Goal: Transaction & Acquisition: Purchase product/service

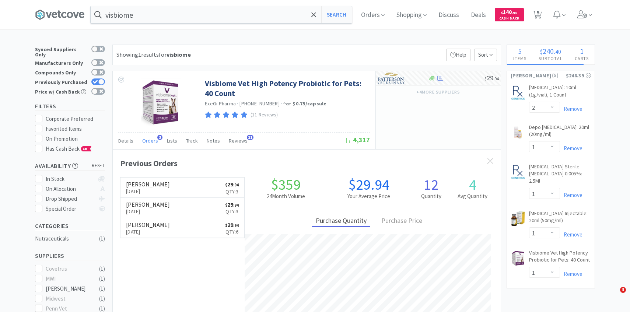
select select "2"
select select "1"
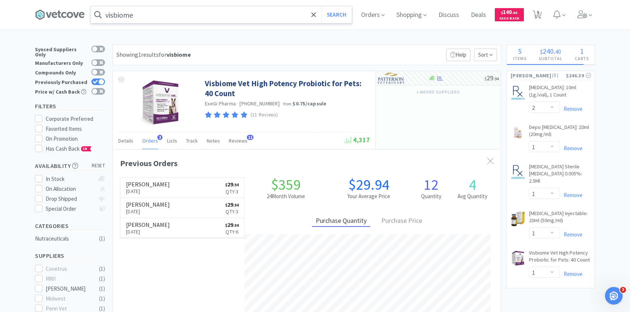
scroll to position [191, 388]
click at [160, 13] on input "visbiome" at bounding box center [221, 14] width 261 height 17
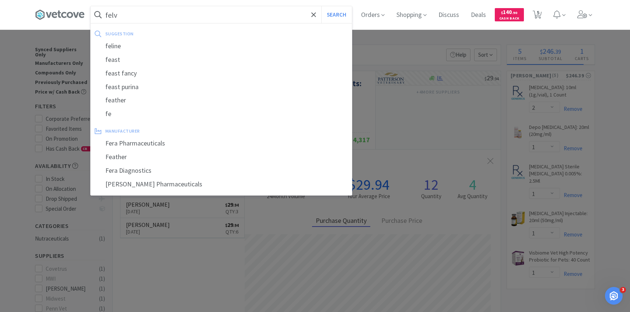
type input "felv"
click at [321, 6] on button "Search" at bounding box center [336, 14] width 31 height 17
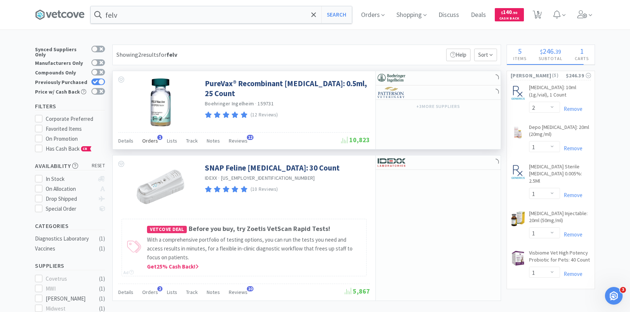
click at [152, 140] on span "Orders" at bounding box center [150, 140] width 16 height 7
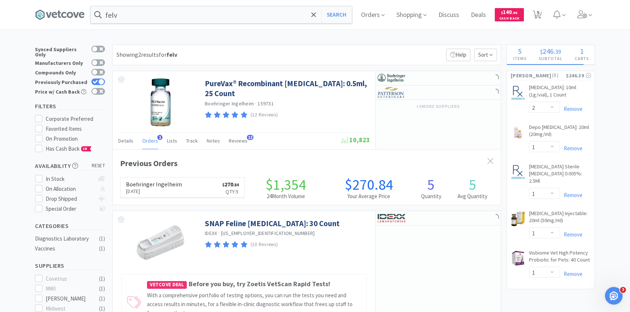
scroll to position [191, 388]
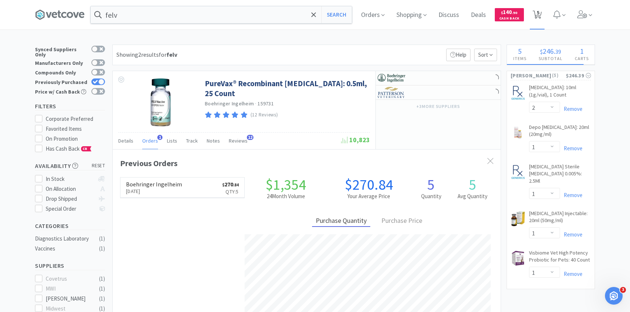
click at [536, 10] on span "5" at bounding box center [537, 15] width 9 height 10
select select "2"
select select "1"
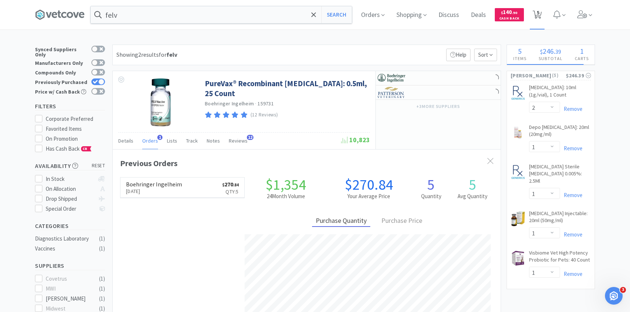
select select "1"
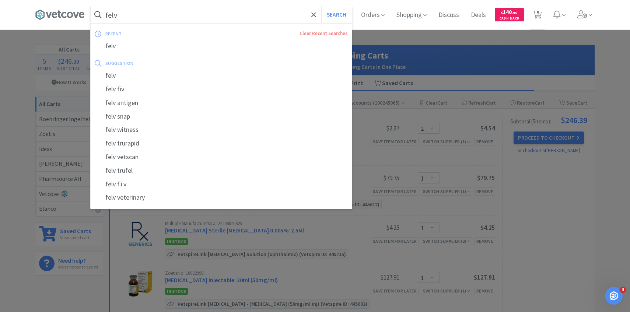
click at [196, 17] on input "felv" at bounding box center [221, 14] width 261 height 17
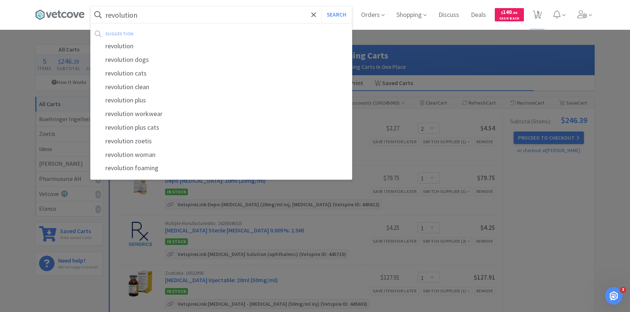
type input "revolution"
click at [321, 6] on button "Search" at bounding box center [336, 14] width 31 height 17
select select "2"
select select "1"
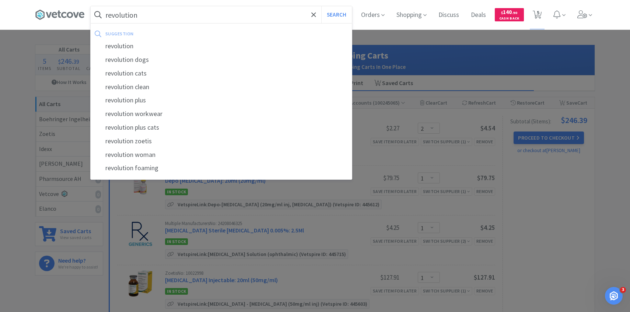
select select "1"
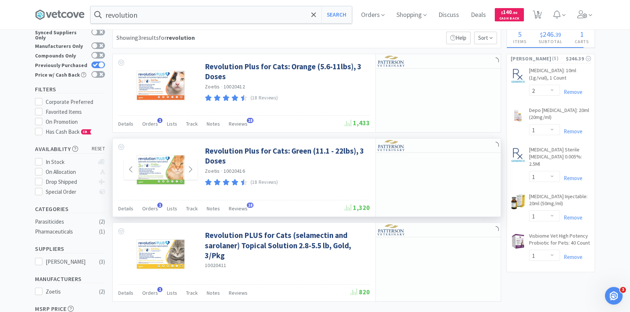
scroll to position [18, 0]
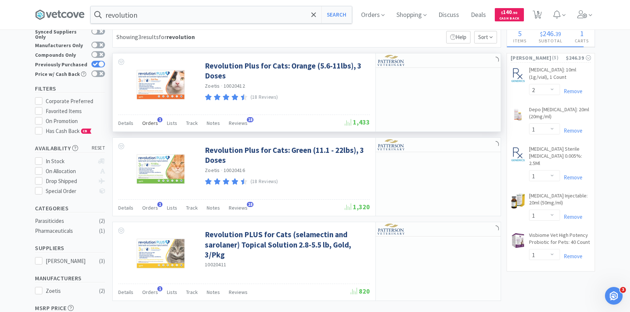
click at [147, 130] on div "Orders 1" at bounding box center [150, 124] width 16 height 14
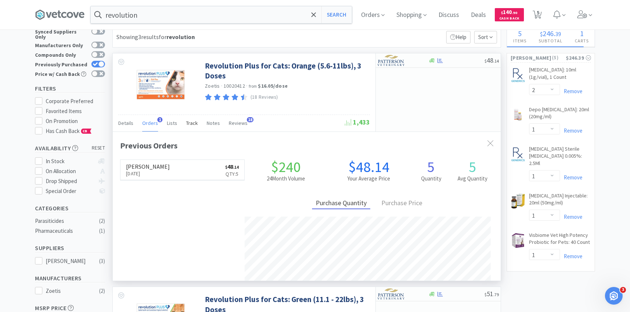
scroll to position [191, 388]
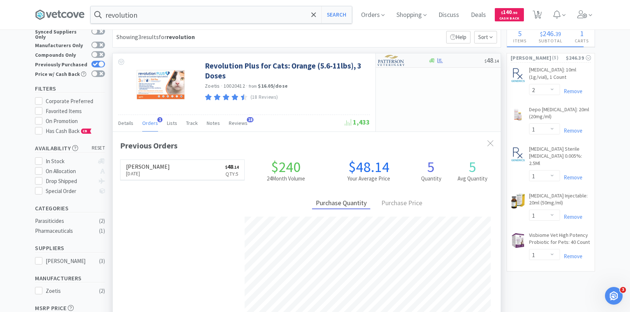
click at [398, 58] on img at bounding box center [392, 60] width 28 height 11
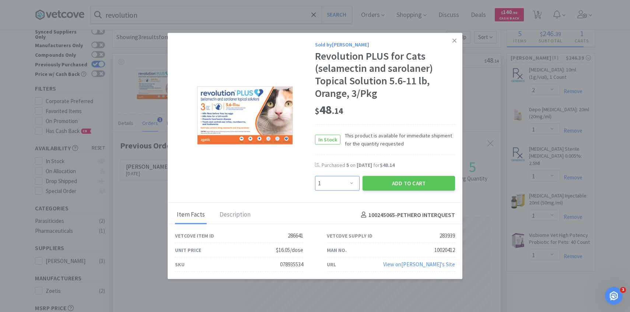
click at [336, 182] on select "Enter Quantity 1 2 3 4 5 6 7 8 9 10 11 12 13 14 15 16 17 18 19 20 Enter Quantity" at bounding box center [337, 183] width 45 height 15
select select "2"
click at [315, 176] on select "Enter Quantity 1 2 3 4 5 6 7 8 9 10 11 12 13 14 15 16 17 18 19 20 Enter Quantity" at bounding box center [337, 183] width 45 height 15
click at [389, 185] on button "Add to Cart" at bounding box center [408, 183] width 92 height 15
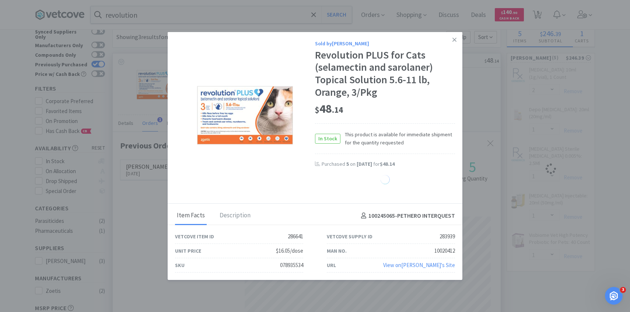
select select "2"
select select "1"
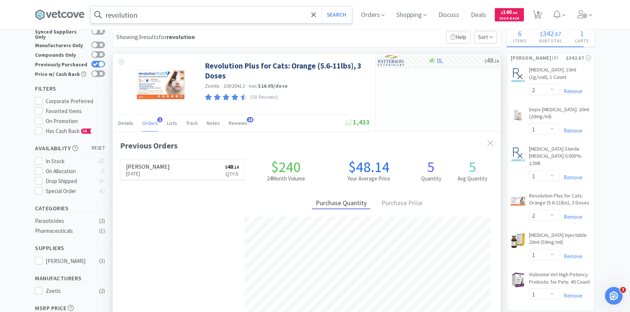
click at [190, 13] on input "revolution" at bounding box center [221, 14] width 261 height 17
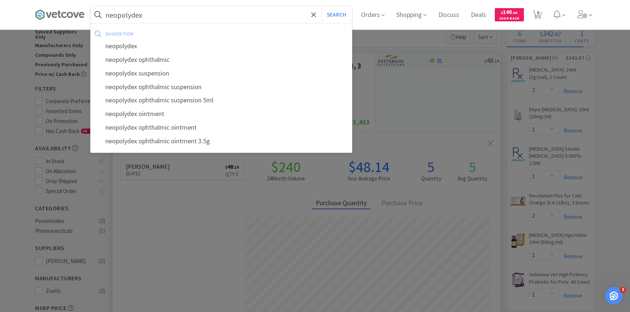
type input "neopolydex"
click at [321, 6] on button "Search" at bounding box center [336, 14] width 31 height 17
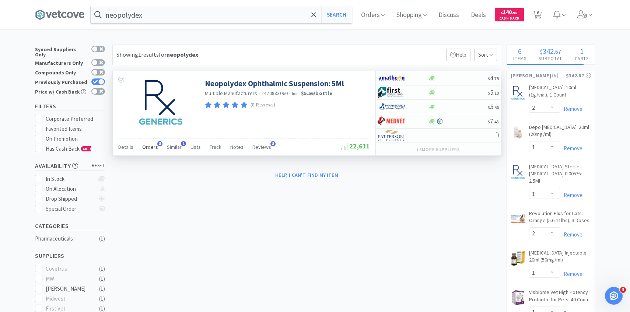
click at [147, 150] on div "Orders 8" at bounding box center [150, 148] width 16 height 14
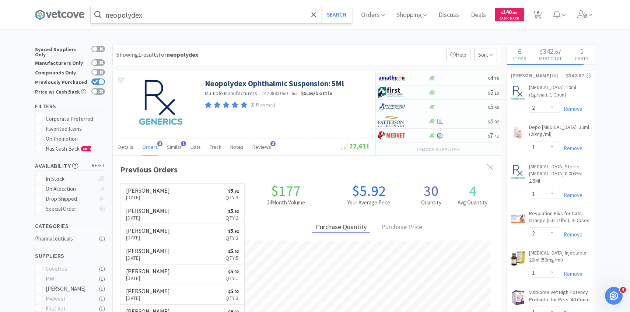
scroll to position [196, 388]
click at [408, 119] on div at bounding box center [398, 121] width 41 height 13
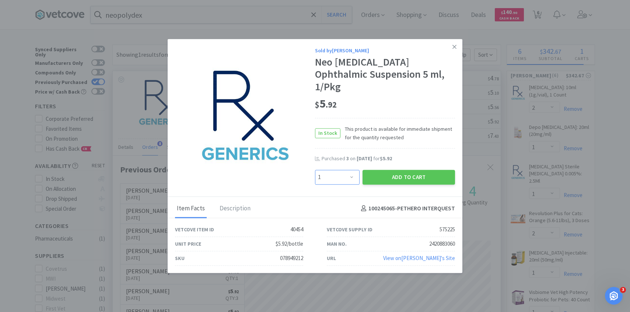
click at [337, 170] on select "Enter Quantity 1 2 3 4 5 6 7 8 9 10 11 12 13 14 15 16 17 18 19 20 Enter Quantity" at bounding box center [337, 177] width 45 height 15
select select "7"
click at [315, 170] on select "Enter Quantity 1 2 3 4 5 6 7 8 9 10 11 12 13 14 15 16 17 18 19 20 Enter Quantity" at bounding box center [337, 177] width 45 height 15
click at [386, 172] on button "Add to Cart" at bounding box center [408, 177] width 92 height 15
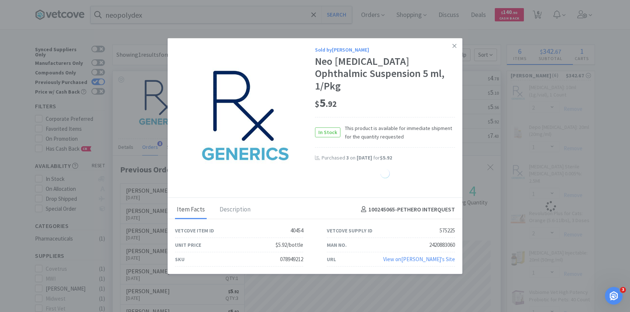
select select "7"
select select "2"
select select "1"
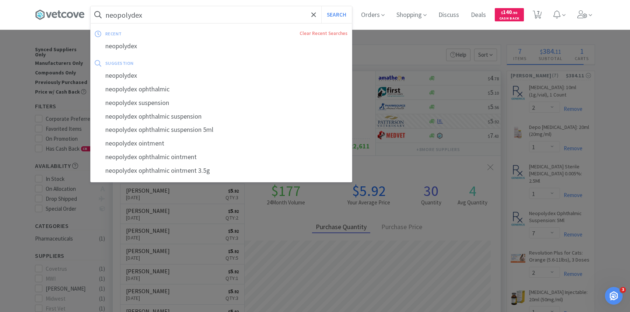
click at [182, 12] on input "neopolydex" at bounding box center [221, 14] width 261 height 17
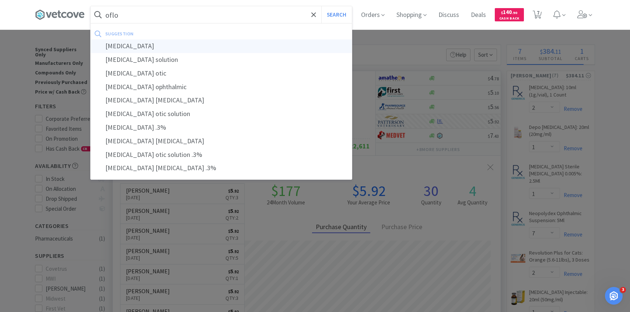
click at [186, 45] on div "ofloxacin" at bounding box center [221, 46] width 261 height 14
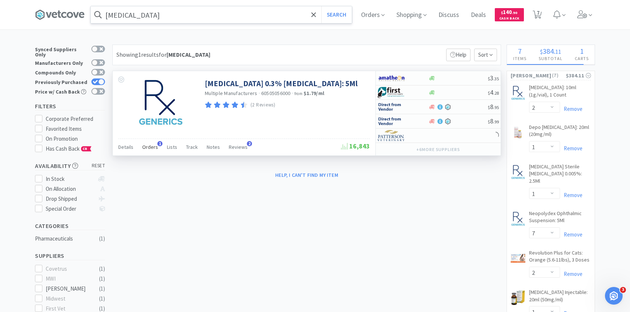
click at [149, 146] on span "Orders" at bounding box center [150, 147] width 16 height 7
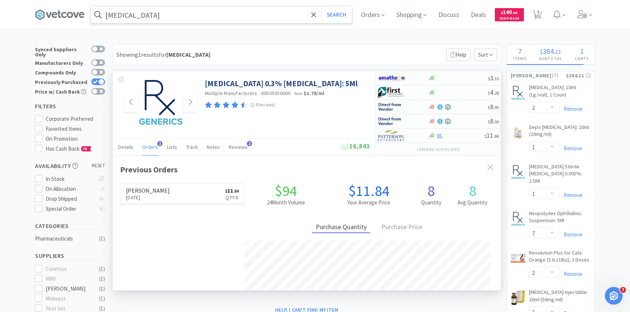
scroll to position [191, 388]
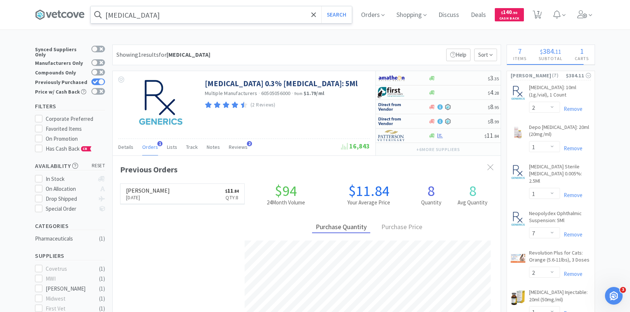
click at [186, 15] on input "ofloxacin" at bounding box center [221, 14] width 261 height 17
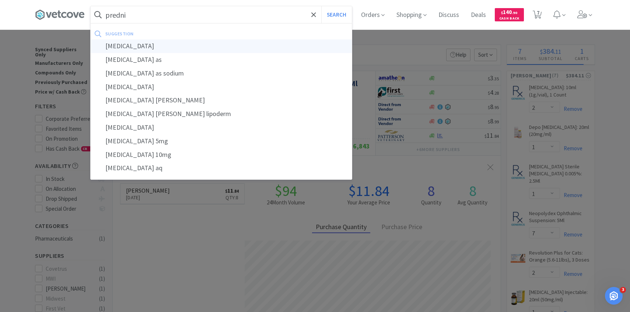
click at [189, 46] on div "prednisolone" at bounding box center [221, 46] width 261 height 14
type input "prednisolone"
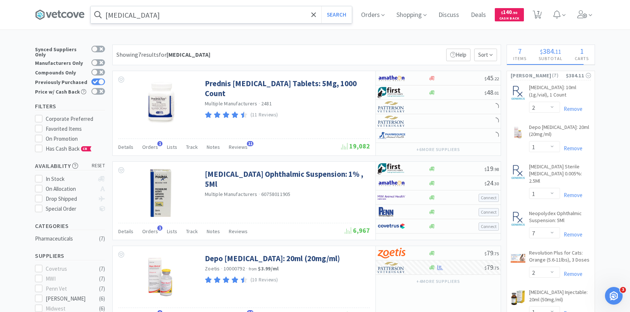
scroll to position [6, 0]
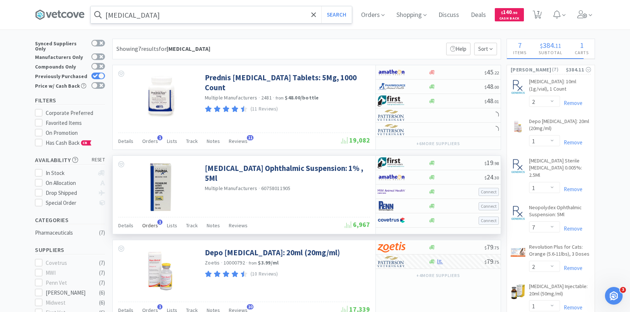
click at [155, 226] on span "Orders" at bounding box center [150, 225] width 16 height 7
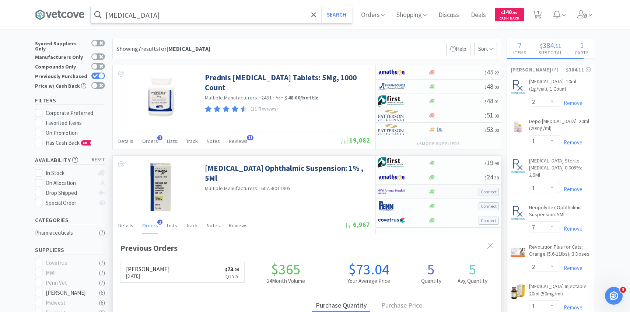
scroll to position [191, 388]
click at [101, 73] on div at bounding box center [101, 76] width 6 height 6
checkbox input "false"
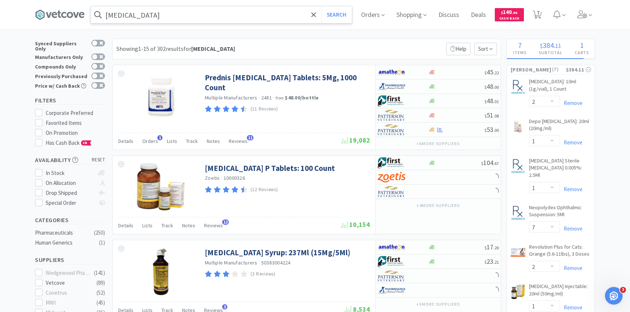
click at [177, 15] on input "prednisolone" at bounding box center [221, 14] width 261 height 17
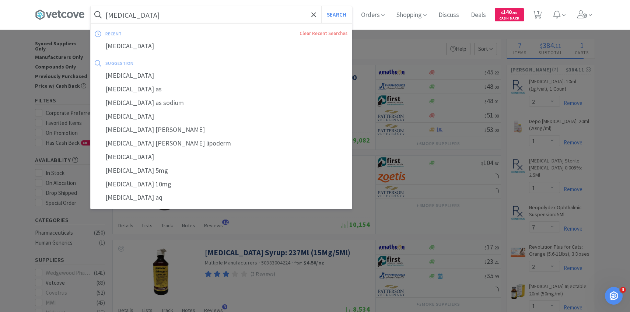
click at [177, 15] on input "prednisolone" at bounding box center [221, 14] width 261 height 17
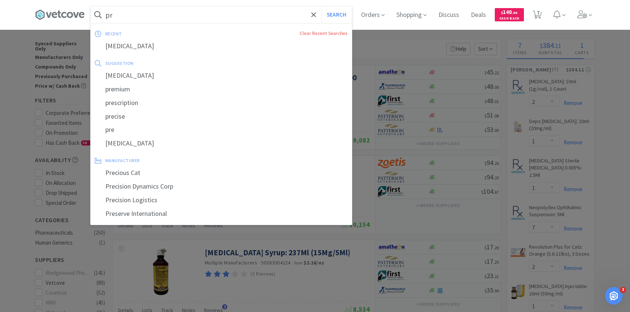
type input "p"
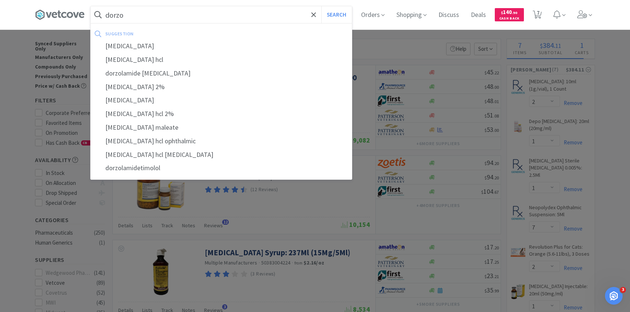
type input "dorzo"
click at [321, 6] on button "Search" at bounding box center [336, 14] width 31 height 17
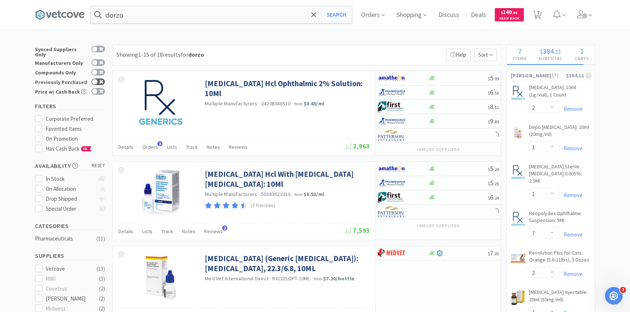
click at [100, 80] on div at bounding box center [98, 81] width 14 height 7
checkbox input "true"
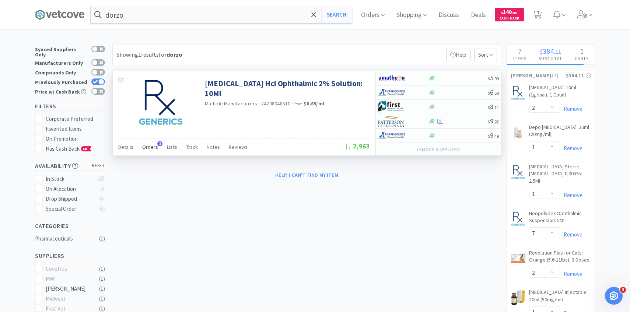
click at [152, 148] on span "Orders" at bounding box center [150, 147] width 16 height 7
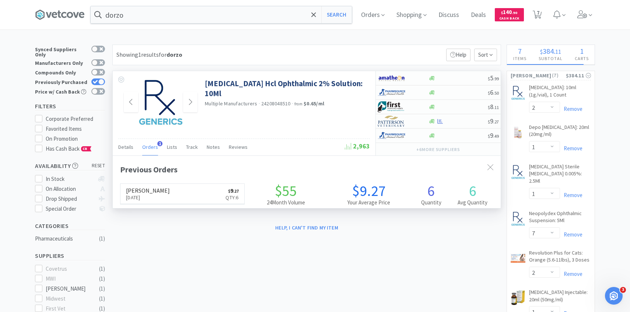
scroll to position [191, 388]
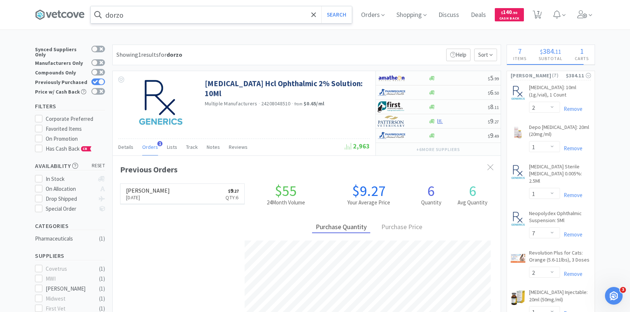
click at [178, 13] on input "dorzo" at bounding box center [221, 14] width 261 height 17
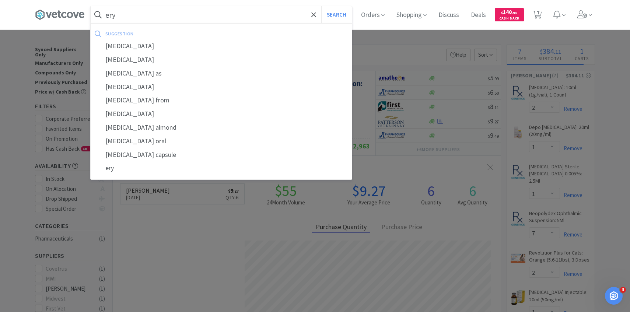
click at [186, 38] on div "suggestion" at bounding box center [172, 33] width 135 height 11
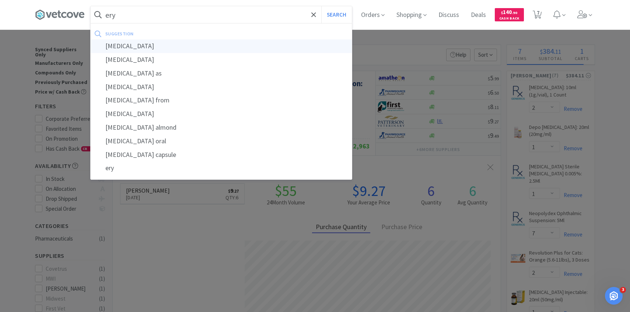
click at [184, 45] on div "erythromycin" at bounding box center [221, 46] width 261 height 14
type input "erythromycin"
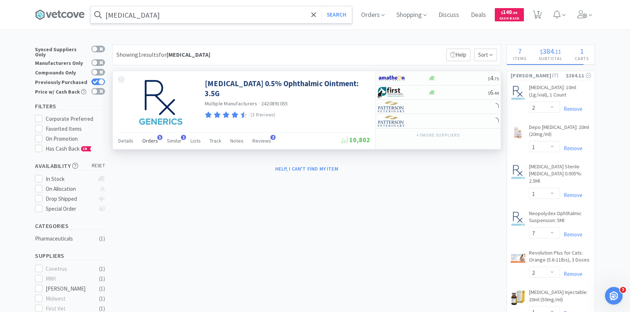
click at [148, 144] on div "Orders 5" at bounding box center [150, 142] width 16 height 14
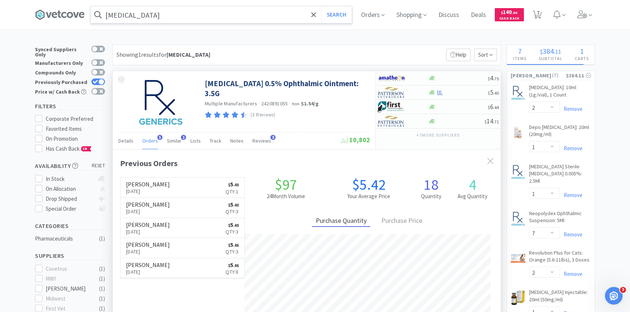
scroll to position [191, 388]
click at [414, 123] on div at bounding box center [398, 121] width 41 height 13
select select "1"
click at [417, 92] on div at bounding box center [398, 92] width 41 height 13
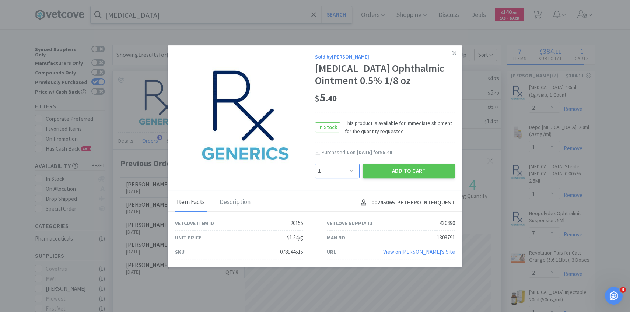
click at [341, 168] on select "Enter Quantity 1 2 3 4 5 6 7 8 9 10 11 12 13 14 15 16 17 18 19 20 Enter Quantity" at bounding box center [337, 171] width 45 height 15
select select "3"
click at [315, 164] on select "Enter Quantity 1 2 3 4 5 6 7 8 9 10 11 12 13 14 15 16 17 18 19 20 Enter Quantity" at bounding box center [337, 171] width 45 height 15
click at [394, 171] on button "Add to Cart" at bounding box center [408, 171] width 92 height 15
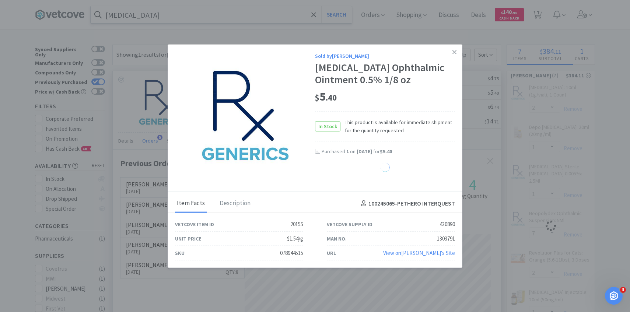
select select "3"
select select "1"
select select "7"
select select "2"
select select "1"
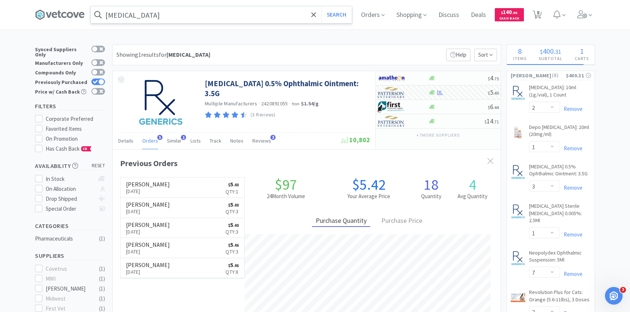
click at [179, 17] on input "erythromycin" at bounding box center [221, 14] width 261 height 17
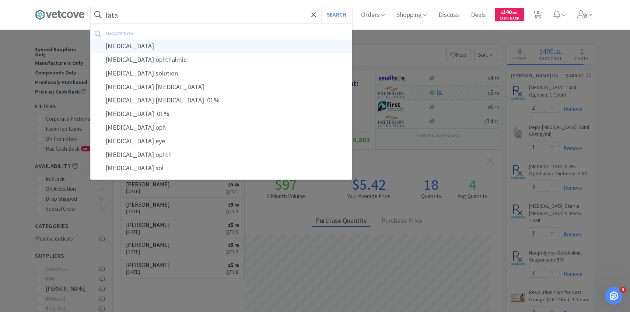
click at [179, 41] on div "[MEDICAL_DATA]" at bounding box center [221, 46] width 261 height 14
type input "[MEDICAL_DATA]"
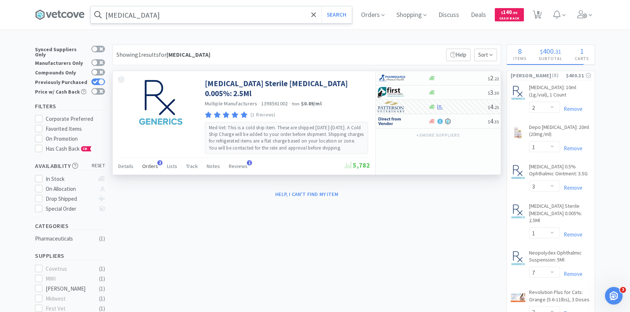
click at [153, 167] on span "Orders" at bounding box center [150, 166] width 16 height 7
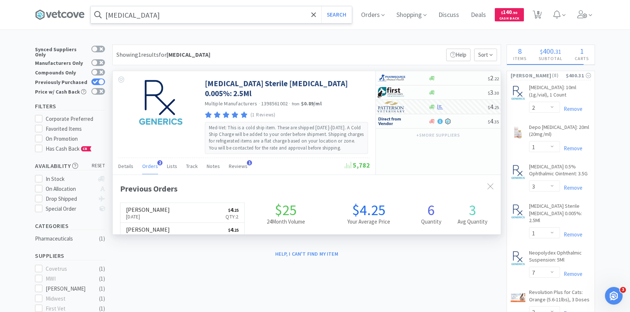
scroll to position [191, 388]
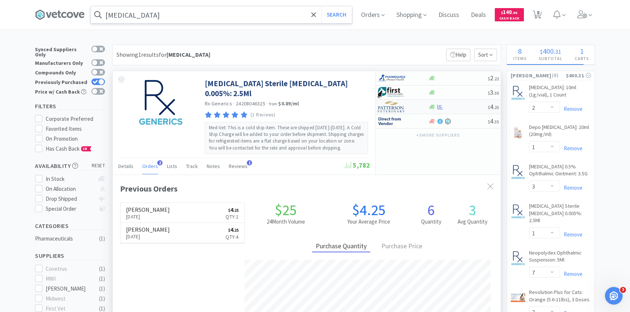
click at [387, 112] on div at bounding box center [398, 107] width 41 height 13
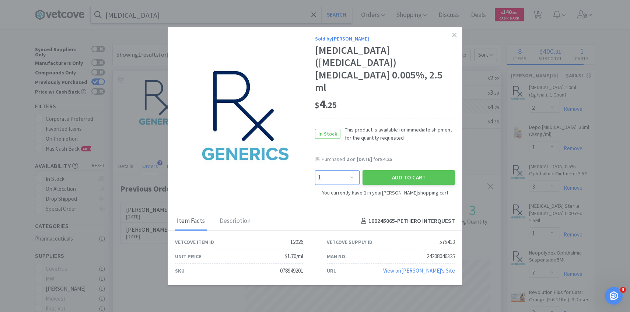
click at [352, 173] on select "Enter Quantity 1 2 3 4 5 6 7 8 9 10 11 12 13 14 15 16 17 18 19 20 Enter Quantity" at bounding box center [337, 177] width 45 height 15
click at [315, 170] on select "Enter Quantity 1 2 3 4 5 6 7 8 9 10 11 12 13 14 15 16 17 18 19 20 Enter Quantity" at bounding box center [337, 177] width 45 height 15
click at [344, 173] on select "Enter Quantity 1 2 3 4 5 6 7 8 9 10 11 12 13 14 15 16 17 18 19 20 Enter Quantity" at bounding box center [337, 177] width 45 height 15
select select "1"
click at [315, 170] on select "Enter Quantity 1 2 3 4 5 6 7 8 9 10 11 12 13 14 15 16 17 18 19 20 Enter Quantity" at bounding box center [337, 177] width 45 height 15
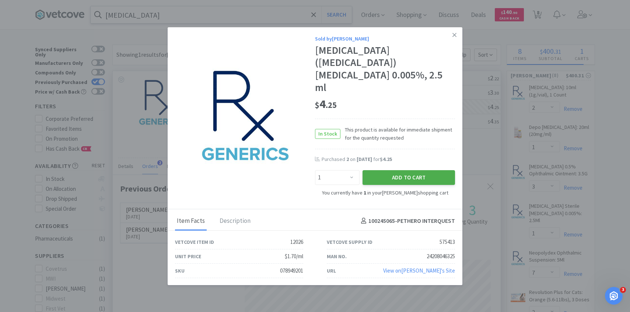
click at [384, 172] on button "Add to Cart" at bounding box center [408, 177] width 92 height 15
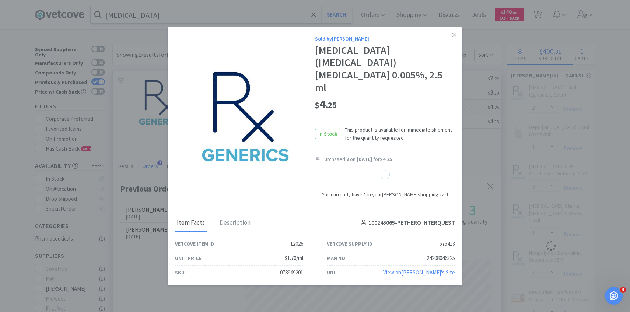
select select "2"
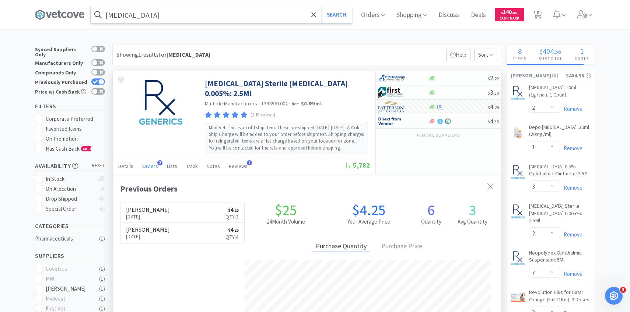
click at [186, 20] on input "[MEDICAL_DATA]" at bounding box center [221, 14] width 261 height 17
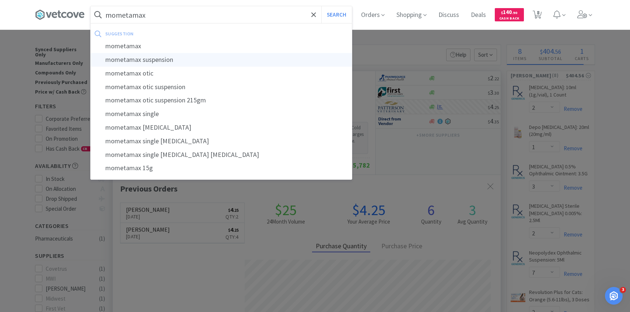
type input "mometamax"
click at [321, 6] on button "Search" at bounding box center [336, 14] width 31 height 17
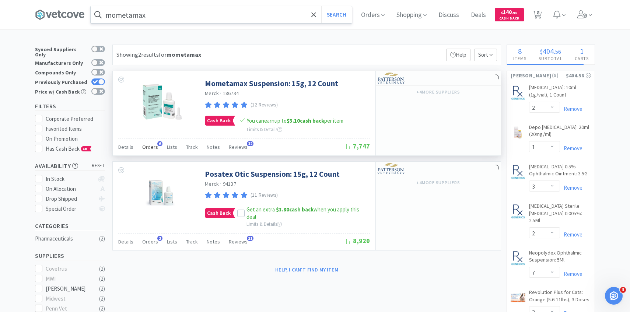
click at [153, 145] on span "Orders" at bounding box center [150, 147] width 16 height 7
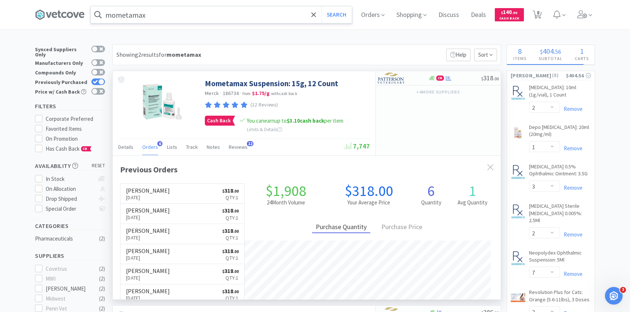
scroll to position [191, 388]
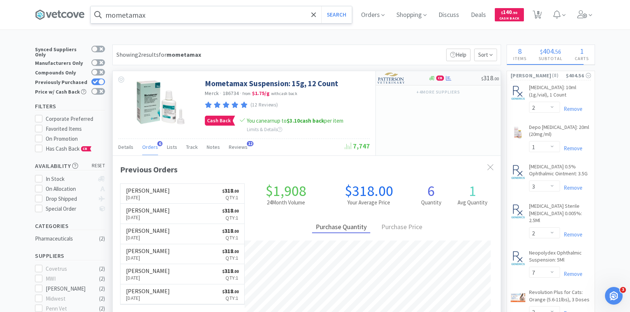
click at [401, 74] on img at bounding box center [392, 78] width 28 height 11
select select "1"
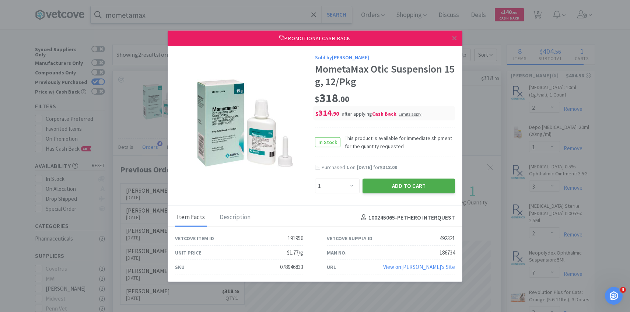
click at [393, 190] on button "Add to Cart" at bounding box center [408, 186] width 92 height 15
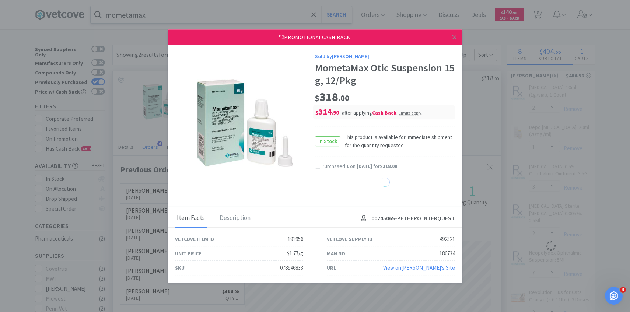
select select "1"
select select "7"
select select "2"
select select "1"
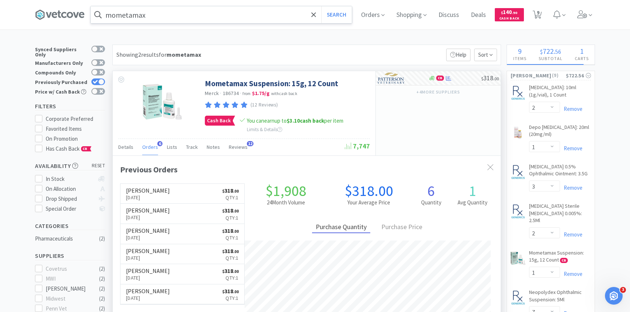
click at [176, 18] on input "mometamax" at bounding box center [221, 14] width 261 height 17
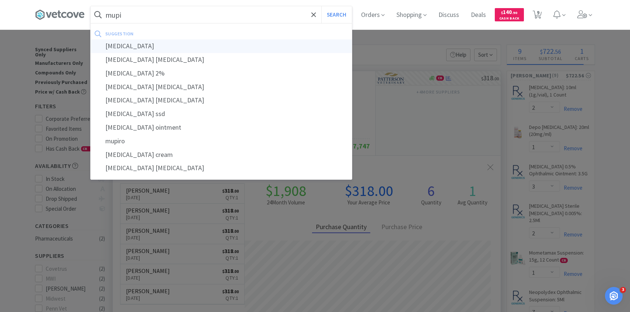
click at [178, 47] on div "mupirocin" at bounding box center [221, 46] width 261 height 14
type input "mupirocin"
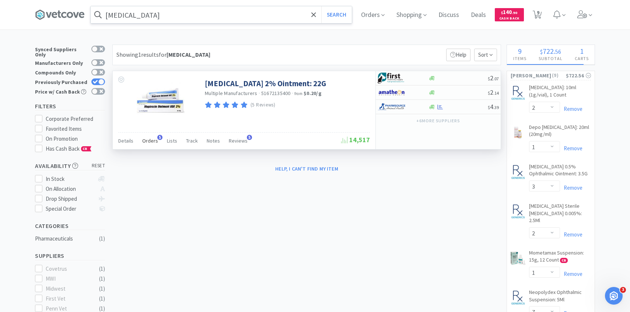
click at [150, 144] on div "Orders 5" at bounding box center [150, 142] width 16 height 14
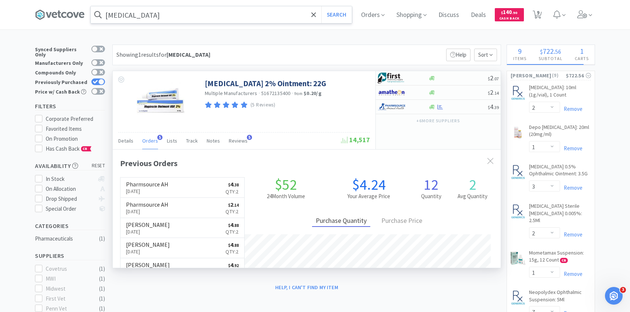
scroll to position [191, 388]
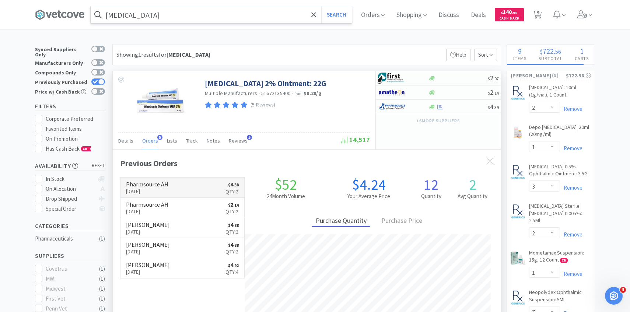
click at [182, 184] on link "Pharmsource AH Sep 16th, 2025 $ 4 . 38 Qty: 2" at bounding box center [182, 188] width 124 height 20
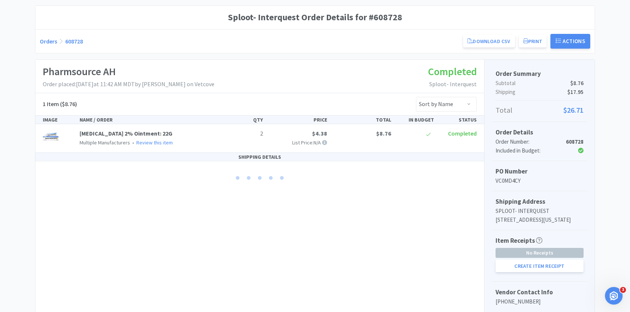
scroll to position [96, 0]
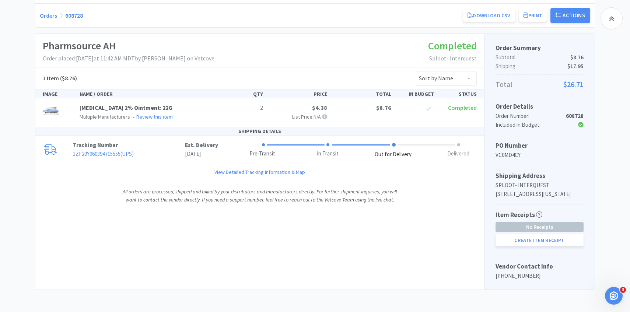
select select "2"
select select "1"
select select "3"
select select "2"
select select "1"
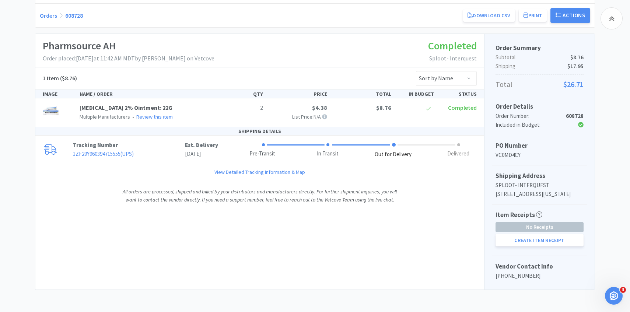
select select "7"
select select "2"
select select "1"
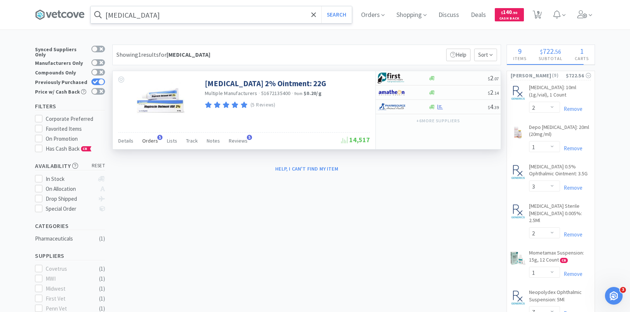
click at [147, 142] on span "Orders" at bounding box center [150, 140] width 16 height 7
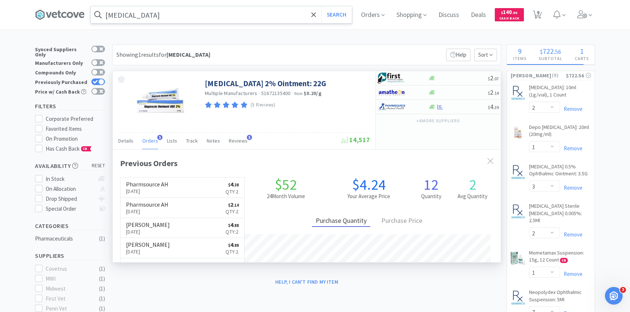
scroll to position [191, 388]
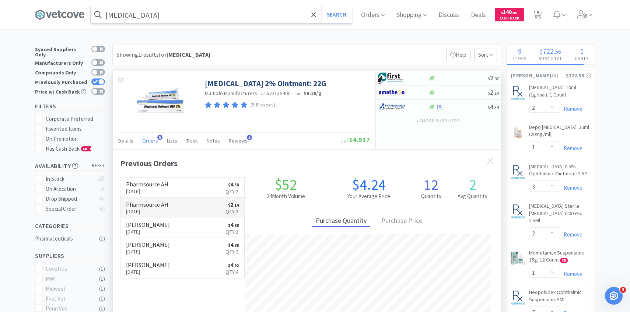
click at [159, 206] on h6 "Pharmsource AH" at bounding box center [147, 204] width 42 height 6
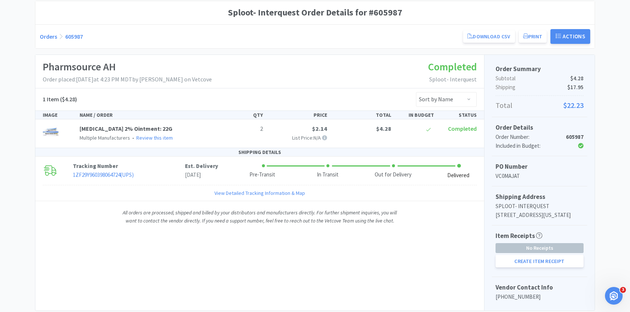
scroll to position [76, 0]
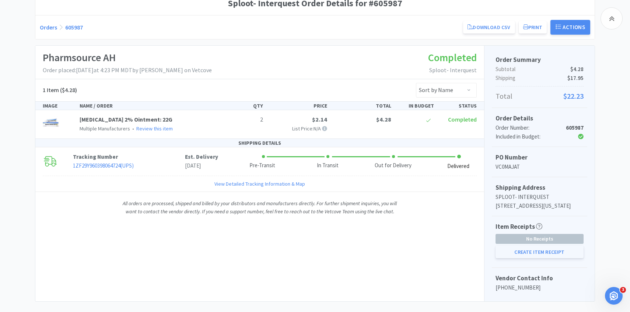
click at [514, 258] on button "Create Item Receipt" at bounding box center [539, 252] width 88 height 13
select select "2"
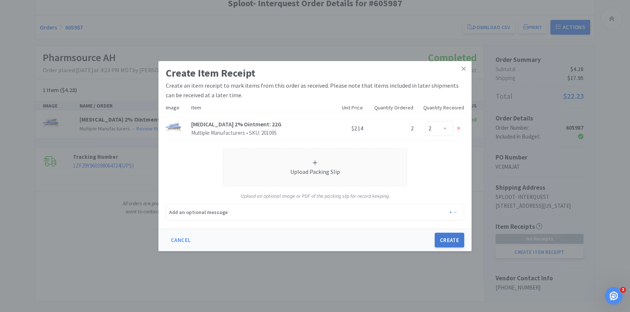
click at [445, 238] on button "Create" at bounding box center [449, 240] width 29 height 15
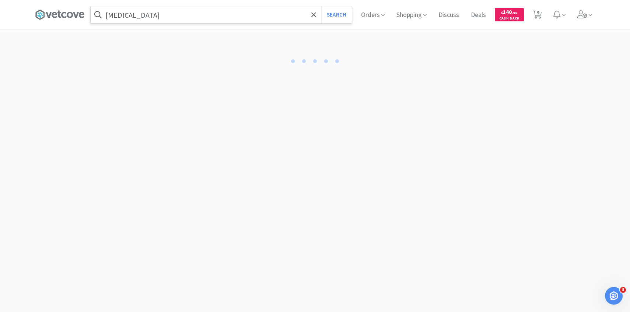
select select "2"
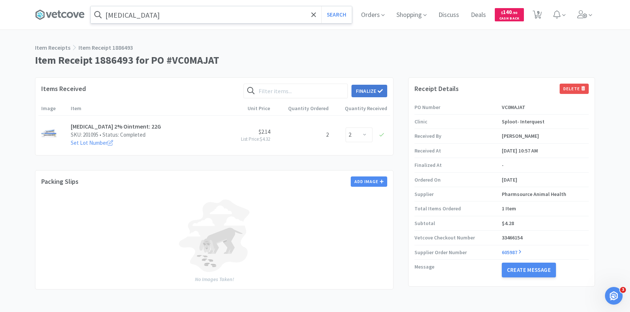
drag, startPoint x: 359, startPoint y: 94, endPoint x: 365, endPoint y: 92, distance: 6.6
click at [359, 94] on button "Finalize" at bounding box center [369, 91] width 36 height 13
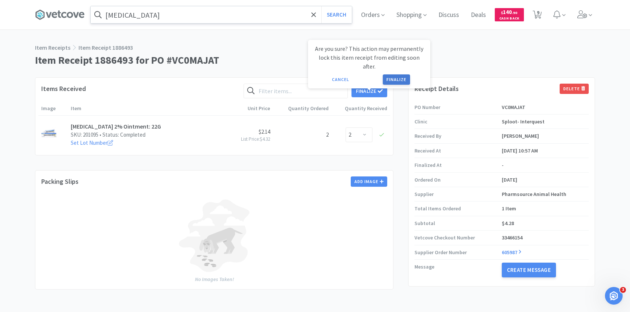
click at [396, 74] on button "Finalize" at bounding box center [396, 79] width 27 height 10
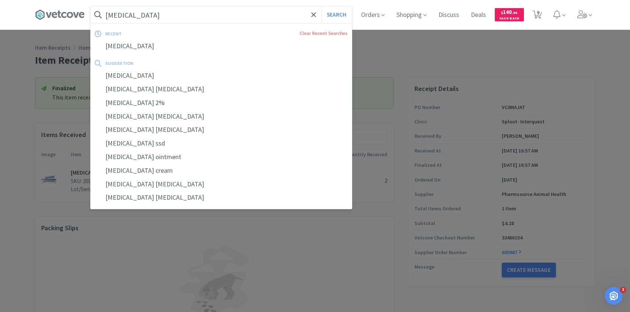
click at [241, 17] on input "mupirocin" at bounding box center [221, 14] width 261 height 17
click at [321, 6] on button "Search" at bounding box center [336, 14] width 31 height 17
select select "2"
select select "1"
select select "3"
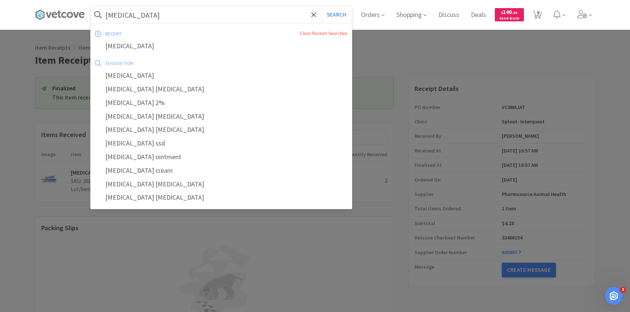
select select "2"
select select "1"
select select "7"
select select "2"
select select "1"
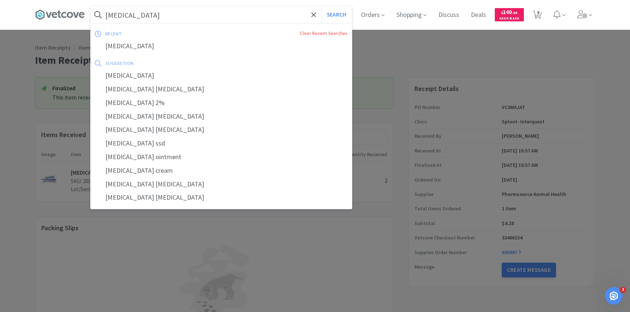
select select "1"
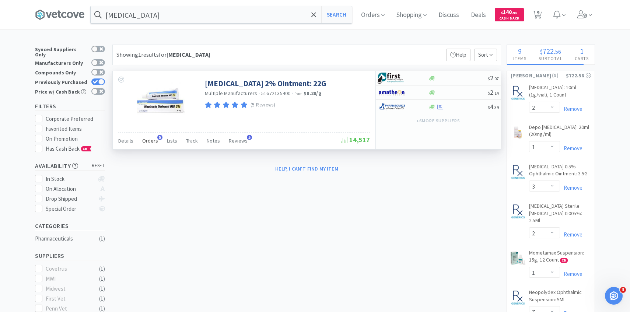
click at [151, 142] on span "Orders" at bounding box center [150, 140] width 16 height 7
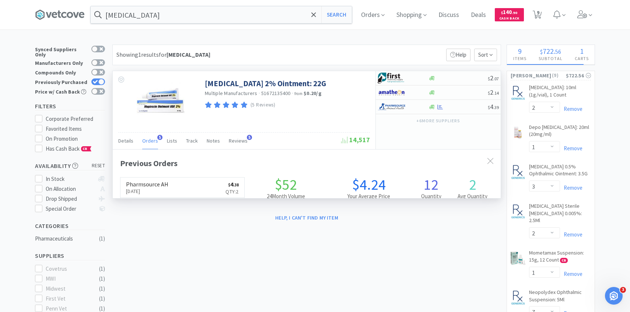
scroll to position [191, 388]
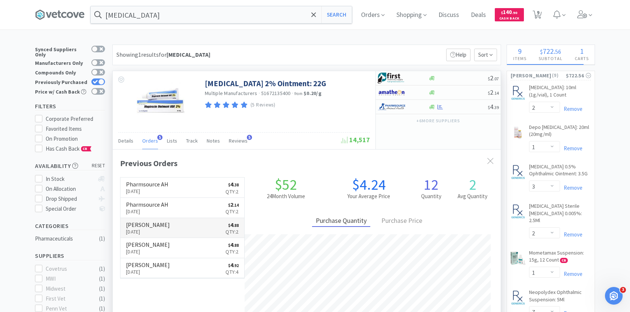
click at [162, 224] on link "Patterson Aug 25th, 2025 $ 4 . 88 Qty: 2" at bounding box center [182, 228] width 124 height 20
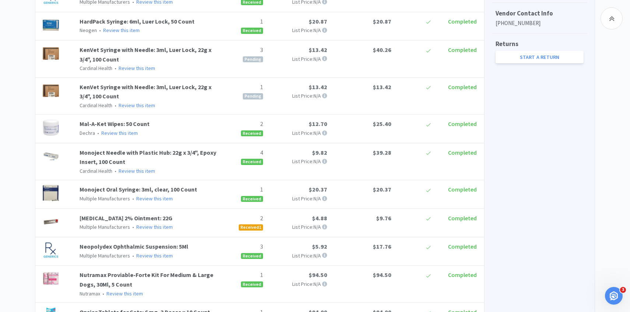
scroll to position [233, 0]
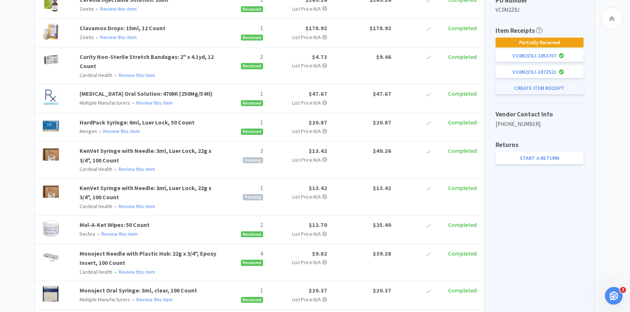
click at [539, 92] on button "Create Item Receipt" at bounding box center [539, 88] width 88 height 13
select select "3"
select select "1"
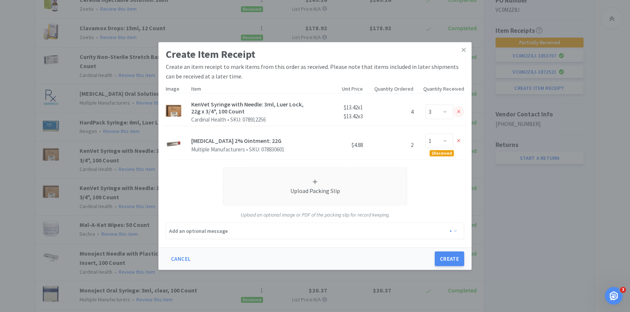
click at [460, 110] on div at bounding box center [458, 111] width 11 height 11
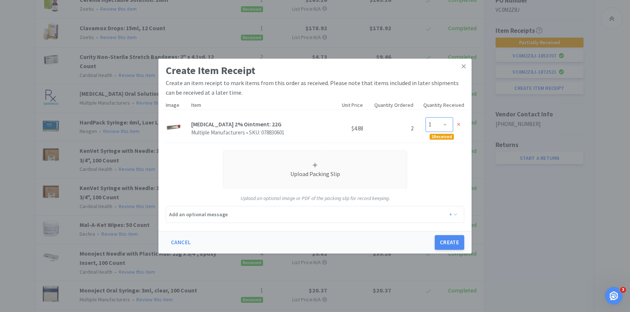
click at [447, 123] on select "Enter Qty 0 1" at bounding box center [439, 124] width 28 height 15
click at [446, 240] on button "Create" at bounding box center [449, 242] width 29 height 15
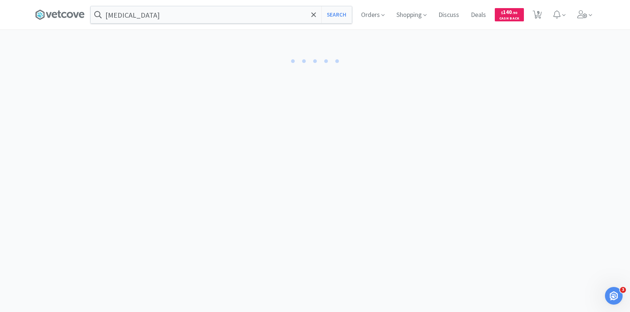
select select "1"
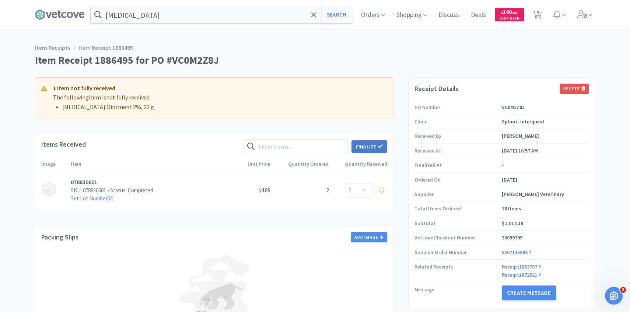
click at [369, 147] on button "Finalize" at bounding box center [369, 146] width 36 height 13
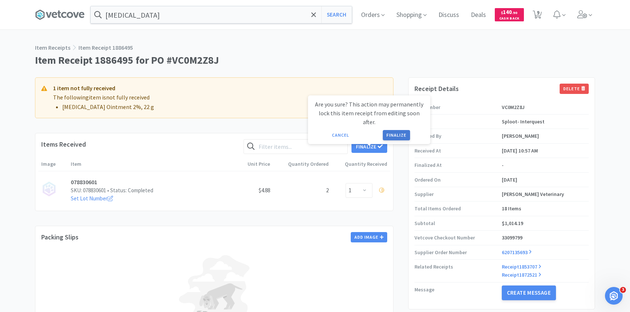
click at [388, 130] on button "Finalize" at bounding box center [396, 135] width 27 height 10
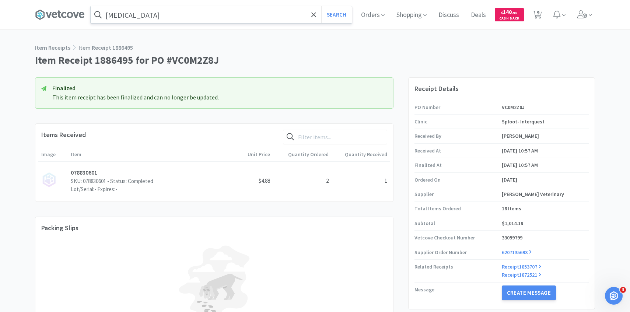
click at [224, 18] on input "mupirocin" at bounding box center [221, 14] width 261 height 17
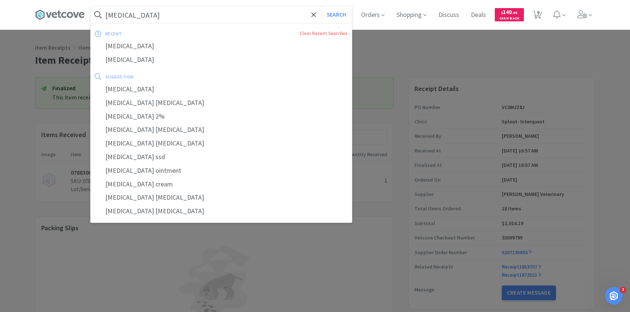
click at [321, 6] on button "Search" at bounding box center [336, 14] width 31 height 17
select select "2"
select select "1"
select select "3"
select select "2"
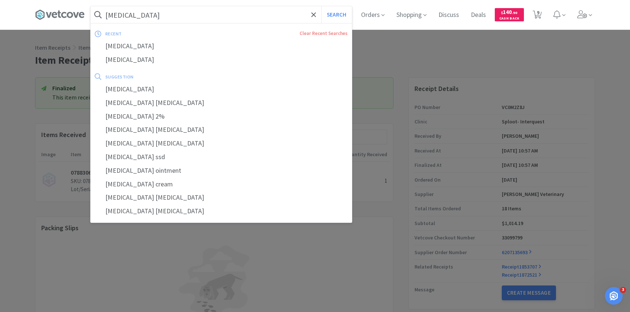
select select "1"
select select "7"
select select "2"
select select "1"
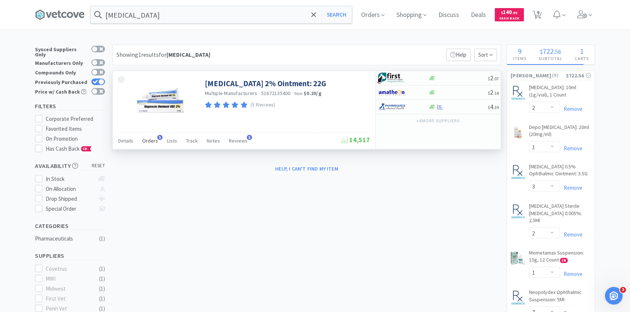
click at [154, 141] on span "Orders" at bounding box center [150, 140] width 16 height 7
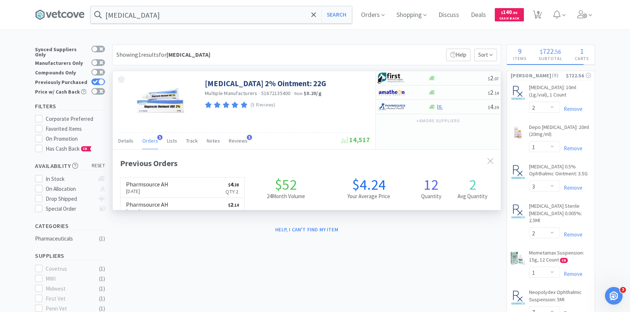
scroll to position [191, 388]
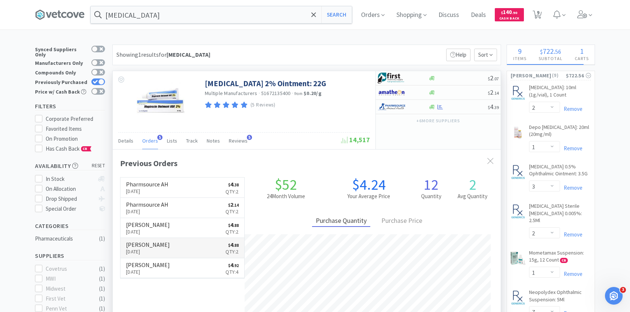
click at [205, 250] on link "Patterson Aug 15th, 2025 $ 4 . 88 Qty: 2" at bounding box center [182, 248] width 124 height 20
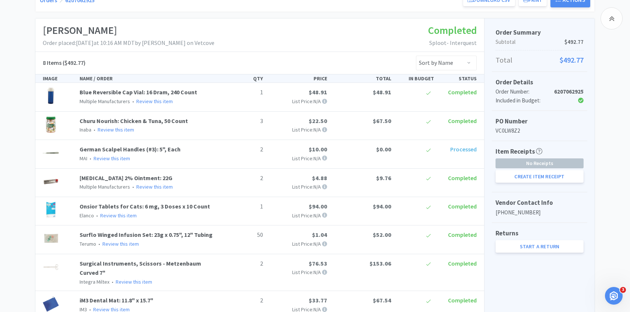
scroll to position [109, 0]
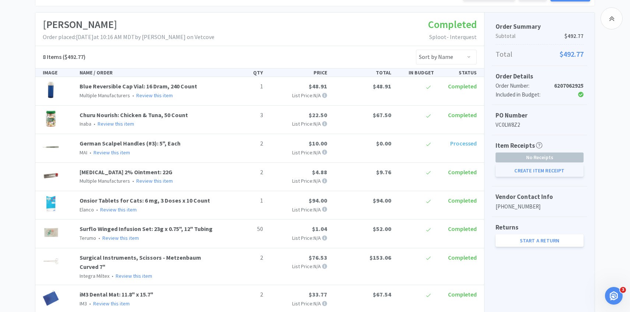
click at [525, 176] on button "Create Item Receipt" at bounding box center [539, 170] width 88 height 13
select select "3"
select select "2"
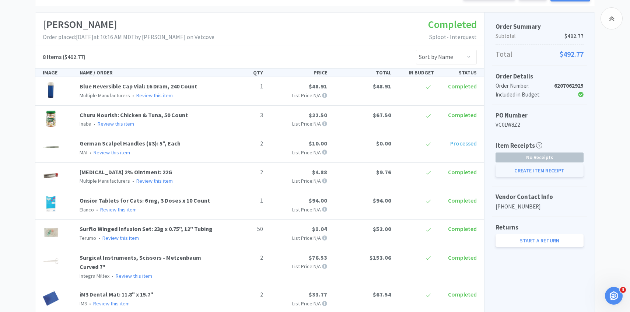
select select "1"
select select "50"
select select "2"
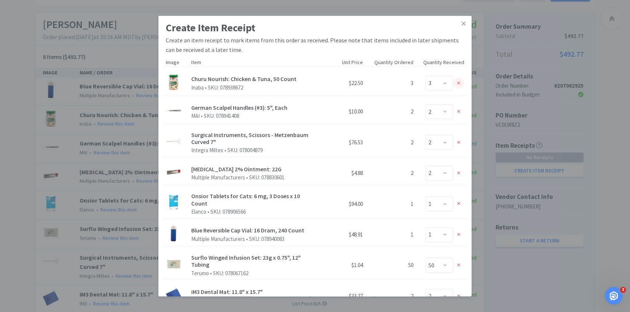
click at [459, 84] on icon at bounding box center [458, 83] width 3 height 5
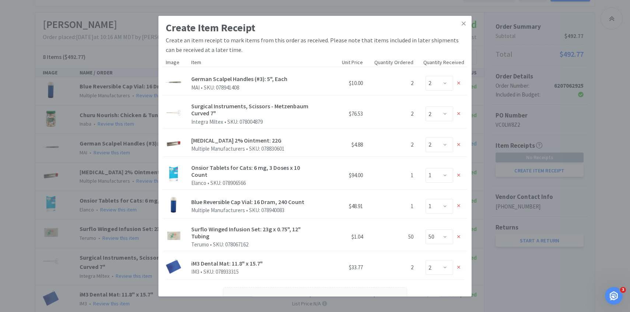
click at [459, 84] on icon at bounding box center [458, 83] width 3 height 5
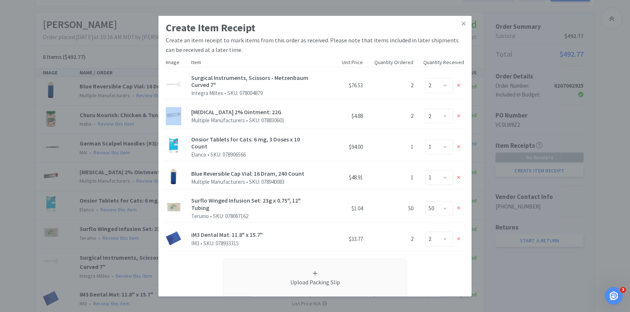
click at [459, 84] on icon at bounding box center [458, 85] width 3 height 5
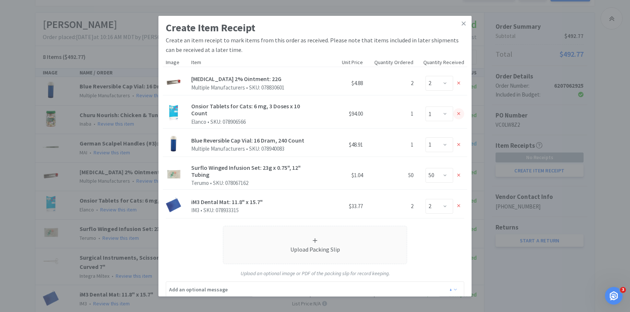
click at [458, 118] on div at bounding box center [458, 113] width 11 height 11
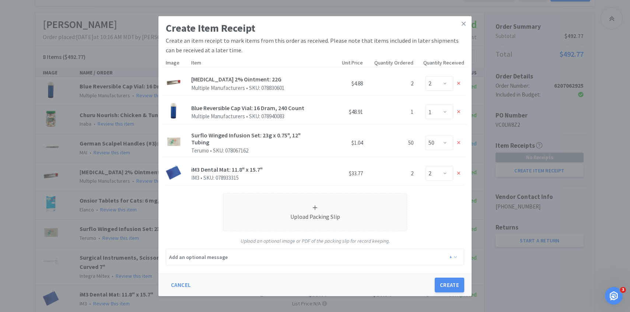
click at [458, 118] on div "Enter Qty 0 1" at bounding box center [441, 112] width 45 height 15
click at [458, 112] on icon at bounding box center [458, 111] width 3 height 3
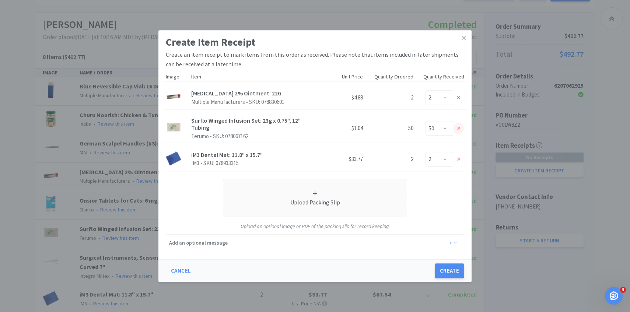
click at [456, 128] on div at bounding box center [458, 128] width 11 height 11
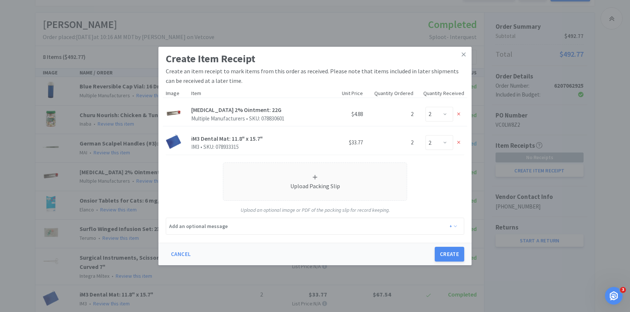
drag, startPoint x: 456, startPoint y: 143, endPoint x: 454, endPoint y: 153, distance: 10.4
click at [456, 143] on div at bounding box center [458, 142] width 11 height 11
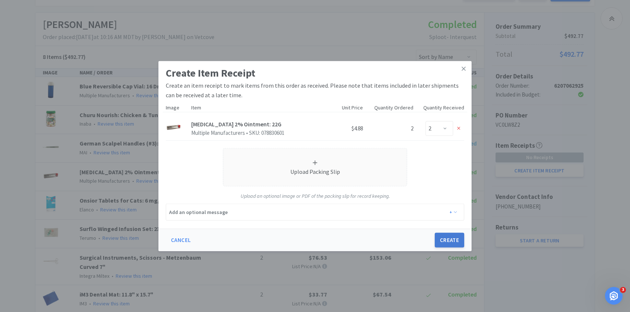
click at [446, 245] on button "Create" at bounding box center [449, 240] width 29 height 15
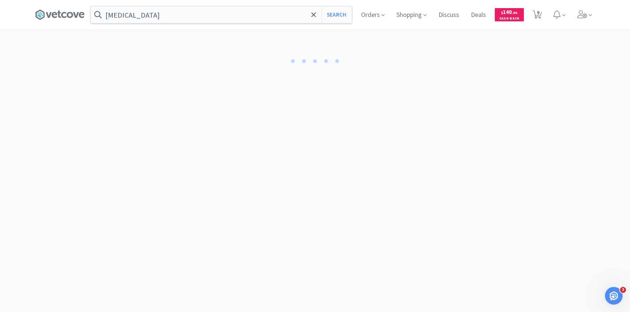
select select "2"
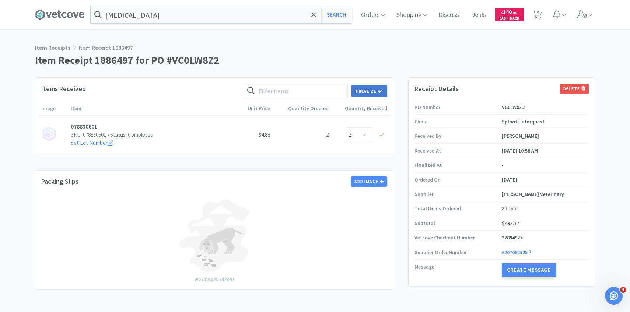
click at [362, 96] on button "Finalize" at bounding box center [369, 91] width 36 height 13
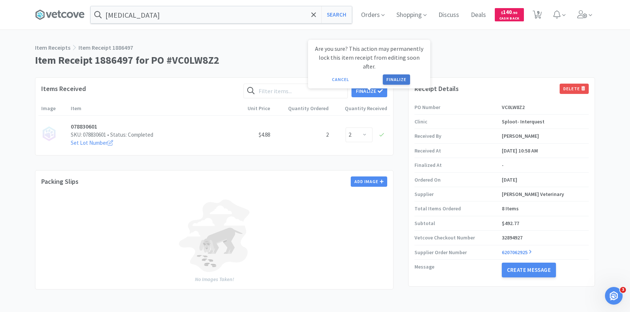
click at [390, 74] on button "Finalize" at bounding box center [396, 79] width 27 height 10
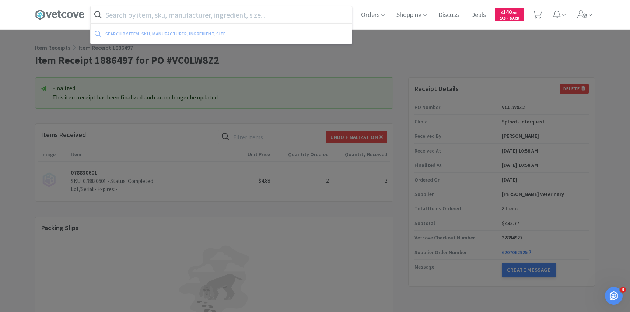
click at [155, 11] on input "text" at bounding box center [221, 14] width 261 height 17
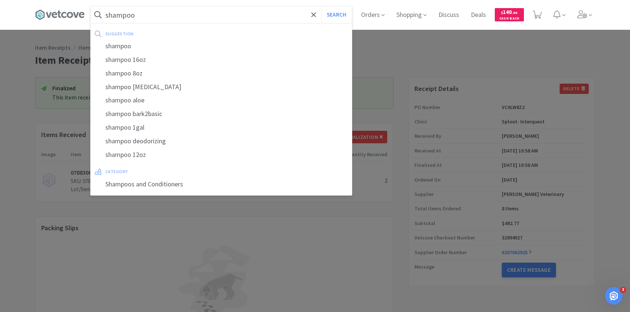
type input "shampoo"
click at [321, 6] on button "Search" at bounding box center [336, 14] width 31 height 17
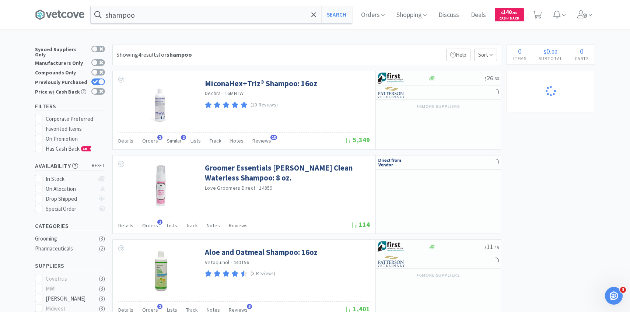
select select "2"
select select "1"
select select "3"
select select "2"
select select "1"
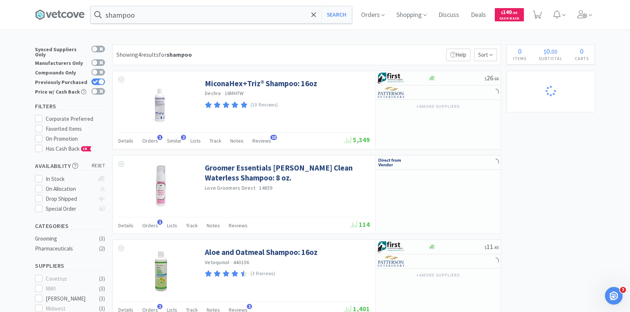
select select "7"
select select "2"
select select "1"
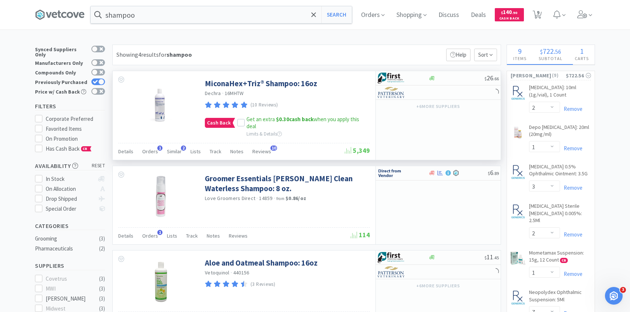
click at [150, 140] on div "MiconaHex+Triz® Shampoo: 16oz Dechra · 16MHTW (10 Reviews) Cash Back Get an ext…" at bounding box center [244, 107] width 263 height 72
click at [151, 145] on div "Orders 1" at bounding box center [150, 152] width 16 height 14
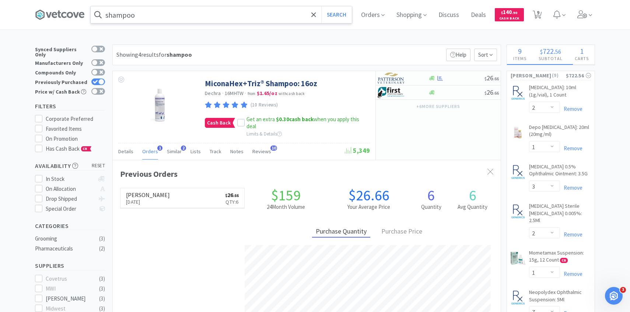
scroll to position [191, 388]
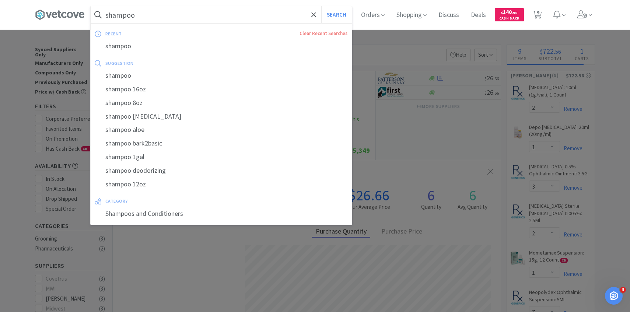
click at [195, 18] on input "shampoo" at bounding box center [221, 14] width 261 height 17
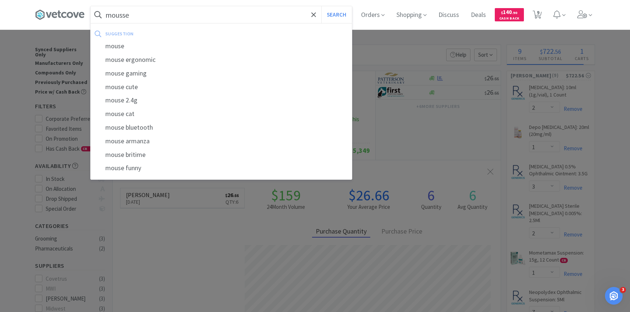
click at [321, 6] on button "Search" at bounding box center [336, 14] width 31 height 17
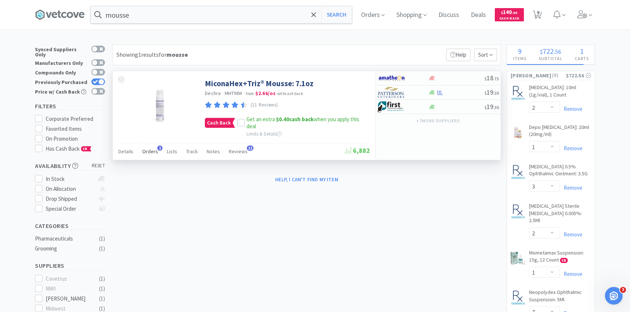
click at [150, 152] on span "Orders" at bounding box center [150, 151] width 16 height 7
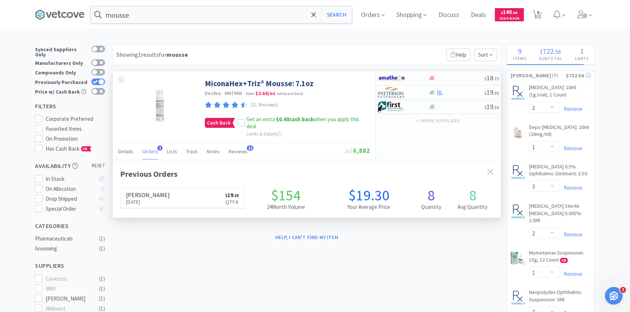
scroll to position [191, 388]
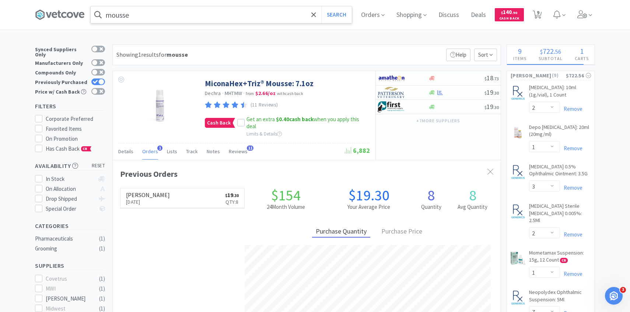
click at [175, 18] on input "mousse" at bounding box center [221, 14] width 261 height 17
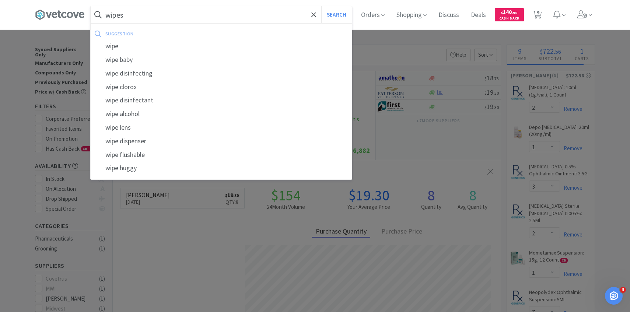
click at [321, 6] on button "Search" at bounding box center [336, 14] width 31 height 17
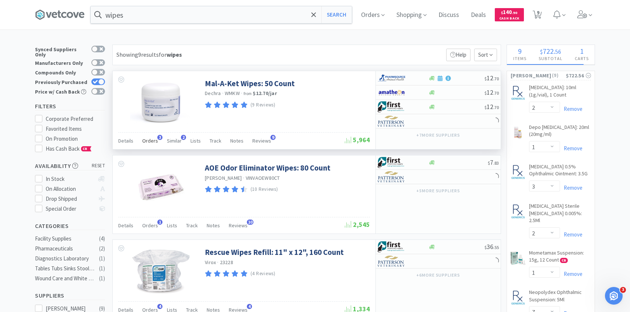
click at [151, 143] on span "Orders" at bounding box center [150, 140] width 16 height 7
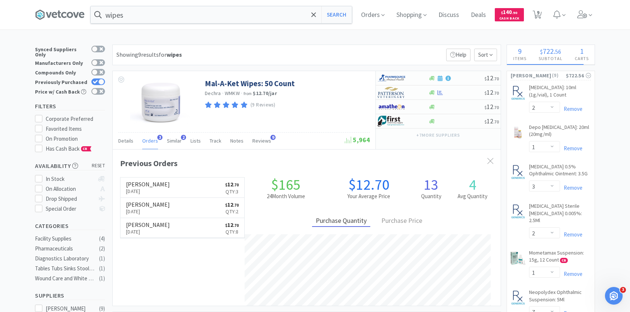
scroll to position [191, 388]
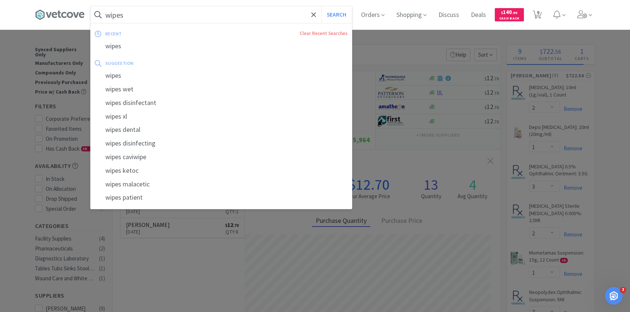
click at [212, 14] on input "wipes" at bounding box center [221, 14] width 261 height 17
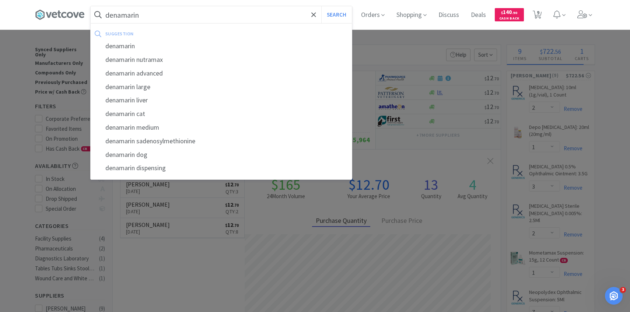
type input "denamarin"
click at [321, 6] on button "Search" at bounding box center [336, 14] width 31 height 17
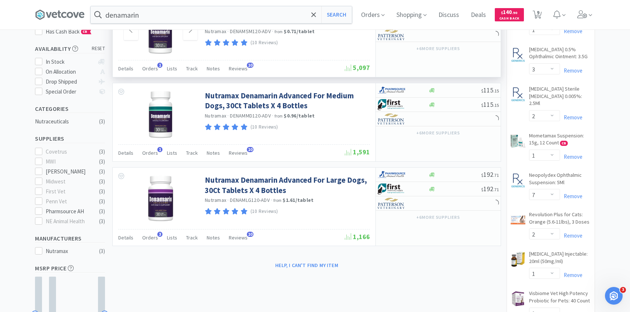
scroll to position [127, 0]
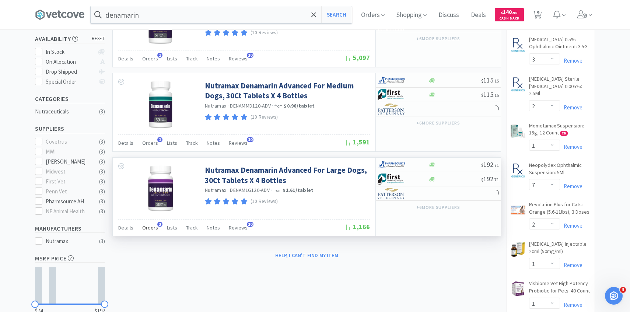
click at [150, 228] on span "Orders" at bounding box center [150, 227] width 16 height 7
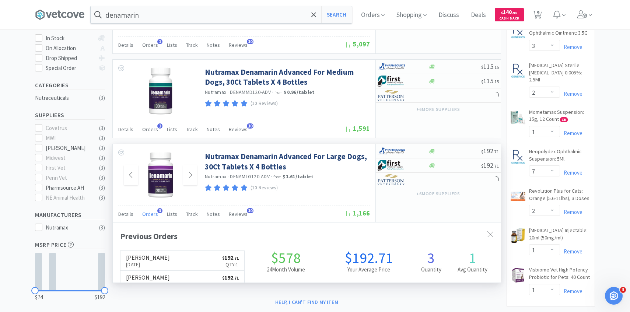
scroll to position [191, 388]
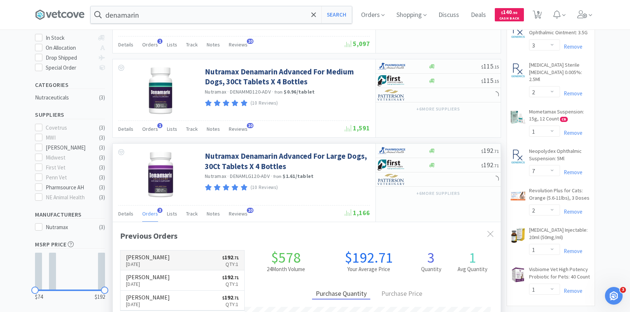
click at [196, 254] on link "[PERSON_NAME] [DATE] $ 192 . 71 Qty: 1" at bounding box center [182, 260] width 124 height 20
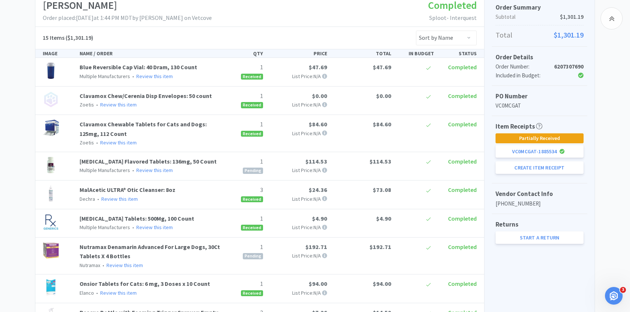
scroll to position [136, 0]
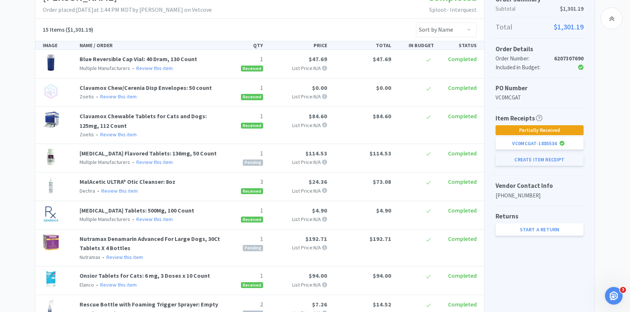
click at [510, 164] on button "Create Item Receipt" at bounding box center [539, 159] width 88 height 13
select select "1"
select select "2"
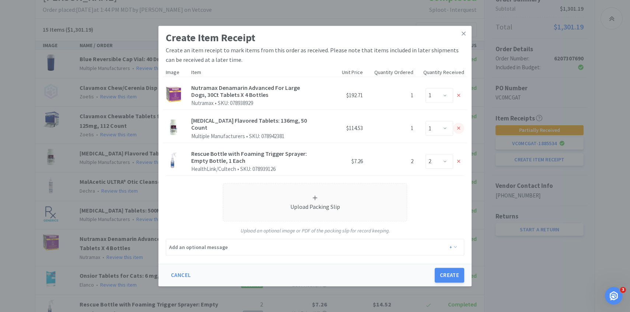
click at [460, 126] on div at bounding box center [458, 128] width 11 height 11
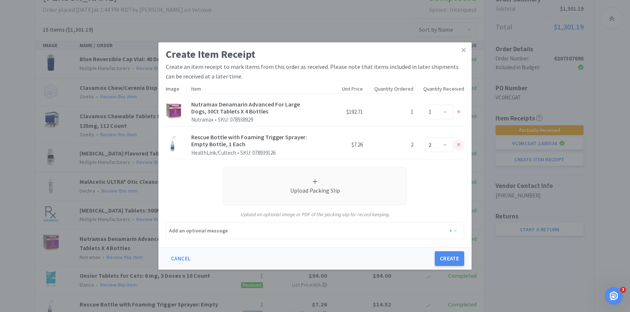
click at [459, 143] on icon at bounding box center [458, 144] width 3 height 5
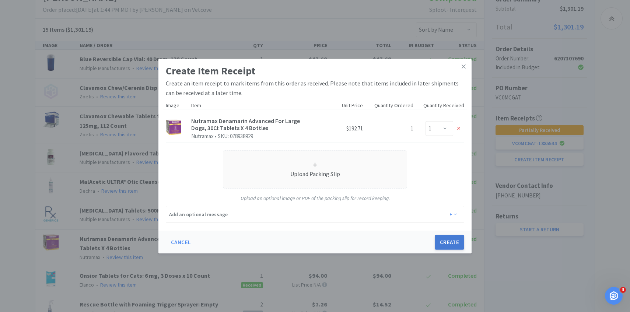
click at [449, 246] on button "Create" at bounding box center [449, 242] width 29 height 15
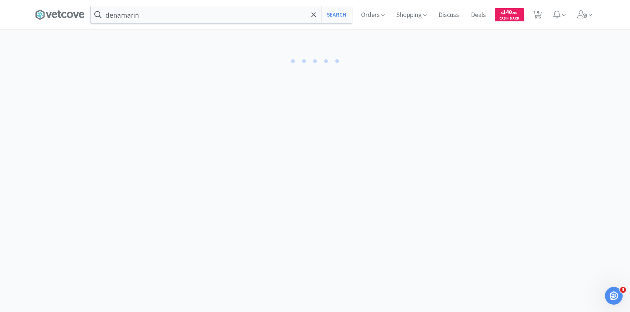
select select "1"
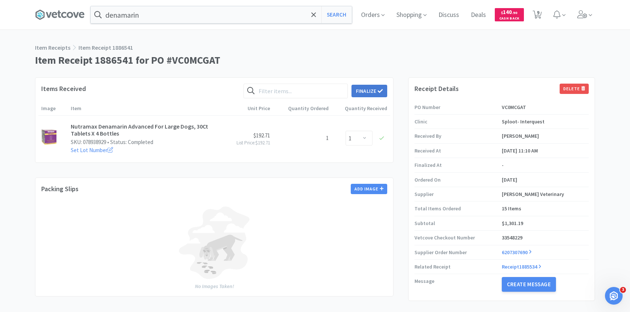
click at [382, 88] on icon at bounding box center [380, 90] width 5 height 5
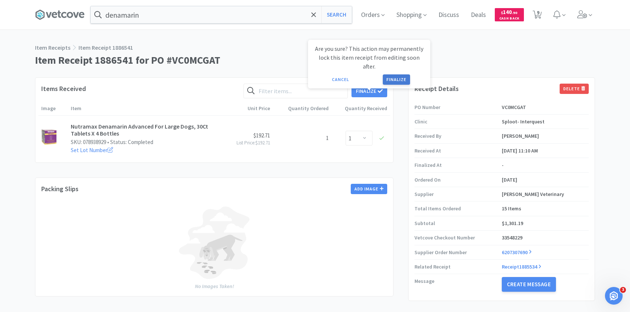
click at [400, 74] on button "Finalize" at bounding box center [396, 79] width 27 height 10
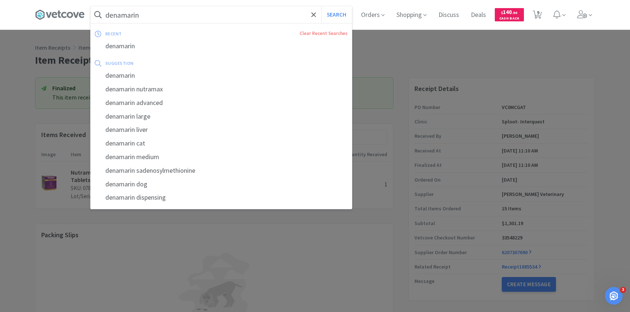
click at [182, 16] on input "denamarin" at bounding box center [221, 14] width 261 height 17
type input "r"
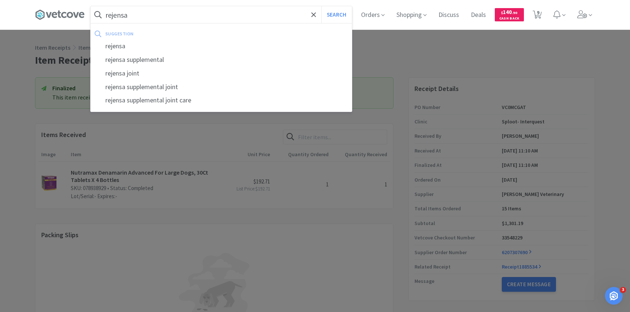
type input "rejensa"
click at [321, 6] on button "Search" at bounding box center [336, 14] width 31 height 17
select select "2"
select select "1"
select select "3"
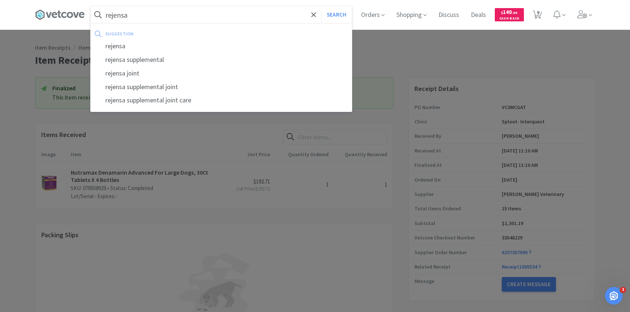
select select "2"
select select "1"
select select "7"
select select "2"
select select "1"
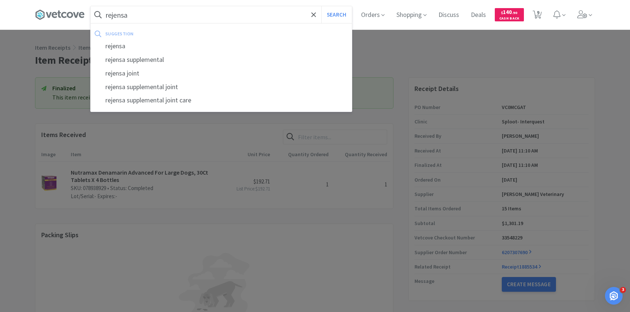
select select "1"
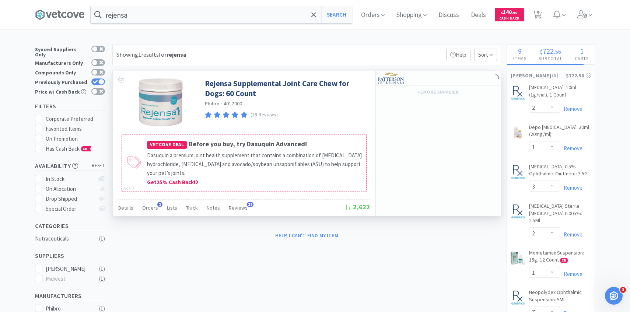
click at [145, 180] on div "Vetcove Deal Before you buy, try Dasuquin Advanced! Dasuquin a premium joint he…" at bounding box center [244, 163] width 237 height 48
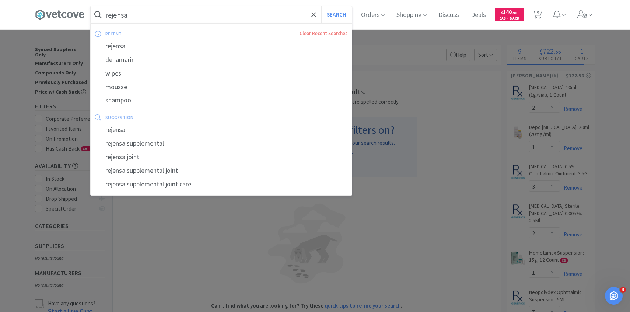
click at [129, 14] on input "rejensa" at bounding box center [221, 14] width 261 height 17
click at [321, 6] on button "Search" at bounding box center [336, 14] width 31 height 17
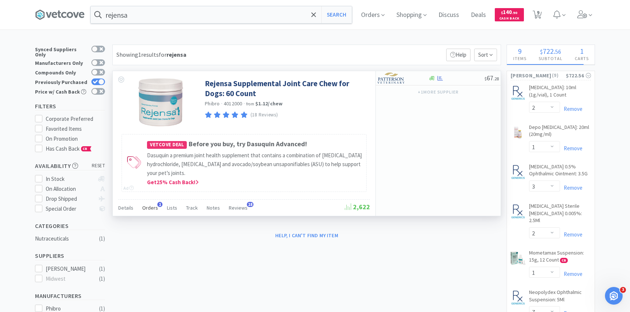
click at [145, 214] on div "Orders 1" at bounding box center [150, 209] width 16 height 14
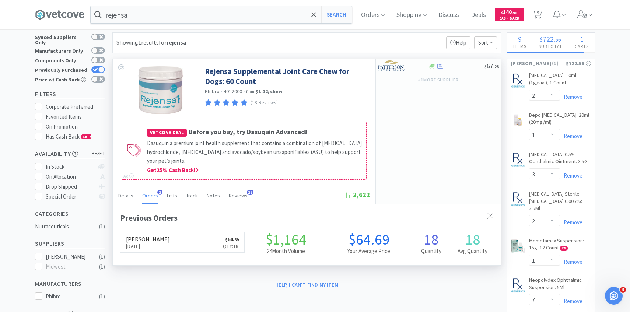
scroll to position [13, 0]
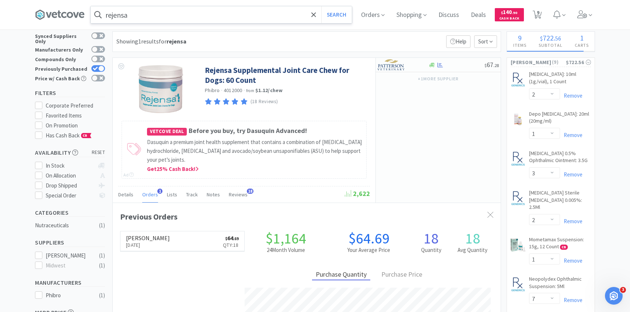
click at [221, 17] on input "rejensa" at bounding box center [221, 14] width 261 height 17
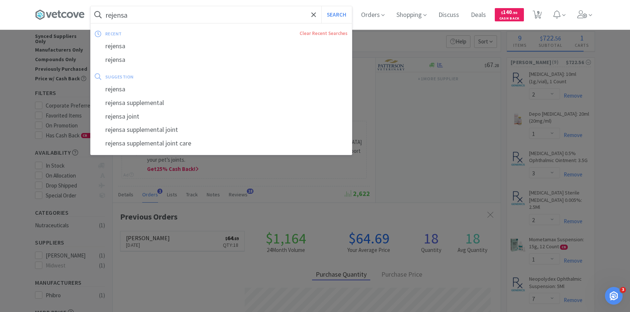
click at [221, 17] on input "rejensa" at bounding box center [221, 14] width 261 height 17
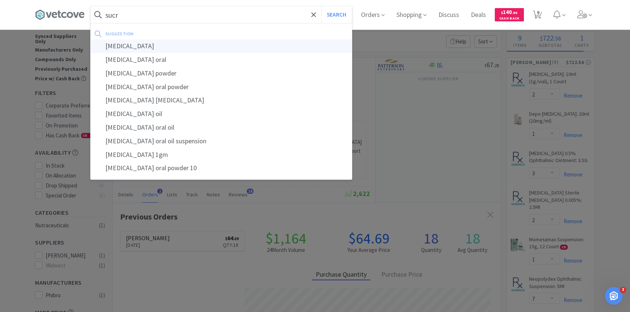
click at [154, 43] on div "[MEDICAL_DATA]" at bounding box center [221, 46] width 261 height 14
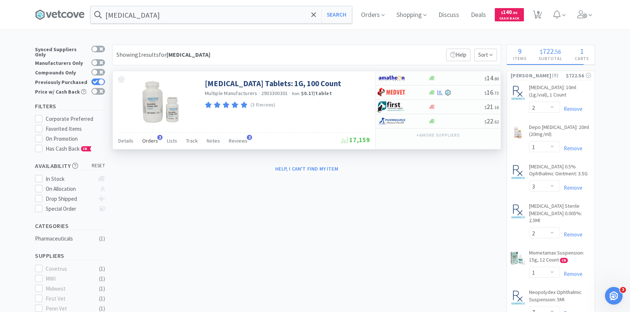
click at [143, 143] on span "Orders" at bounding box center [150, 140] width 16 height 7
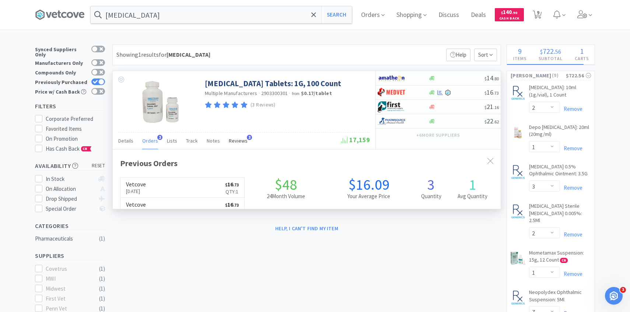
scroll to position [191, 388]
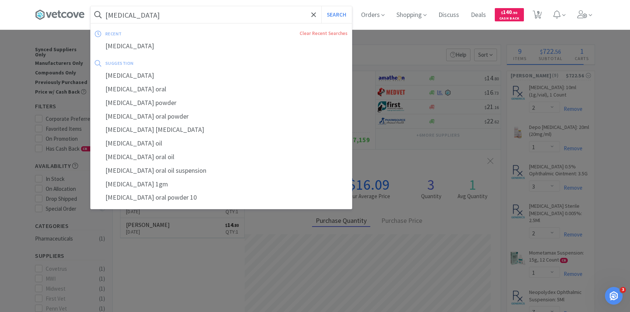
click at [152, 15] on input "[MEDICAL_DATA]" at bounding box center [221, 14] width 261 height 17
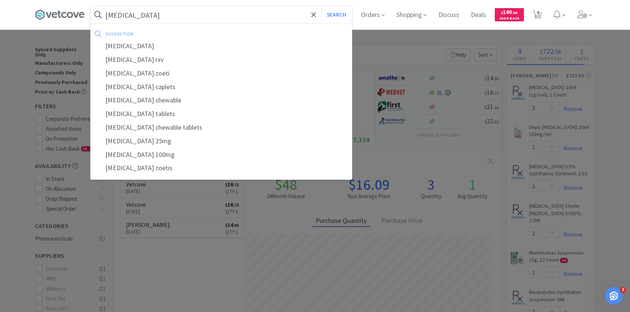
type input "[MEDICAL_DATA]"
click at [321, 6] on button "Search" at bounding box center [336, 14] width 31 height 17
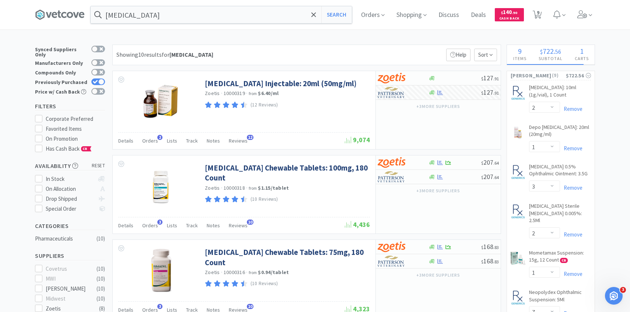
click at [152, 225] on span "Orders" at bounding box center [150, 225] width 16 height 7
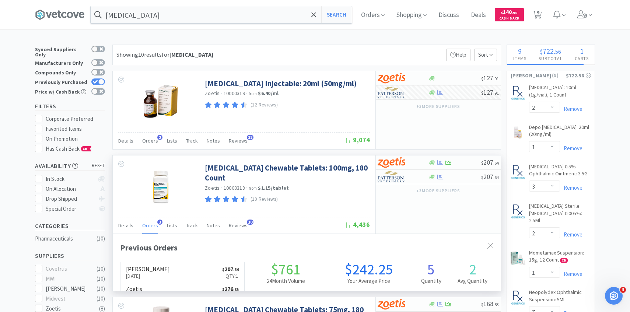
scroll to position [191, 388]
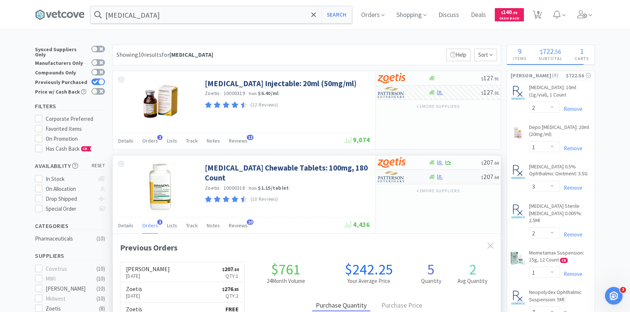
click at [387, 179] on img at bounding box center [392, 176] width 28 height 11
select select "1"
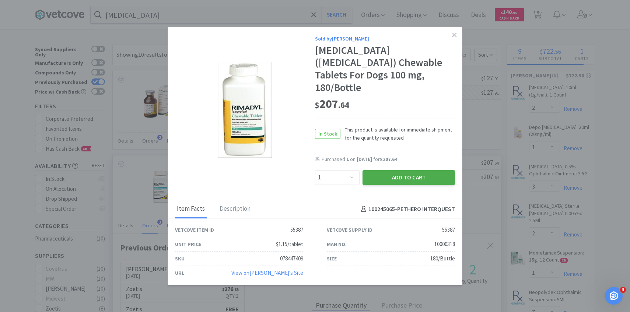
click at [371, 172] on button "Add to Cart" at bounding box center [408, 177] width 92 height 15
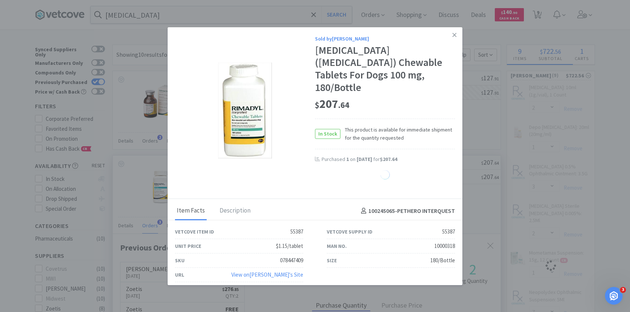
select select "1"
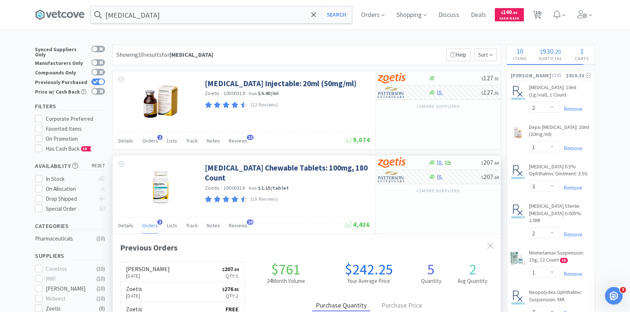
click at [153, 225] on span "Orders" at bounding box center [150, 225] width 16 height 7
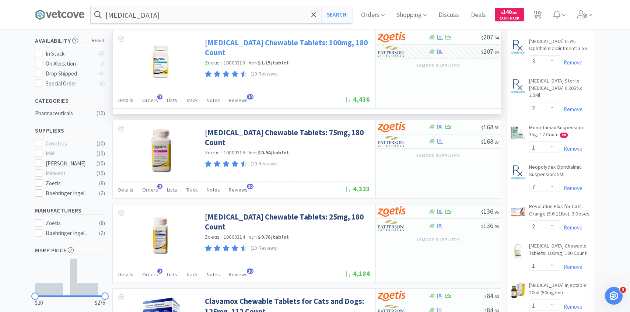
scroll to position [172, 0]
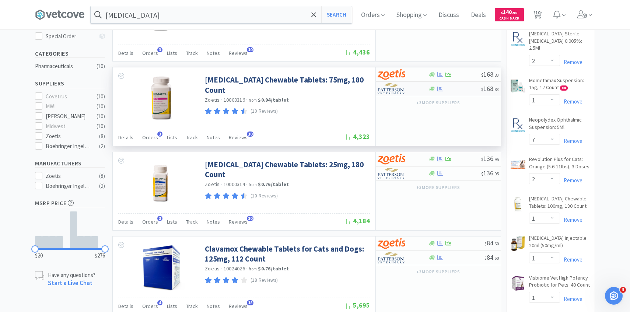
click at [409, 96] on div "$ 168 . 83" at bounding box center [438, 89] width 125 height 14
select select "1"
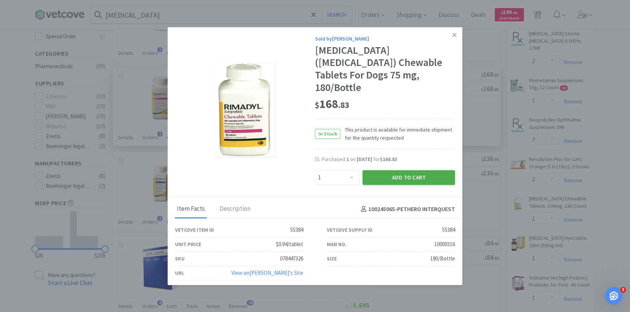
click at [390, 170] on button "Add to Cart" at bounding box center [408, 177] width 92 height 15
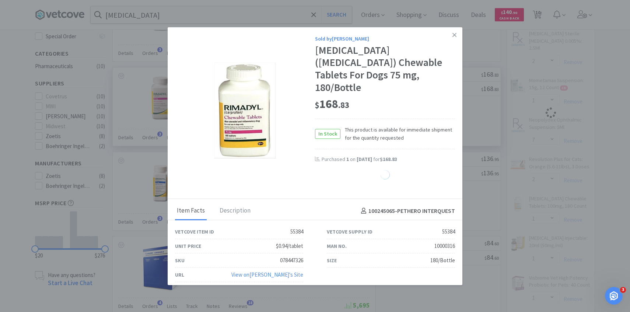
select select "1"
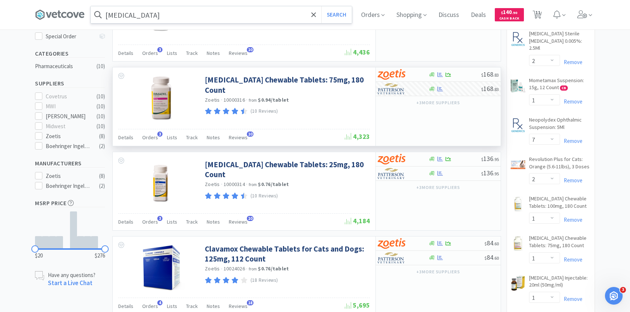
click at [215, 11] on input "[MEDICAL_DATA]" at bounding box center [221, 14] width 261 height 17
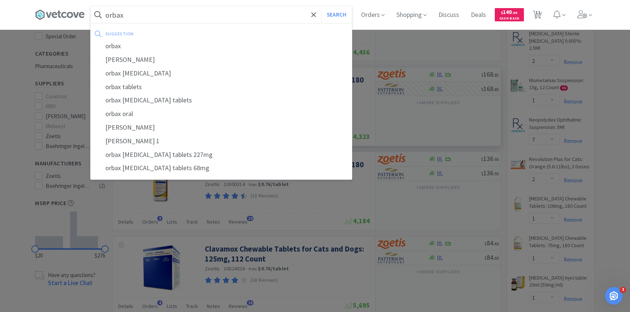
click at [321, 6] on button "Search" at bounding box center [336, 14] width 31 height 17
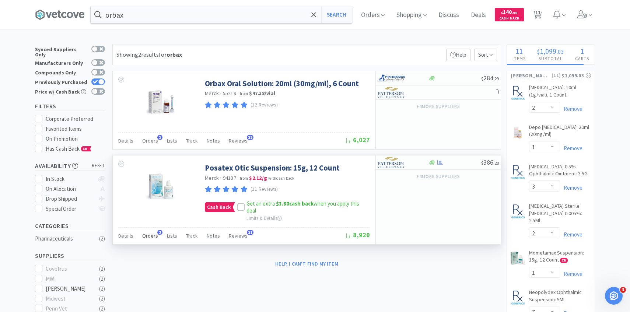
click at [153, 233] on span "Orders" at bounding box center [150, 235] width 16 height 7
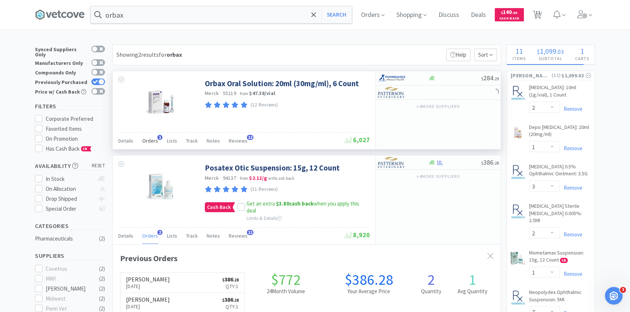
scroll to position [191, 388]
click at [150, 145] on div "Orders 1" at bounding box center [150, 142] width 16 height 14
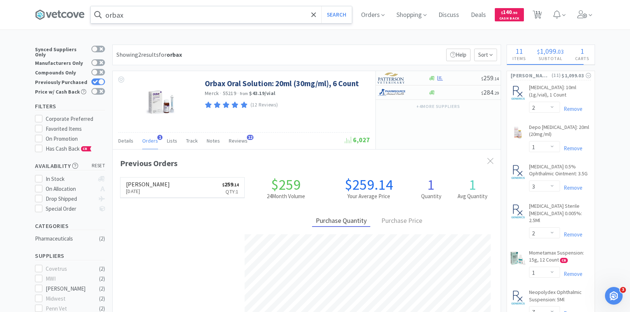
click at [183, 14] on input "orbax" at bounding box center [221, 14] width 261 height 17
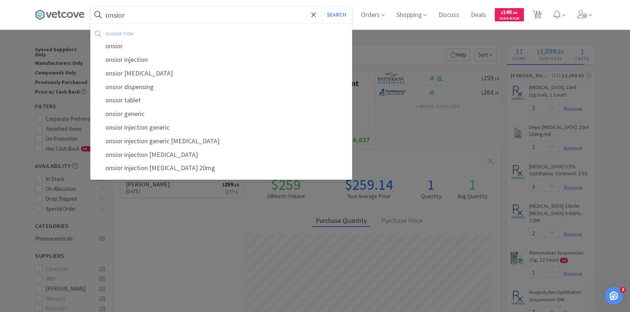
type input "onsior"
click at [321, 6] on button "Search" at bounding box center [336, 14] width 31 height 17
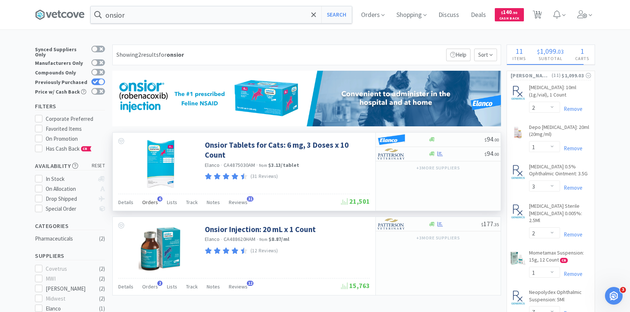
click at [153, 200] on span "Orders" at bounding box center [150, 202] width 16 height 7
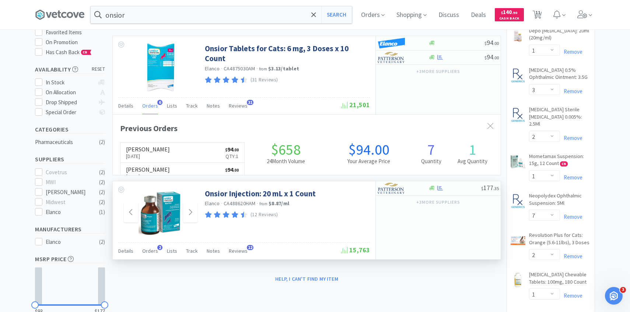
scroll to position [191, 388]
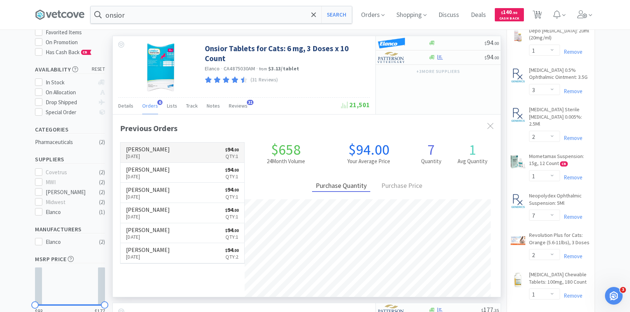
click at [187, 147] on link "[PERSON_NAME] [DATE] $ 94 . 00 Qty: 1" at bounding box center [182, 153] width 124 height 20
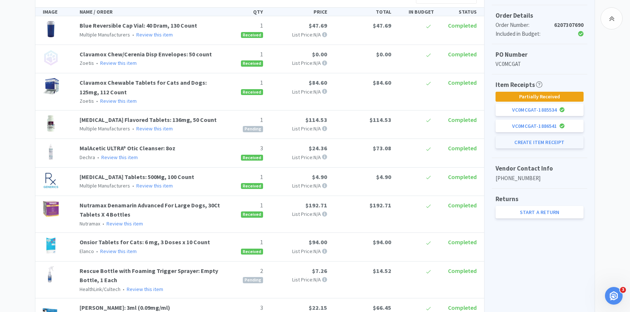
scroll to position [171, 0]
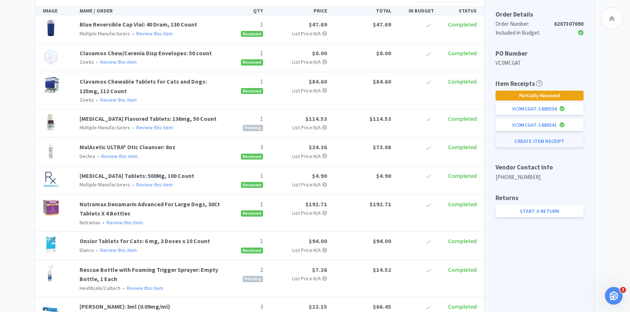
click at [527, 143] on button "Create Item Receipt" at bounding box center [539, 141] width 88 height 13
select select "1"
select select "2"
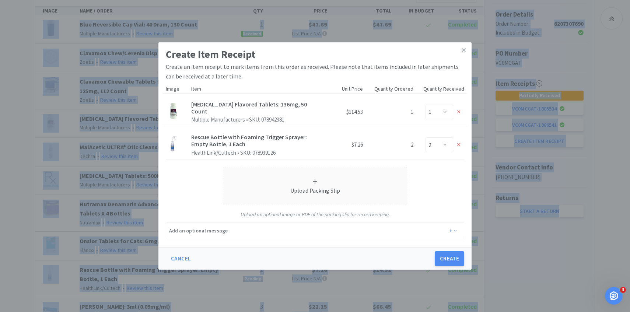
drag, startPoint x: 556, startPoint y: 187, endPoint x: 65, endPoint y: 29, distance: 515.4
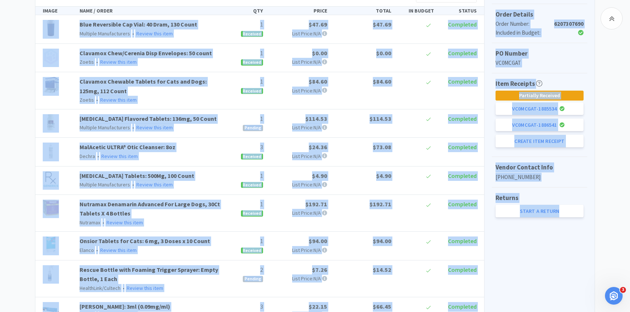
select select "2"
select select "1"
select select "3"
select select "2"
select select "1"
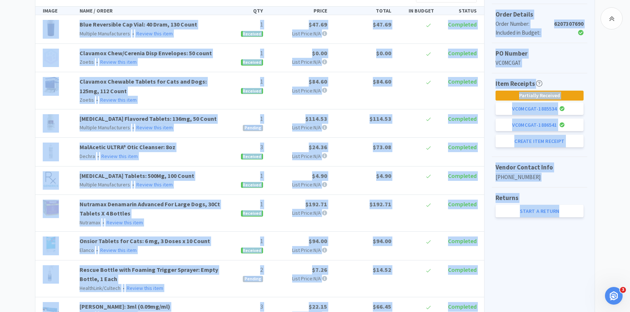
select select "7"
select select "2"
select select "1"
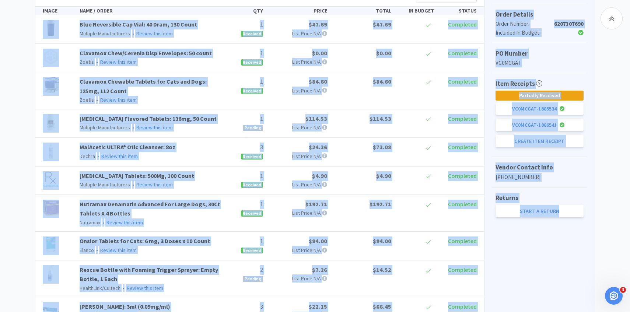
select select "1"
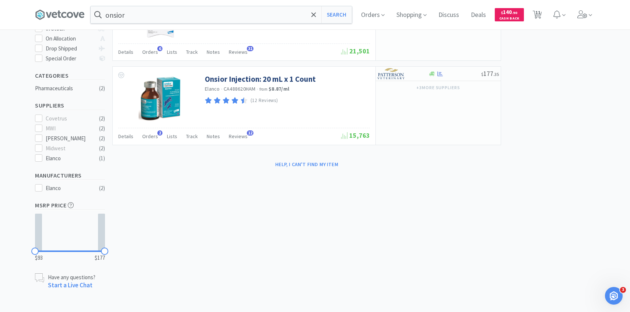
scroll to position [96, 0]
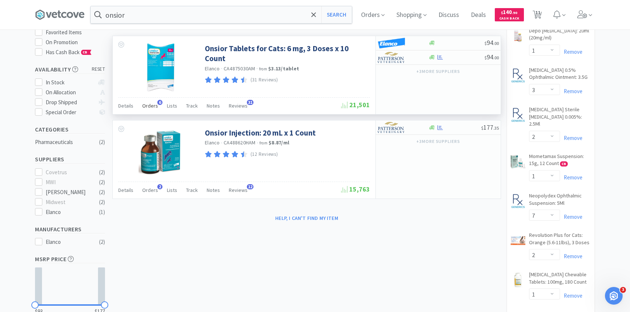
click at [152, 103] on span "Orders" at bounding box center [150, 105] width 16 height 7
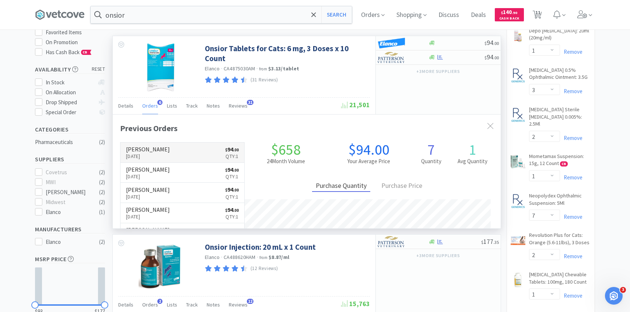
scroll to position [191, 388]
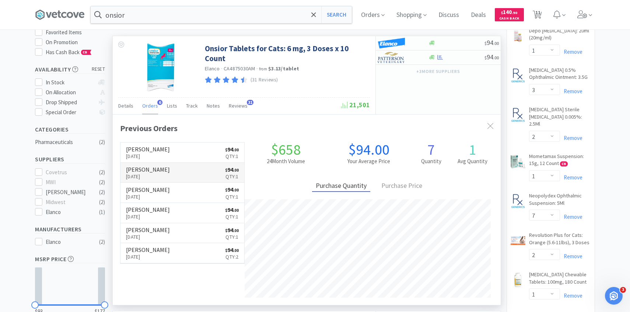
click at [185, 170] on link "[PERSON_NAME] [DATE] $ 94 . 00 Qty: 1" at bounding box center [182, 173] width 124 height 20
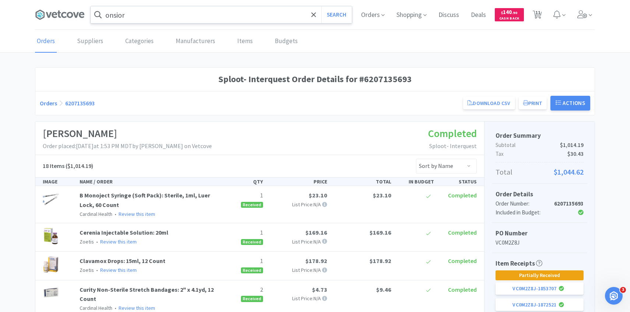
click at [166, 12] on input "onsior" at bounding box center [221, 14] width 261 height 17
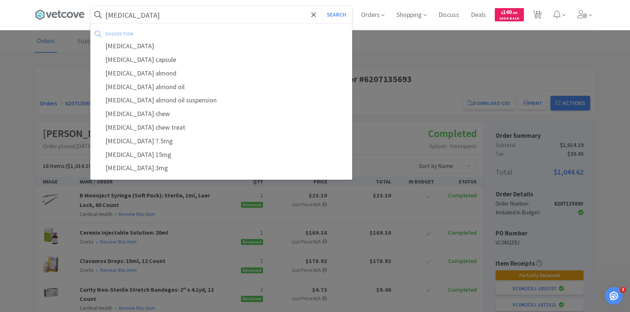
type input "[MEDICAL_DATA]"
click at [321, 6] on button "Search" at bounding box center [336, 14] width 31 height 17
select select "2"
select select "1"
select select "3"
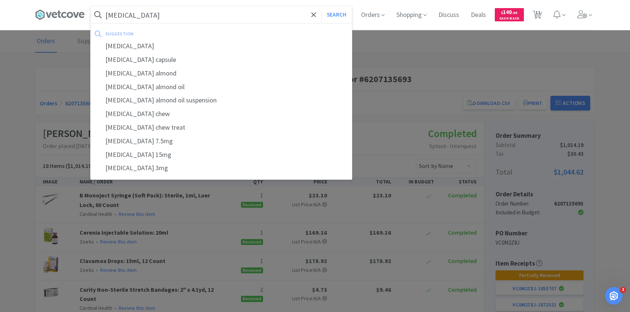
select select "2"
select select "1"
select select "7"
select select "2"
select select "1"
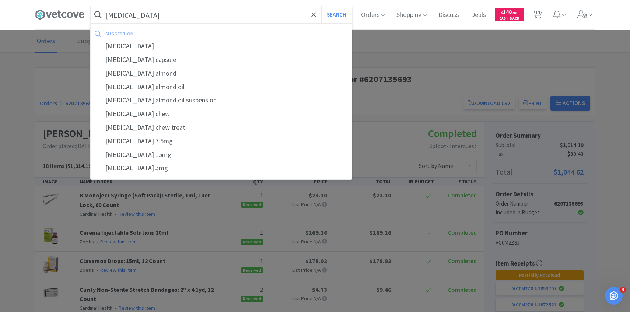
select select "1"
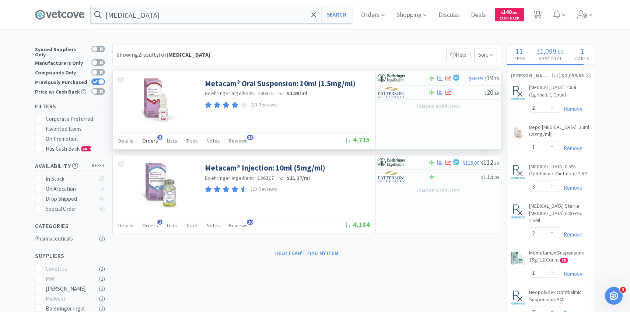
click at [145, 139] on span "Orders" at bounding box center [150, 140] width 16 height 7
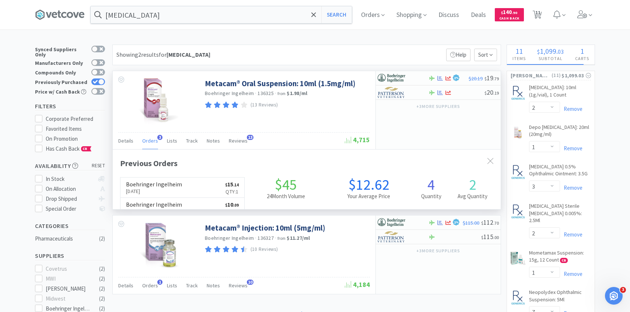
scroll to position [191, 388]
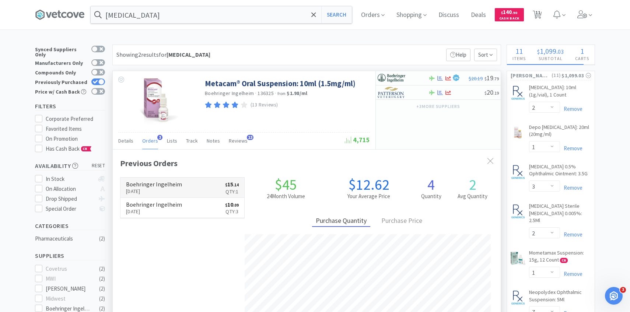
click at [192, 188] on link "Boehringer Ingelheim [DATE] $ 15 . 14 Qty: 1" at bounding box center [182, 188] width 124 height 20
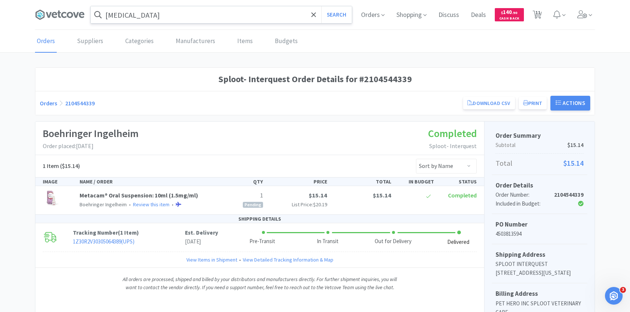
click at [161, 13] on input "[MEDICAL_DATA]" at bounding box center [221, 14] width 261 height 17
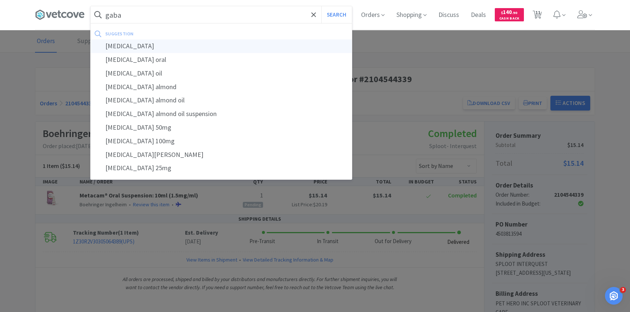
click at [157, 42] on div "[MEDICAL_DATA]" at bounding box center [221, 46] width 261 height 14
type input "[MEDICAL_DATA]"
select select "2"
select select "1"
select select "3"
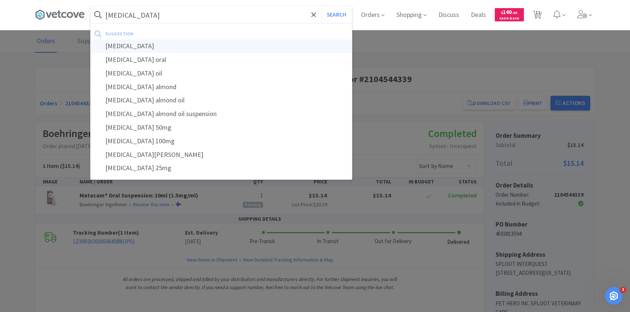
select select "2"
select select "1"
select select "7"
select select "2"
select select "1"
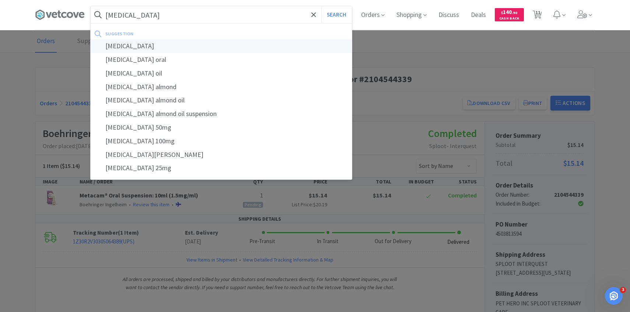
select select "1"
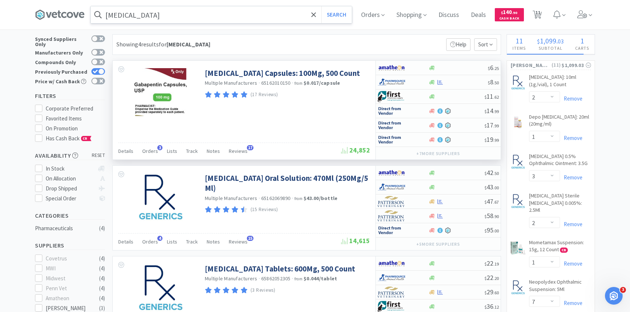
scroll to position [14, 0]
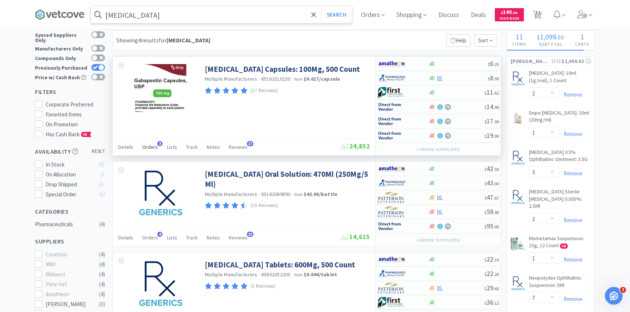
click at [152, 150] on div "Orders 3" at bounding box center [150, 148] width 16 height 14
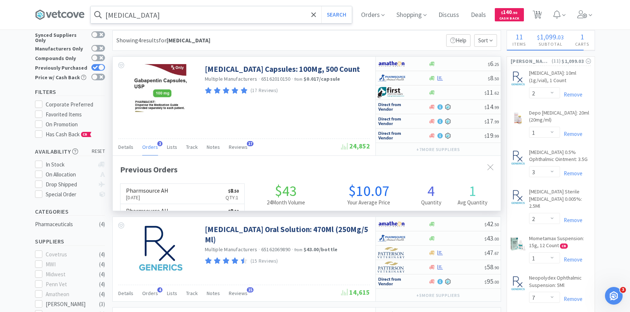
scroll to position [191, 388]
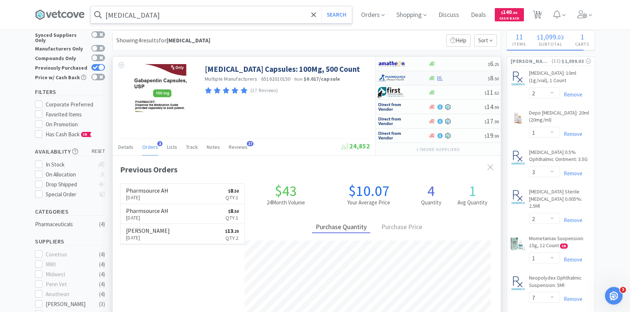
click at [406, 75] on div at bounding box center [398, 78] width 41 height 13
select select "1"
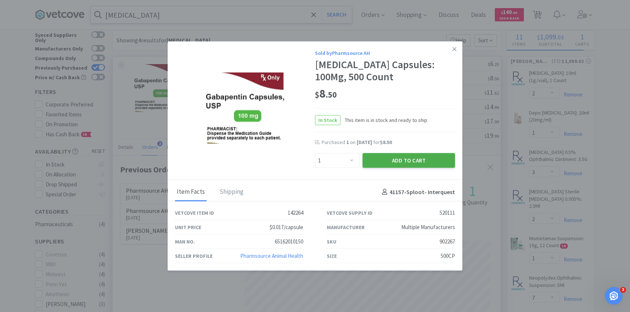
click at [398, 159] on button "Add to Cart" at bounding box center [408, 160] width 92 height 15
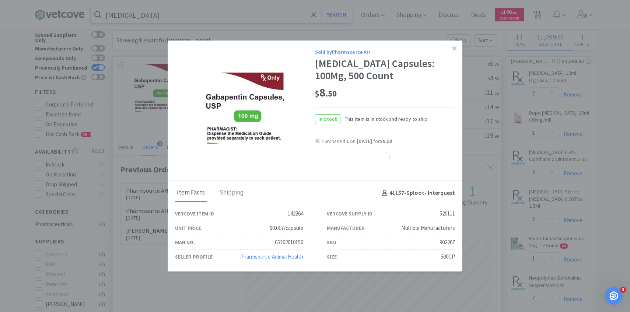
select select "1"
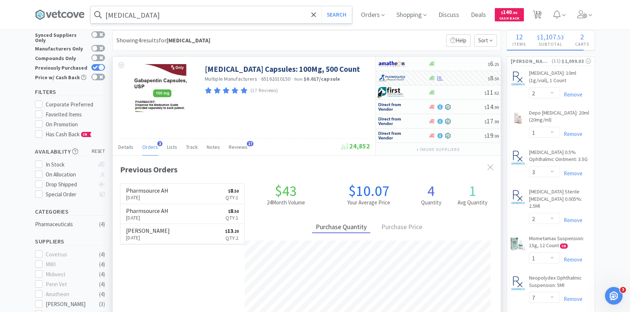
click at [180, 25] on div "[MEDICAL_DATA] Search Orders Shopping Discuss Discuss Deals Deals $ 140 . 90 Ca…" at bounding box center [315, 14] width 560 height 29
click at [183, 11] on input "[MEDICAL_DATA]" at bounding box center [221, 14] width 261 height 17
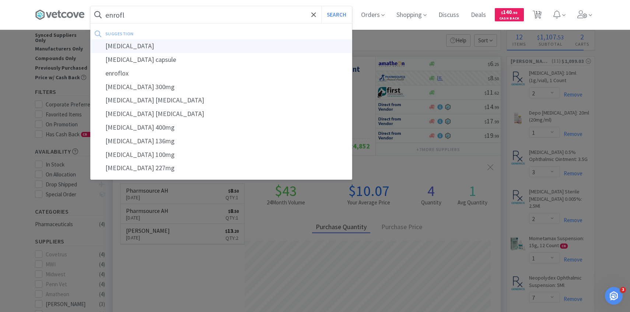
click at [178, 43] on div "[MEDICAL_DATA]" at bounding box center [221, 46] width 261 height 14
type input "[MEDICAL_DATA]"
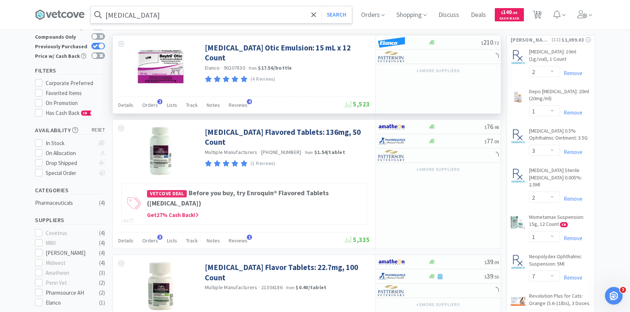
scroll to position [88, 0]
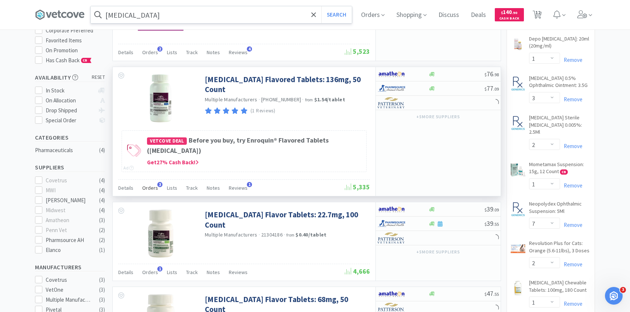
click at [153, 187] on span "Orders" at bounding box center [150, 188] width 16 height 7
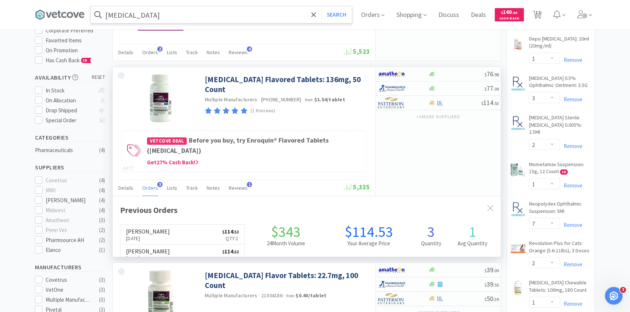
scroll to position [106, 0]
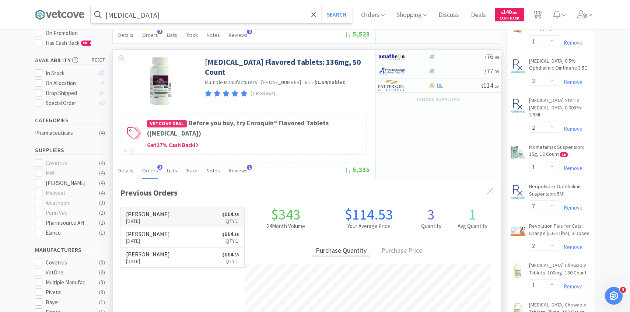
click at [192, 215] on link "[PERSON_NAME] [DATE] $ 114 . 53 Qty: 1" at bounding box center [182, 217] width 124 height 20
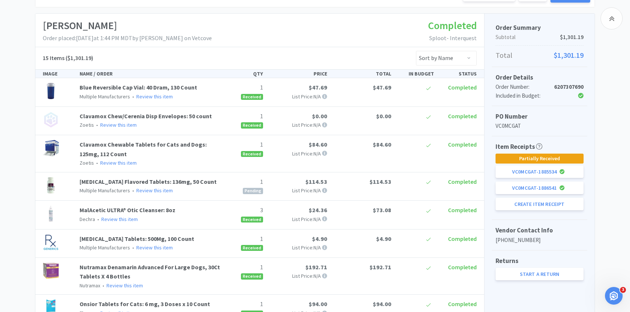
scroll to position [172, 0]
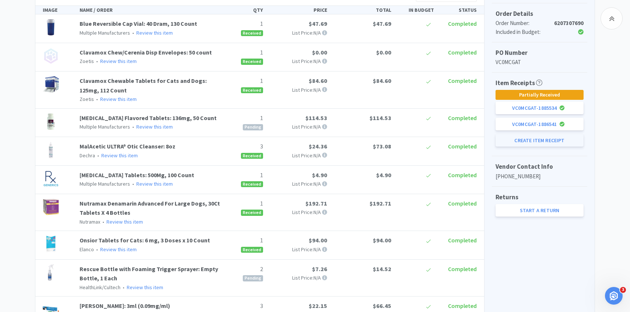
click at [533, 142] on button "Create Item Receipt" at bounding box center [539, 140] width 88 height 13
select select "1"
select select "2"
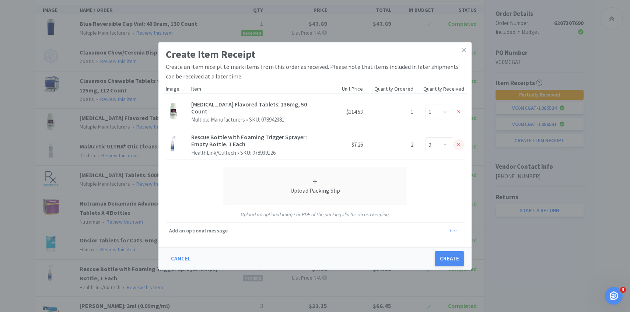
click at [460, 139] on div at bounding box center [458, 144] width 11 height 11
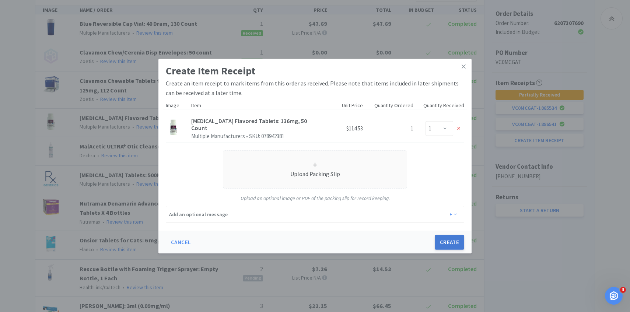
click at [443, 235] on button "Create" at bounding box center [449, 242] width 29 height 15
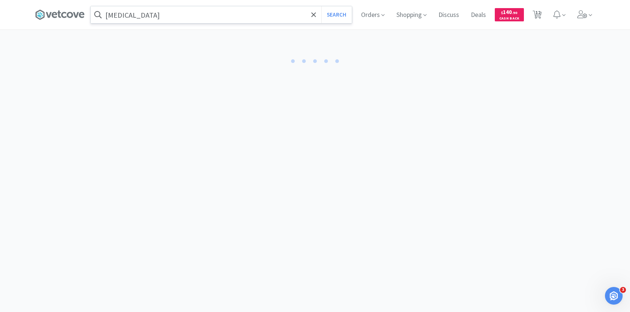
select select "1"
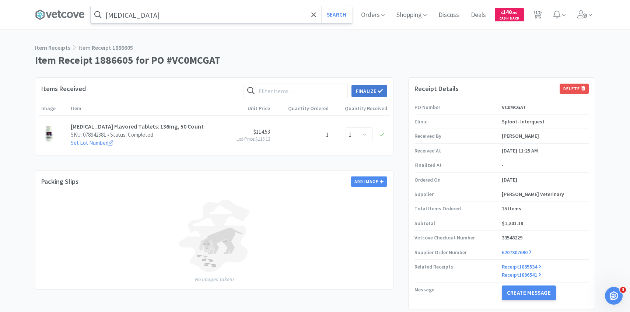
click at [375, 90] on button "Finalize" at bounding box center [369, 91] width 36 height 13
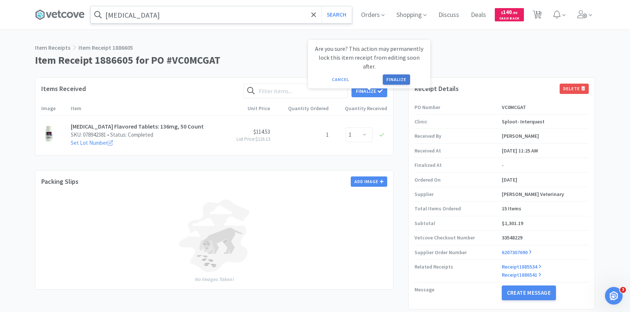
click at [400, 74] on button "Finalize" at bounding box center [396, 79] width 27 height 10
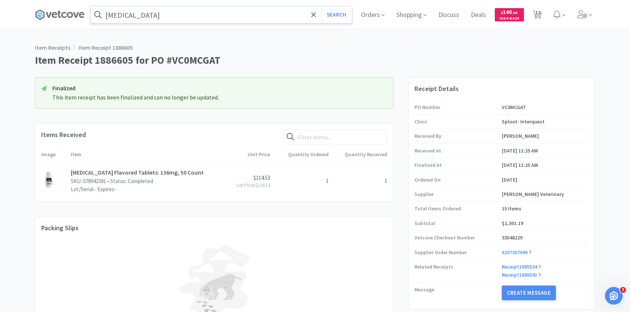
click at [213, 12] on input "[MEDICAL_DATA]" at bounding box center [221, 14] width 261 height 17
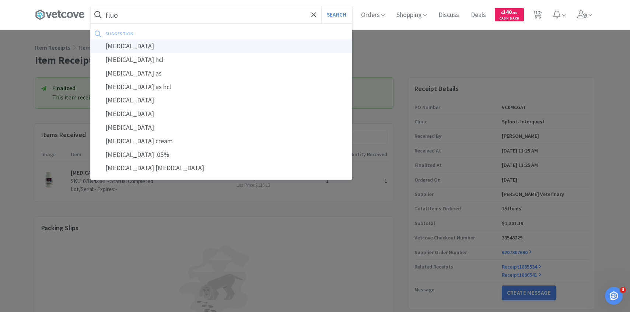
click at [216, 42] on div "[MEDICAL_DATA]" at bounding box center [221, 46] width 261 height 14
type input "[MEDICAL_DATA]"
select select "2"
select select "1"
select select "3"
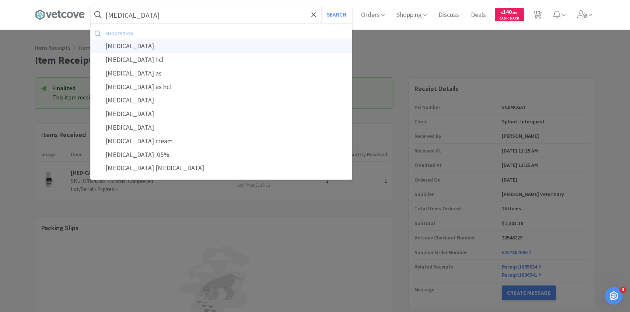
select select "2"
select select "1"
select select "7"
select select "2"
select select "1"
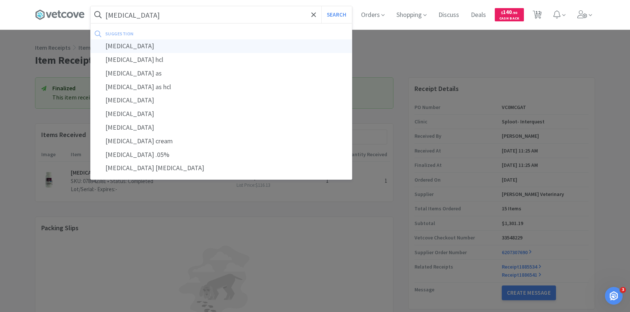
select select "1"
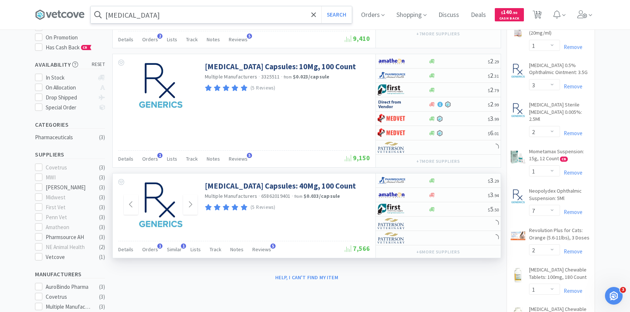
scroll to position [125, 0]
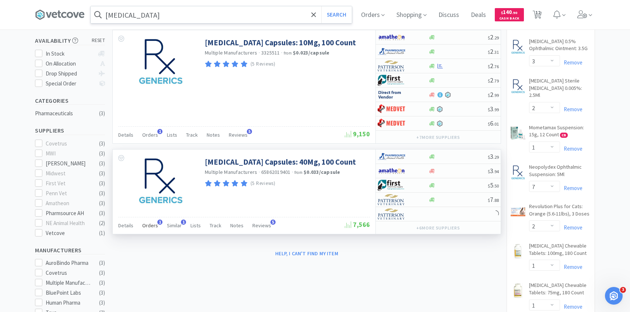
click at [155, 224] on span "Orders" at bounding box center [150, 225] width 16 height 7
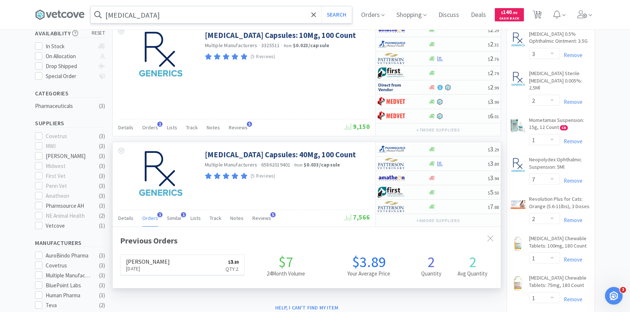
scroll to position [191, 388]
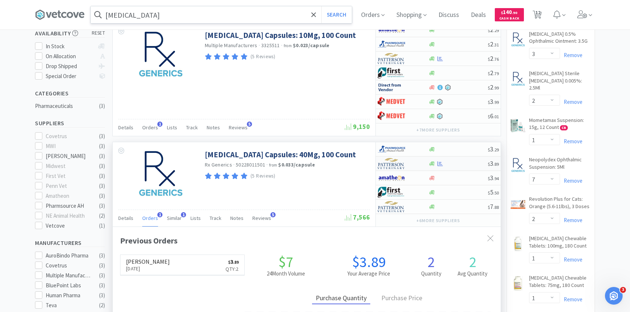
click at [410, 164] on div at bounding box center [398, 163] width 41 height 13
select select "1"
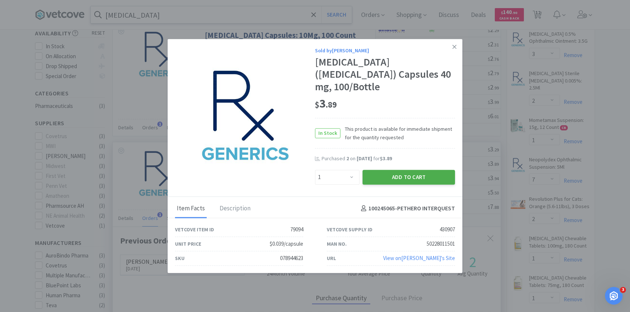
click at [402, 173] on button "Add to Cart" at bounding box center [408, 177] width 92 height 15
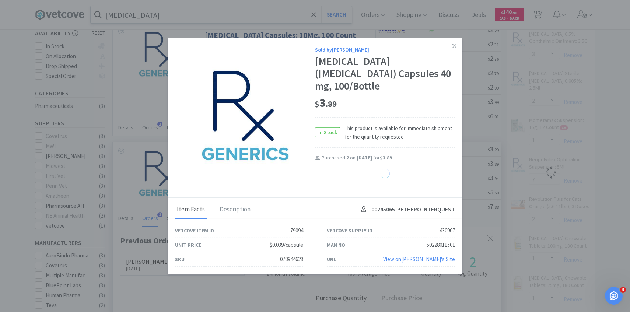
select select "1"
select select "2"
select select "1"
select select "7"
select select "2"
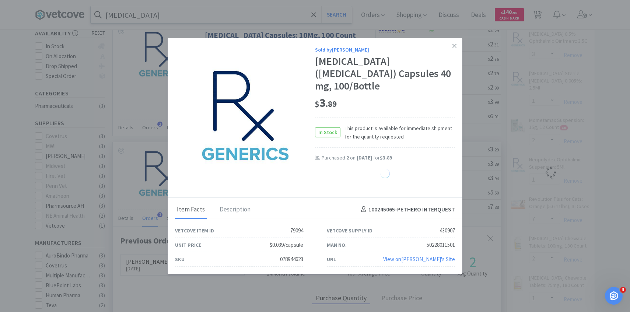
select select "1"
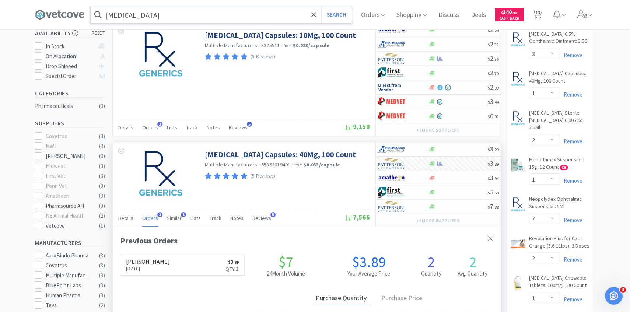
click at [190, 17] on input "[MEDICAL_DATA]" at bounding box center [221, 14] width 261 height 17
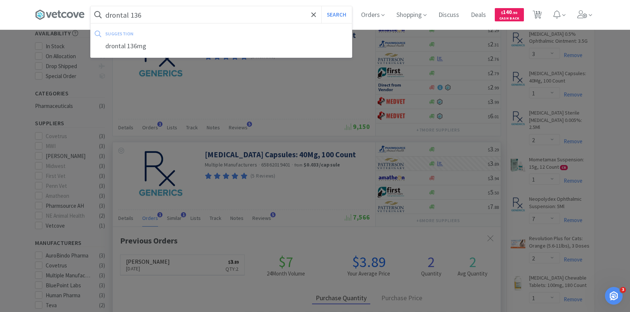
click at [321, 6] on button "Search" at bounding box center [336, 14] width 31 height 17
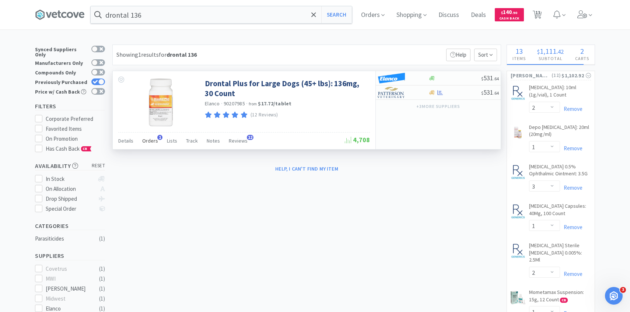
click at [152, 139] on span "Orders" at bounding box center [150, 140] width 16 height 7
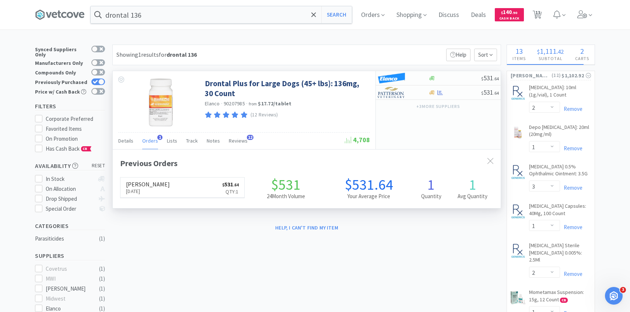
scroll to position [191, 388]
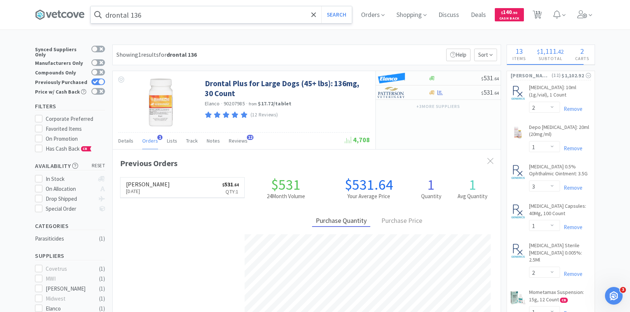
click at [179, 14] on input "drontal 136" at bounding box center [221, 14] width 261 height 17
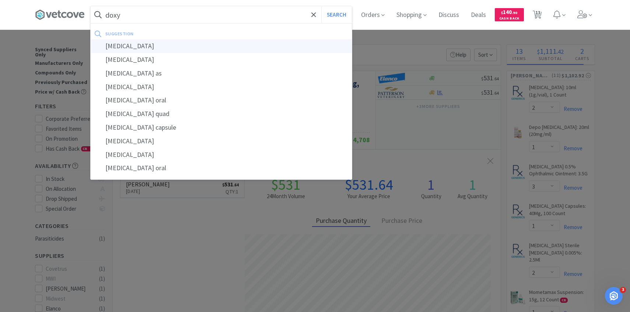
click at [180, 46] on div "[MEDICAL_DATA]" at bounding box center [221, 46] width 261 height 14
type input "[MEDICAL_DATA]"
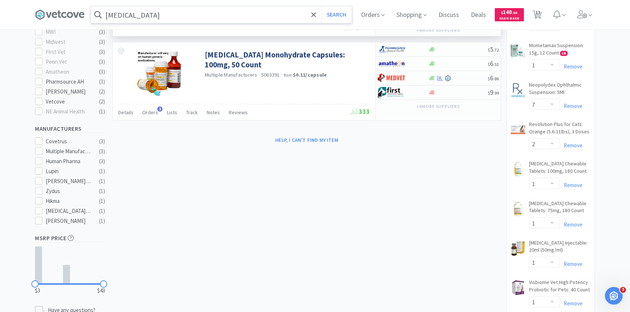
scroll to position [253, 0]
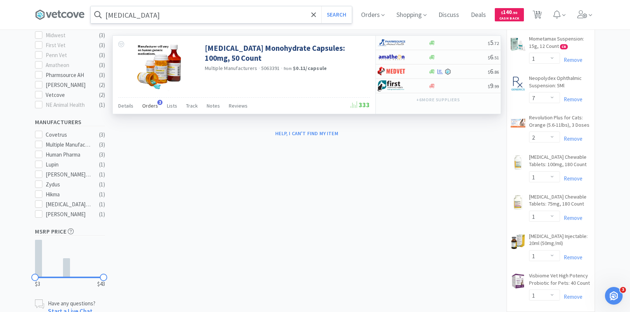
click at [150, 109] on div "Orders 3" at bounding box center [150, 107] width 16 height 14
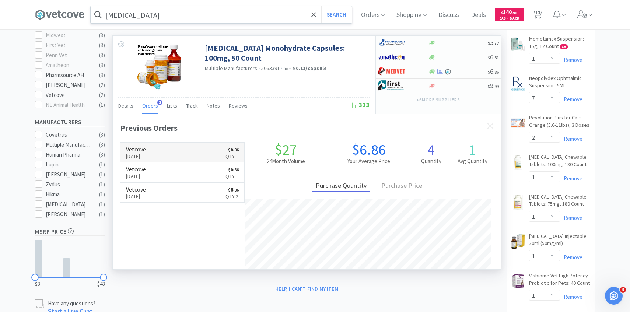
scroll to position [191, 388]
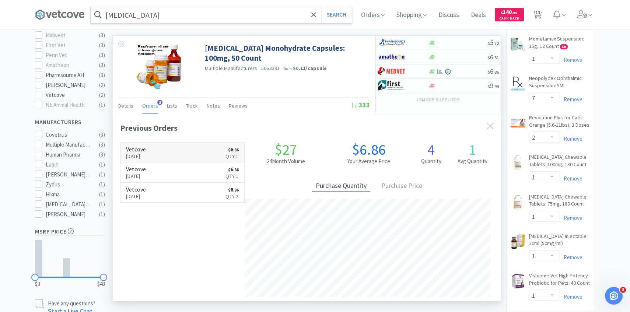
click at [203, 148] on link "Vetcove [DATE] $ 6 . 86 Qty: 1" at bounding box center [182, 153] width 124 height 20
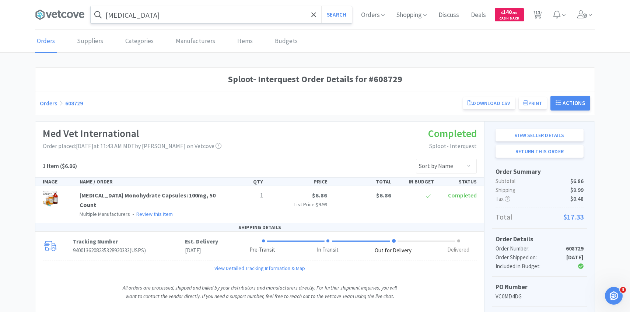
click at [200, 18] on input "[MEDICAL_DATA]" at bounding box center [221, 14] width 261 height 17
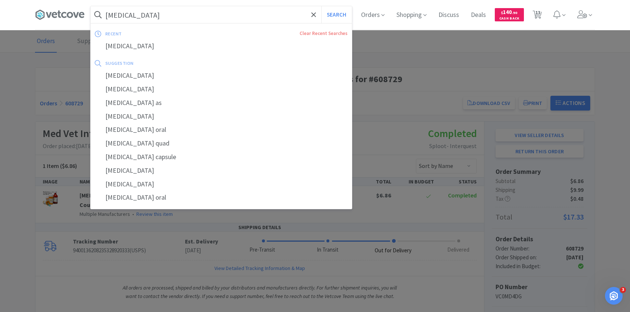
click at [321, 6] on button "Search" at bounding box center [336, 14] width 31 height 17
select select "2"
select select "1"
select select "3"
select select "1"
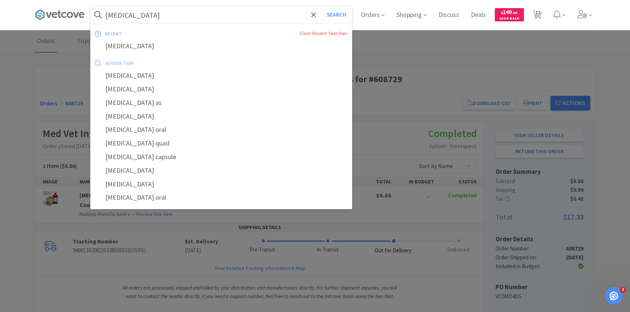
select select "2"
select select "1"
select select "7"
select select "2"
select select "1"
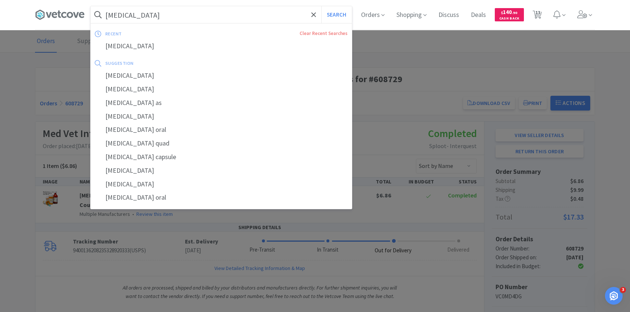
select select "1"
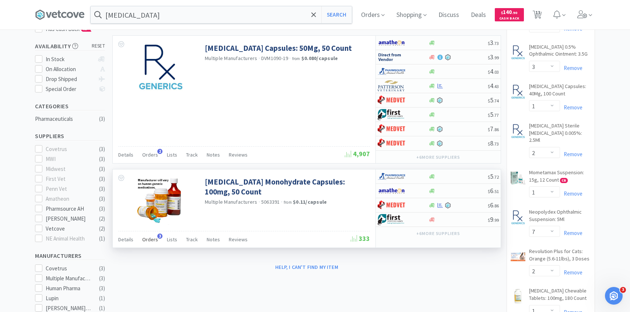
scroll to position [126, 0]
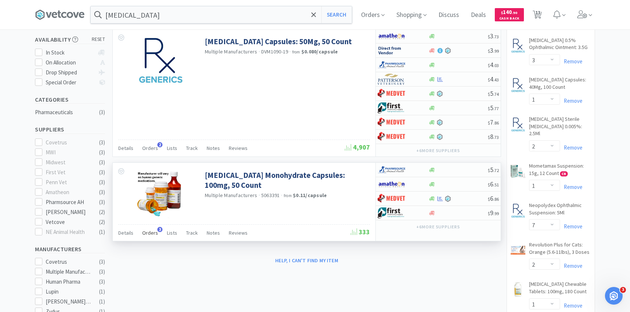
click at [147, 236] on div "Orders 3" at bounding box center [150, 234] width 16 height 14
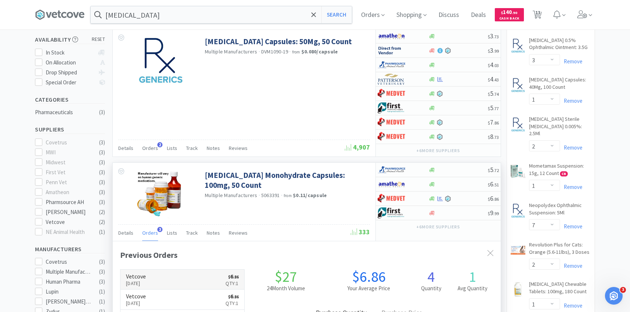
scroll to position [191, 388]
click at [161, 297] on link "Vetcove [DATE] $ 6 . 86 Qty: 1" at bounding box center [182, 299] width 124 height 20
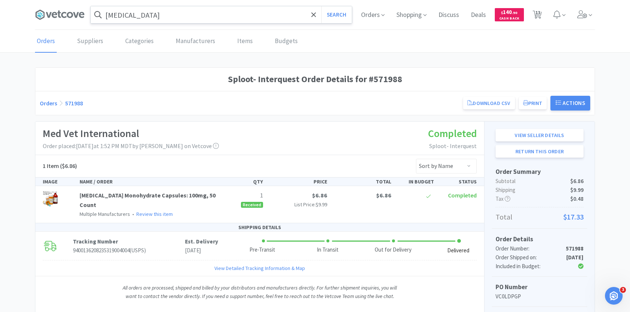
click at [150, 14] on input "[MEDICAL_DATA]" at bounding box center [221, 14] width 261 height 17
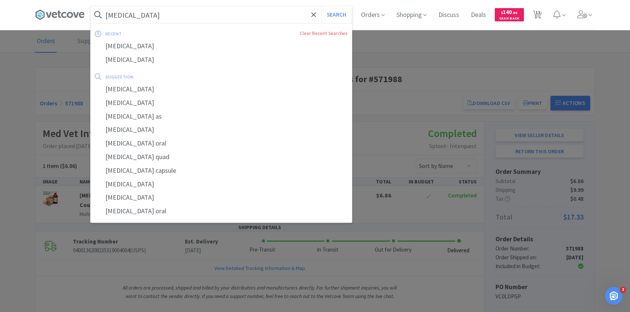
click at [321, 6] on button "Search" at bounding box center [336, 14] width 31 height 17
select select "2"
select select "1"
select select "3"
select select "1"
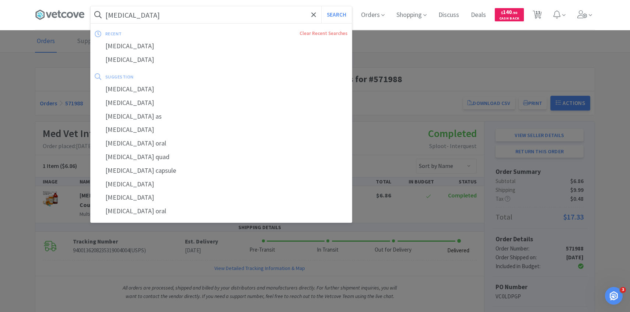
select select "2"
select select "1"
select select "7"
select select "2"
select select "1"
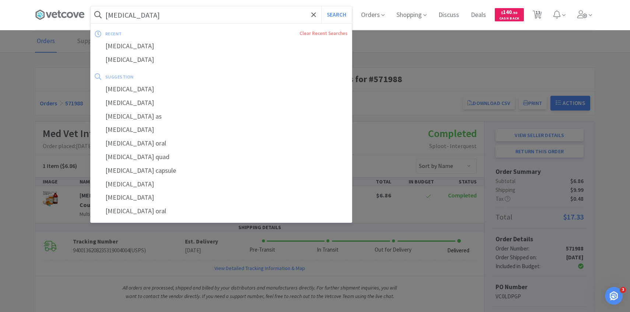
select select "1"
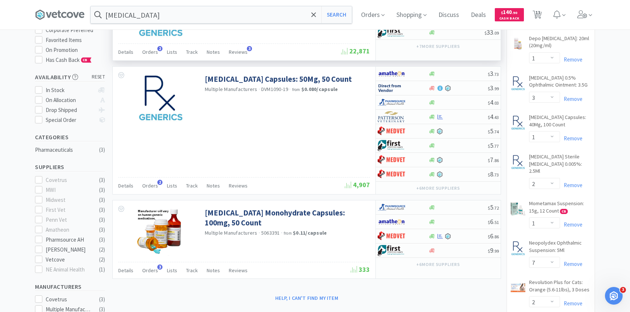
scroll to position [266, 0]
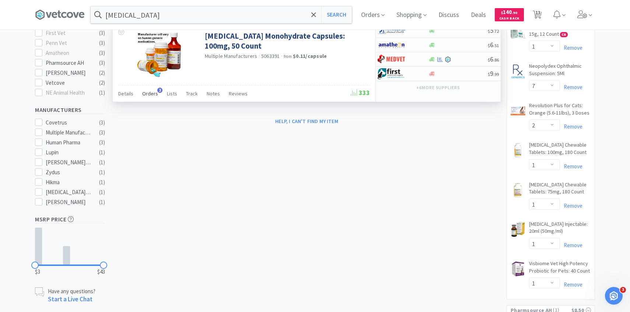
click at [150, 101] on div "Orders 3" at bounding box center [150, 95] width 16 height 14
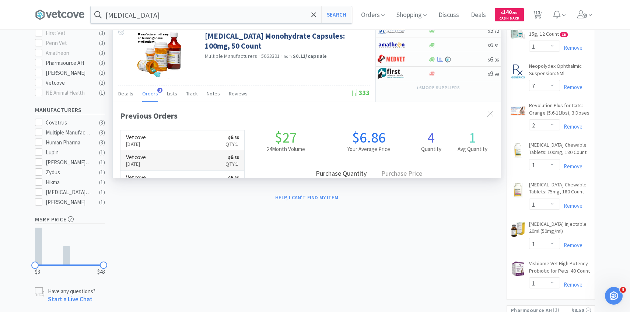
scroll to position [191, 388]
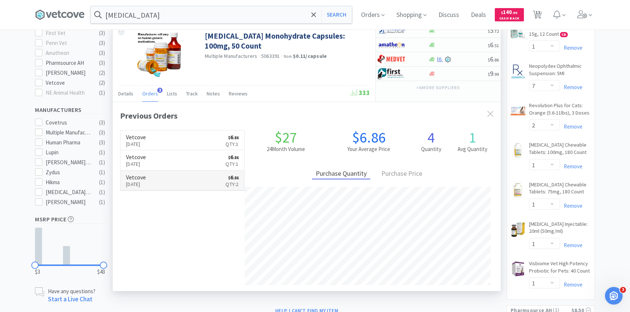
click at [146, 181] on p "[DATE]" at bounding box center [136, 184] width 20 height 8
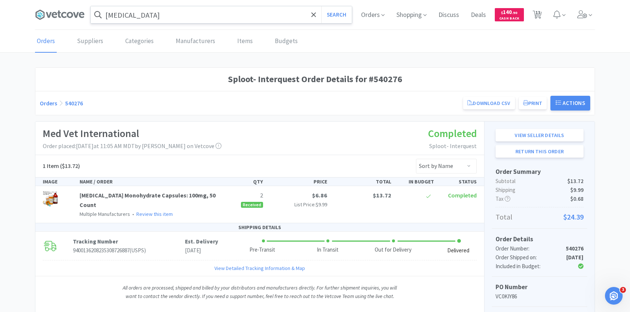
click at [161, 19] on input "[MEDICAL_DATA]" at bounding box center [221, 14] width 261 height 17
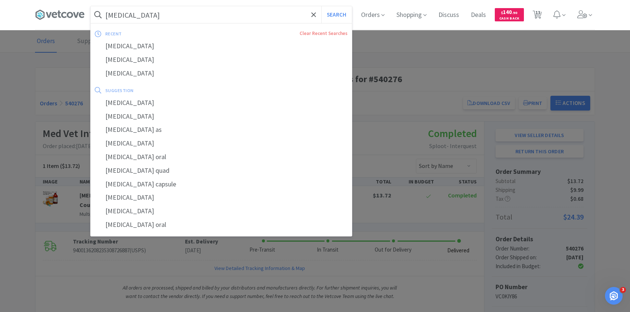
click at [321, 6] on button "Search" at bounding box center [336, 14] width 31 height 17
select select "2"
select select "1"
select select "3"
select select "1"
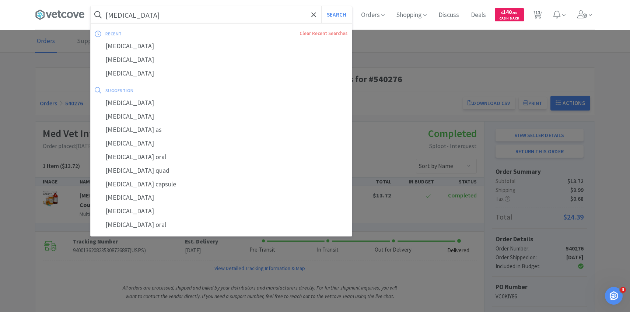
select select "2"
select select "1"
select select "7"
select select "2"
select select "1"
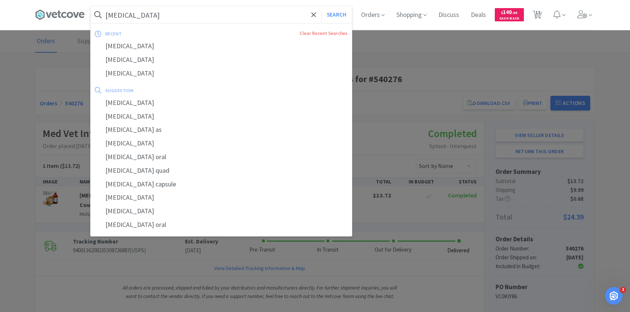
select select "1"
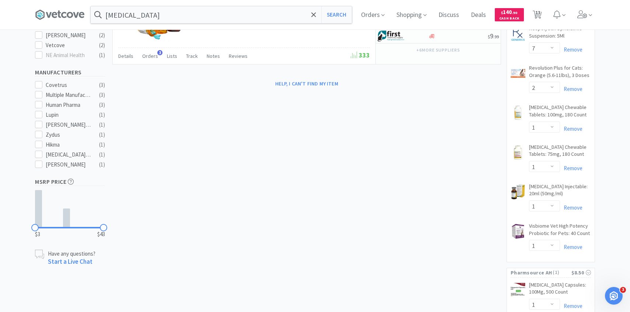
scroll to position [259, 0]
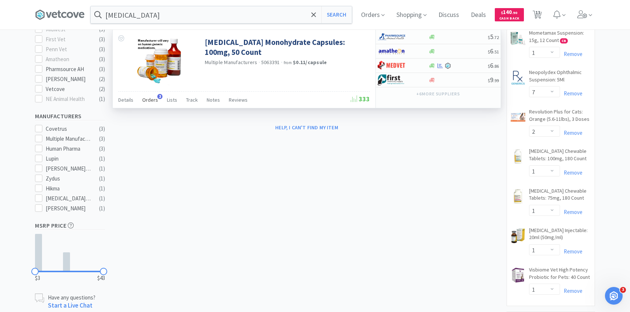
click at [151, 101] on span "Orders" at bounding box center [150, 99] width 16 height 7
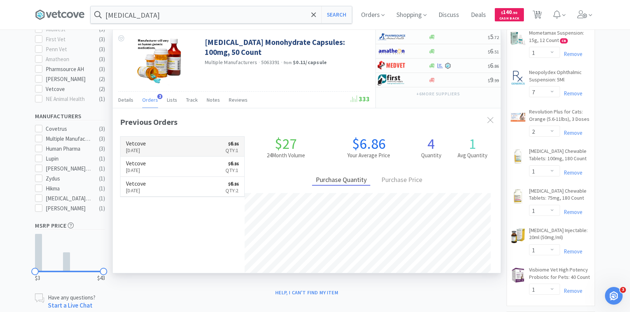
scroll to position [191, 388]
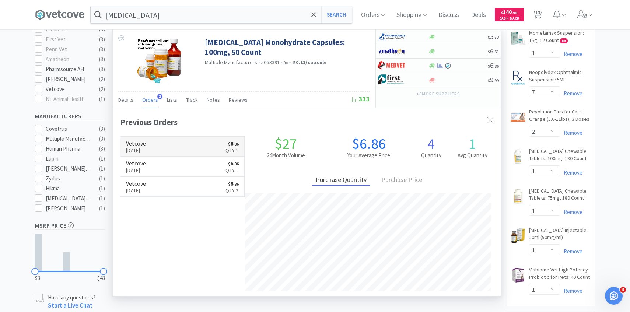
click at [175, 142] on link "Vetcove [DATE] $ 6 . 86 Qty: 1" at bounding box center [182, 147] width 124 height 20
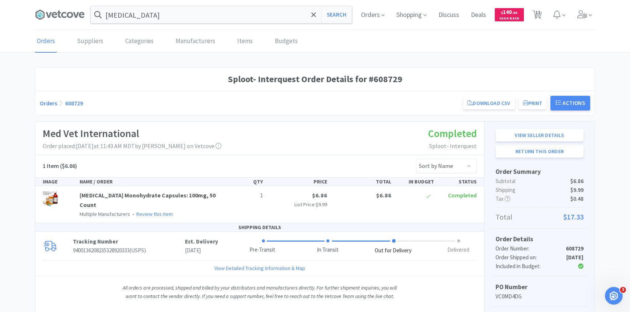
scroll to position [198, 0]
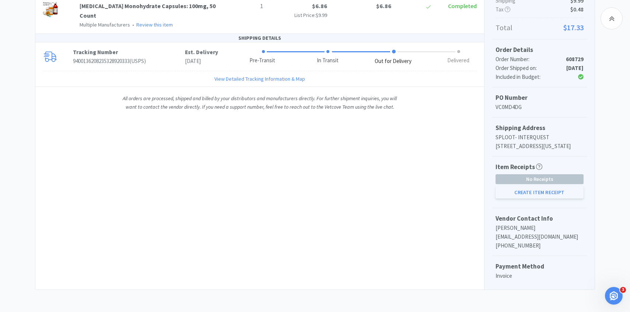
click at [541, 192] on button "Create Item Receipt" at bounding box center [539, 192] width 88 height 13
select select "1"
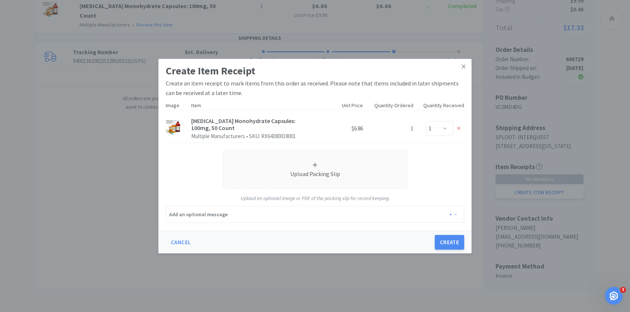
click at [454, 250] on div "Cancel Create" at bounding box center [314, 242] width 313 height 22
click at [449, 241] on button "Create" at bounding box center [449, 242] width 29 height 15
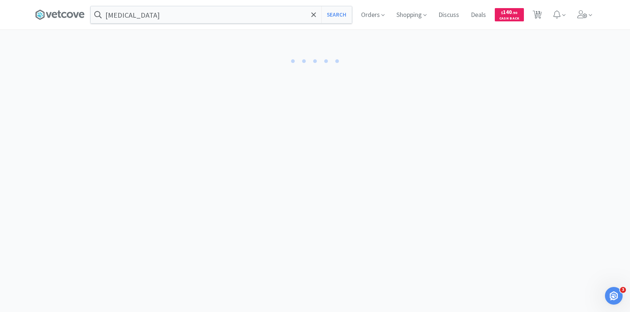
select select "1"
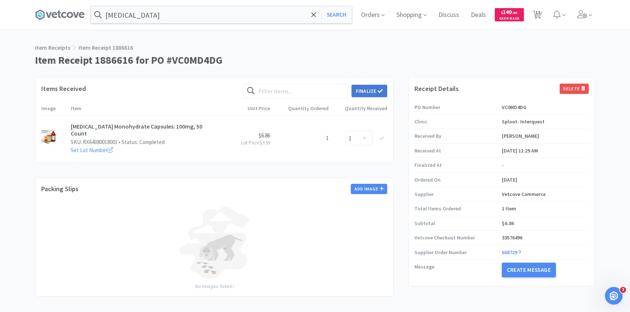
click at [370, 94] on button "Finalize" at bounding box center [369, 91] width 36 height 13
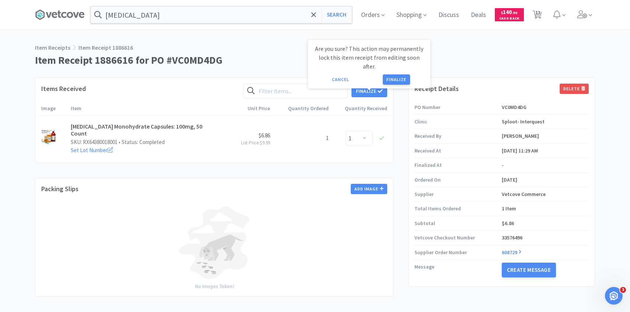
click at [402, 63] on div "Are you sure? This action may permanently lock this item receipt from editing s…" at bounding box center [369, 64] width 110 height 41
click at [387, 74] on button "Finalize" at bounding box center [396, 79] width 27 height 10
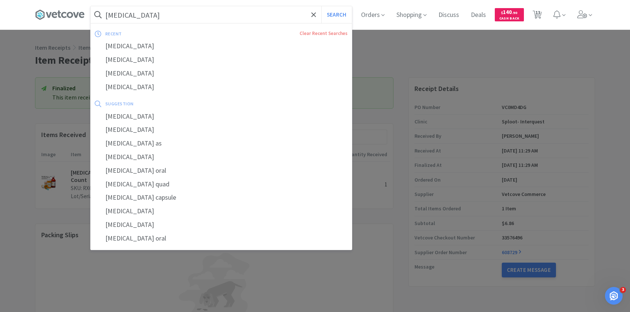
click at [172, 15] on input "[MEDICAL_DATA]" at bounding box center [221, 14] width 261 height 17
click at [321, 6] on button "Search" at bounding box center [336, 14] width 31 height 17
select select "2"
select select "1"
select select "3"
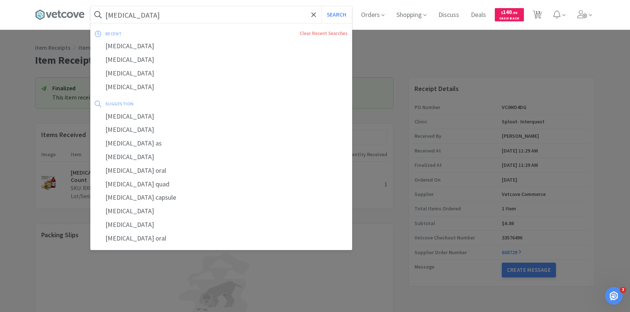
select select "1"
select select "2"
select select "1"
select select "7"
select select "2"
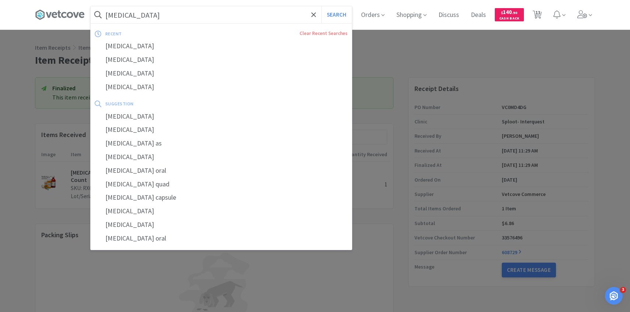
select select "1"
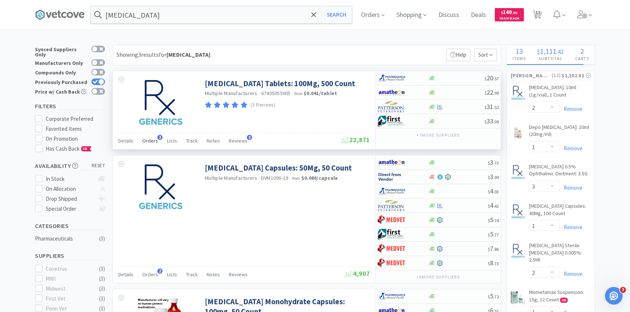
click at [147, 147] on div "Orders 2" at bounding box center [150, 142] width 16 height 14
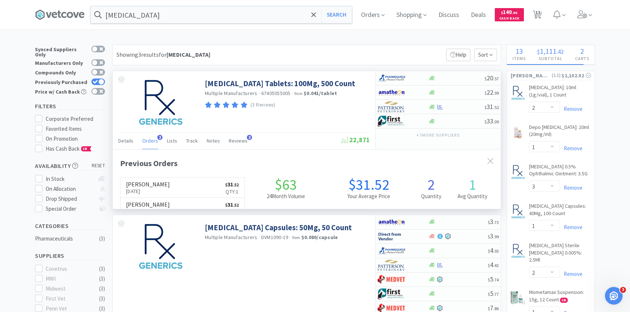
scroll to position [191, 388]
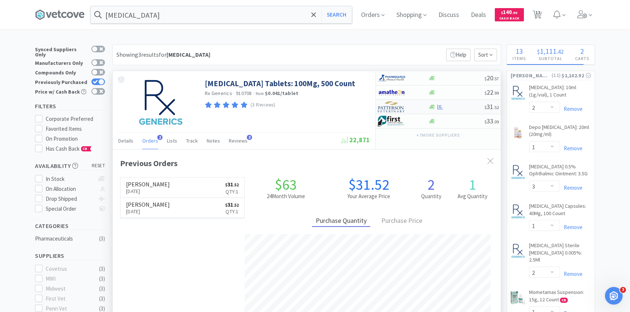
click at [396, 108] on img at bounding box center [392, 106] width 28 height 11
select select "1"
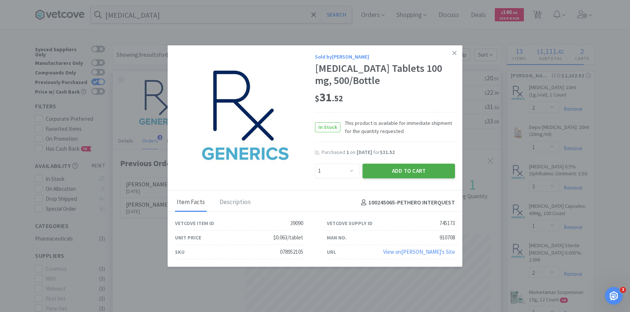
click at [395, 170] on button "Add to Cart" at bounding box center [408, 171] width 92 height 15
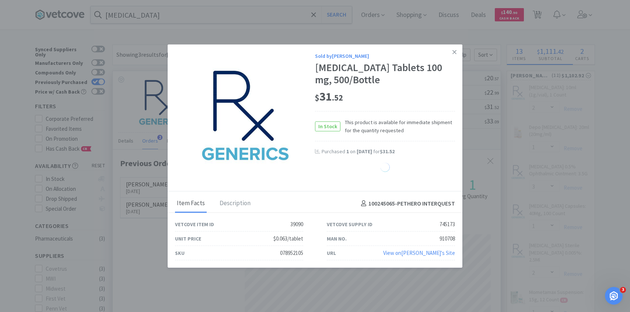
select select "1"
select select "3"
select select "1"
select select "2"
select select "1"
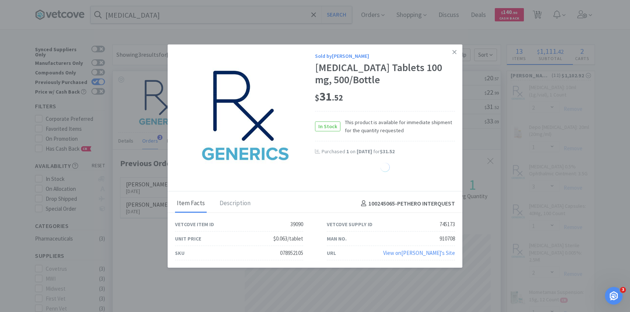
select select "7"
select select "2"
select select "1"
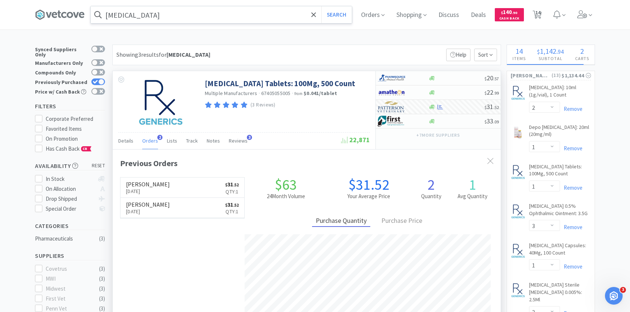
click at [225, 19] on input "[MEDICAL_DATA]" at bounding box center [221, 14] width 261 height 17
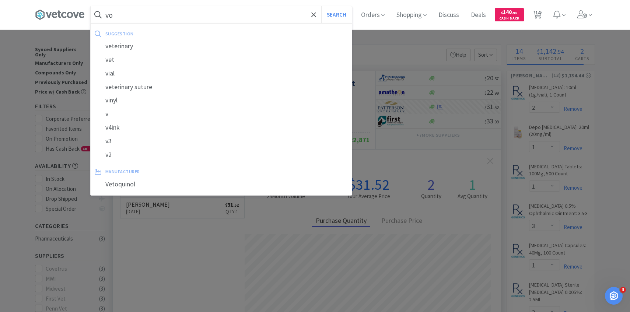
type input "v"
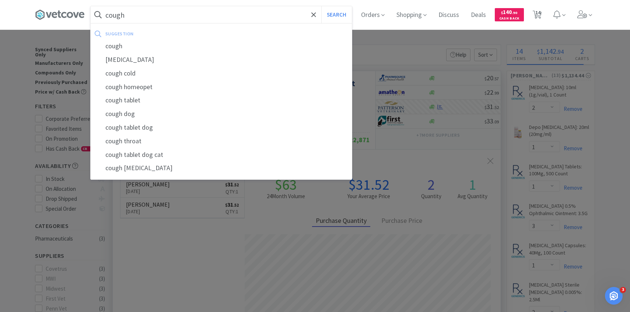
click at [321, 6] on button "Search" at bounding box center [336, 14] width 31 height 17
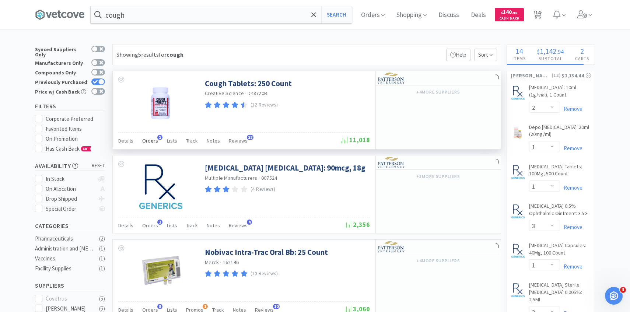
click at [154, 141] on span "Orders" at bounding box center [150, 140] width 16 height 7
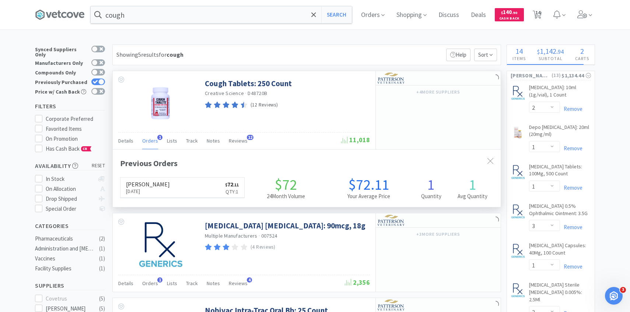
scroll to position [191, 388]
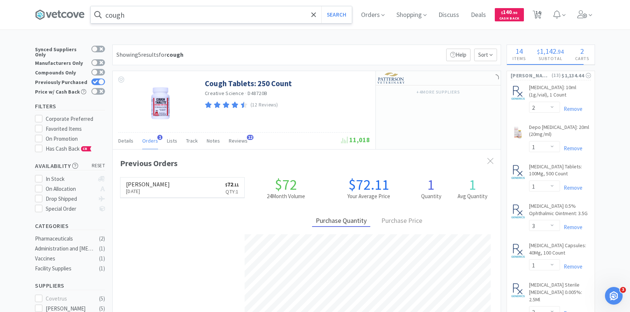
click at [186, 15] on input "cough" at bounding box center [221, 14] width 261 height 17
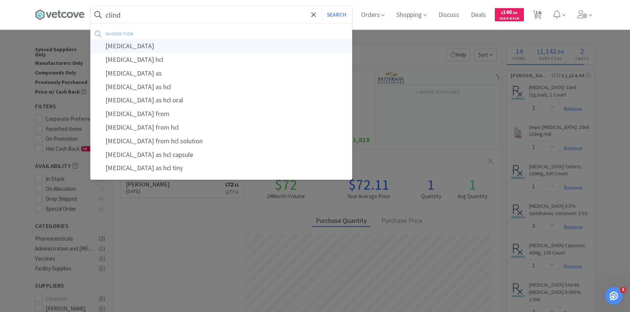
click at [184, 42] on div "[MEDICAL_DATA]" at bounding box center [221, 46] width 261 height 14
type input "[MEDICAL_DATA]"
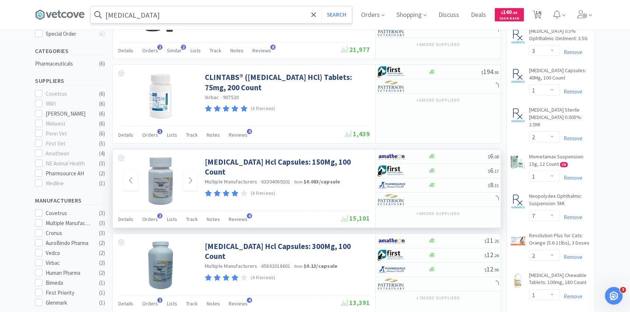
scroll to position [360, 0]
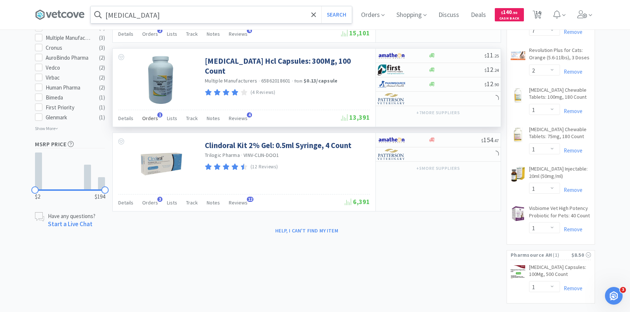
click at [152, 124] on div "Orders 1" at bounding box center [150, 119] width 16 height 14
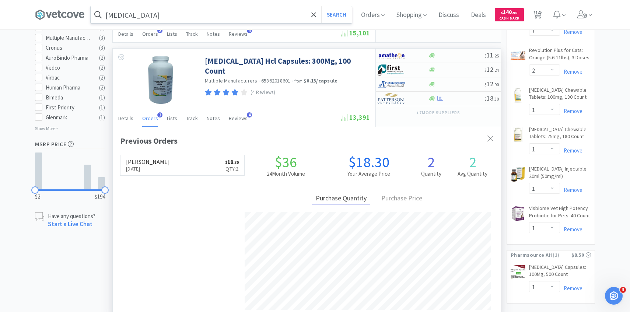
scroll to position [191, 388]
click at [151, 118] on span "Orders" at bounding box center [150, 118] width 16 height 7
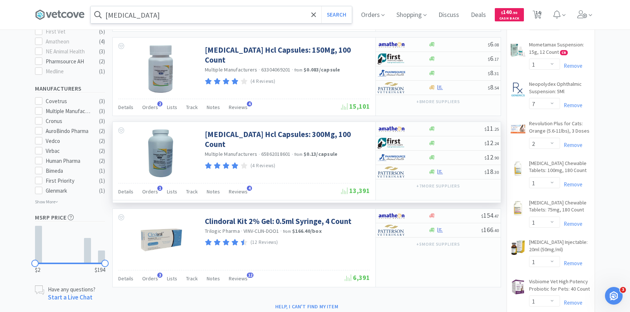
scroll to position [170, 0]
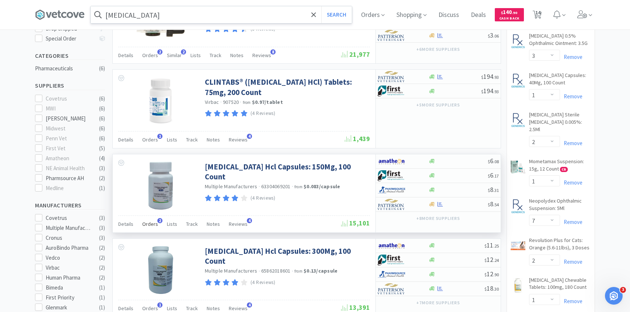
click at [149, 222] on span "Orders" at bounding box center [150, 224] width 16 height 7
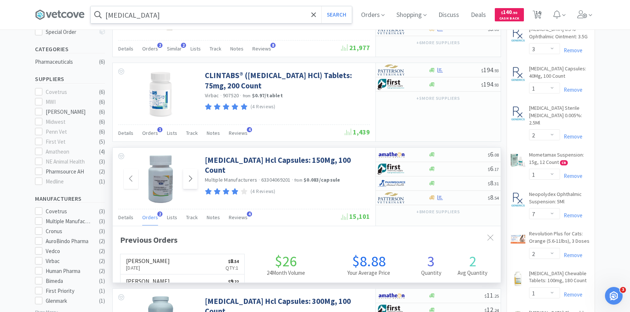
scroll to position [179, 0]
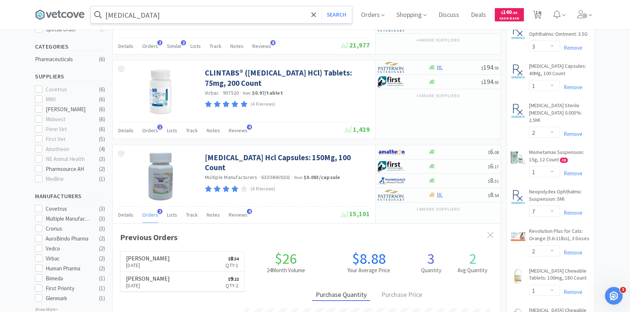
click at [203, 13] on input "[MEDICAL_DATA]" at bounding box center [221, 14] width 261 height 17
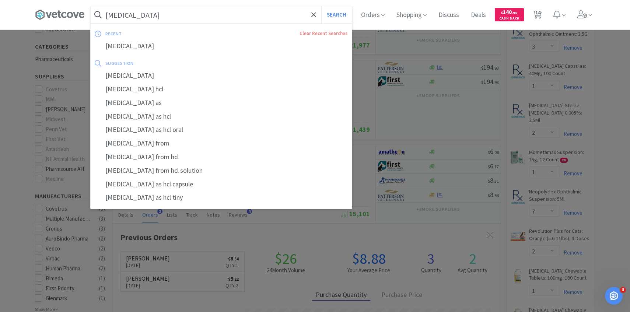
click at [321, 6] on button "Search" at bounding box center [336, 14] width 31 height 17
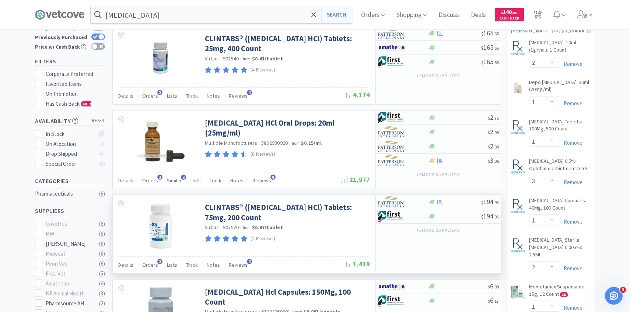
scroll to position [98, 0]
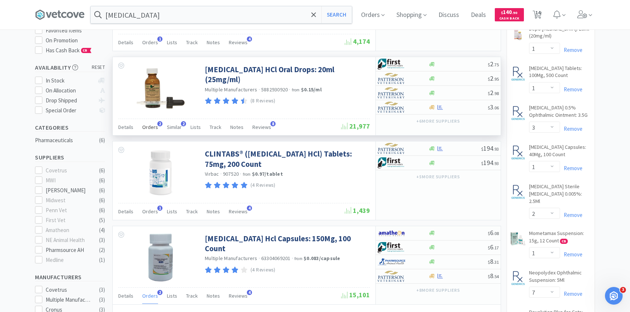
click at [154, 130] on span "Orders" at bounding box center [150, 127] width 16 height 7
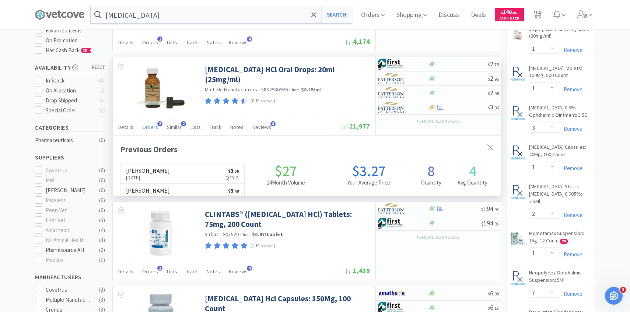
scroll to position [191, 388]
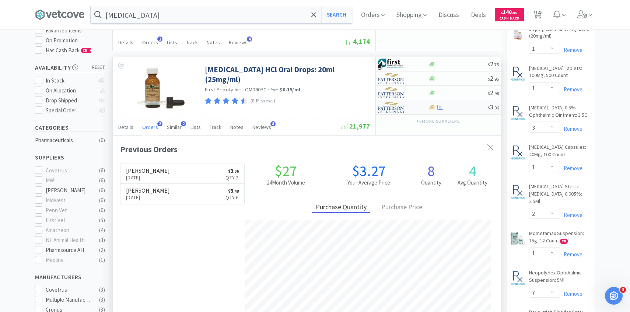
click at [396, 102] on img at bounding box center [392, 107] width 28 height 11
select select "1"
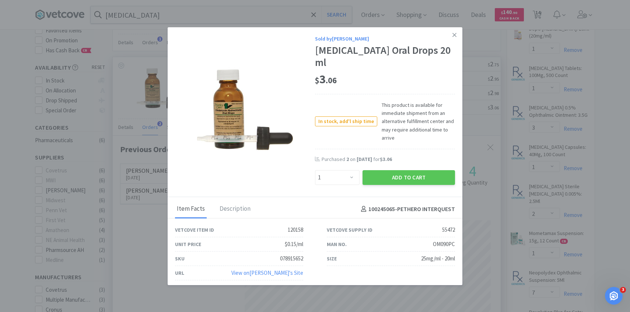
click at [330, 169] on div "Enter Quantity 1 2 3 4 5 6 7 8 9 10 11 12 13 14 15 16 17 18 19 20 Enter Quantity" at bounding box center [337, 178] width 48 height 18
click at [330, 170] on select "Enter Quantity 1 2 3 4 5 6 7 8 9 10 11 12 13 14 15 16 17 18 19 20 Enter Quantity" at bounding box center [337, 177] width 45 height 15
click at [315, 170] on select "Enter Quantity 1 2 3 4 5 6 7 8 9 10 11 12 13 14 15 16 17 18 19 20 Enter Quantity" at bounding box center [337, 177] width 45 height 15
drag, startPoint x: 330, startPoint y: 170, endPoint x: 382, endPoint y: 173, distance: 52.7
click at [382, 173] on button "Add to Cart" at bounding box center [408, 177] width 92 height 15
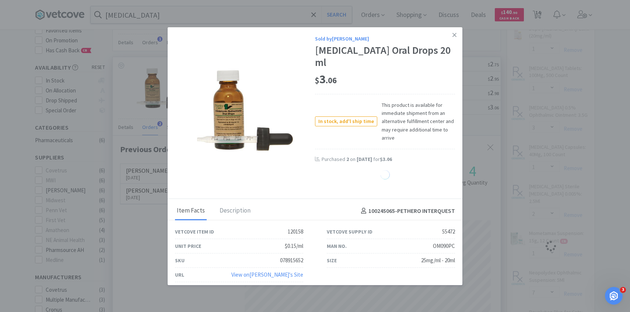
select select "2"
select select "1"
select select "3"
select select "1"
select select "2"
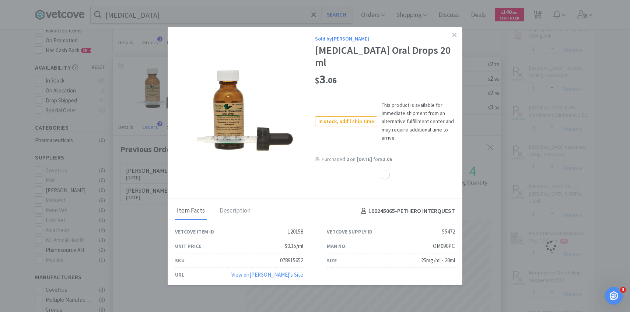
select select "1"
select select "7"
select select "2"
select select "1"
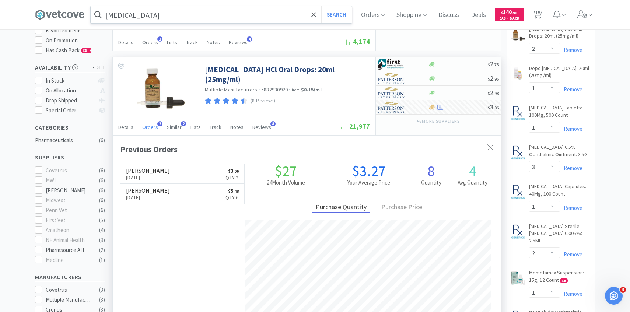
click at [174, 11] on input "[MEDICAL_DATA]" at bounding box center [221, 14] width 261 height 17
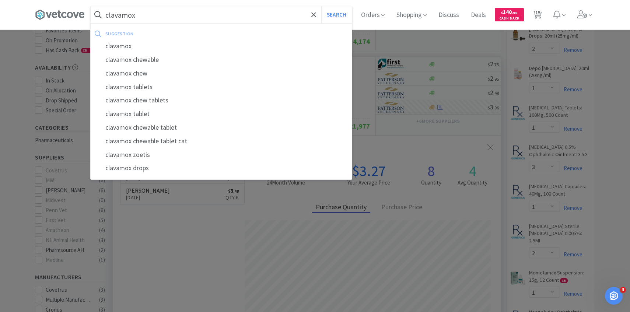
type input "clavamox"
click at [321, 6] on button "Search" at bounding box center [336, 14] width 31 height 17
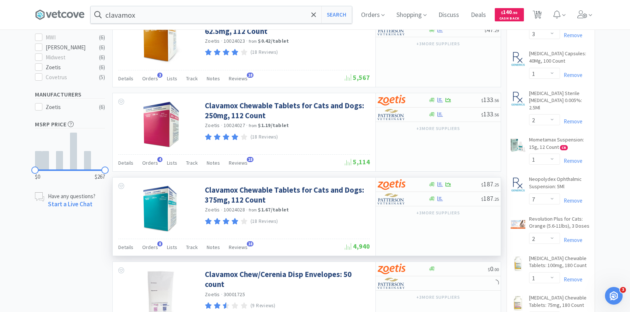
scroll to position [238, 0]
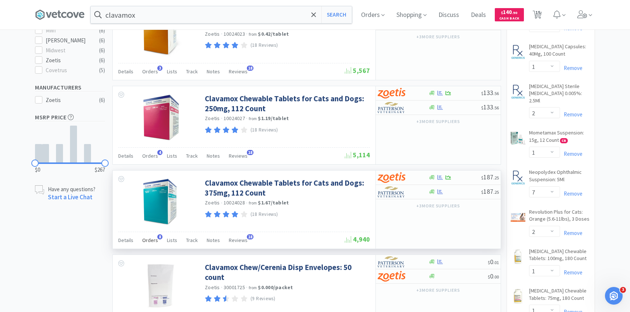
click at [156, 244] on div "Details Orders 8 Lists Track Notes Reviews 18" at bounding box center [231, 241] width 227 height 14
click at [154, 243] on div "Orders 8" at bounding box center [150, 241] width 16 height 14
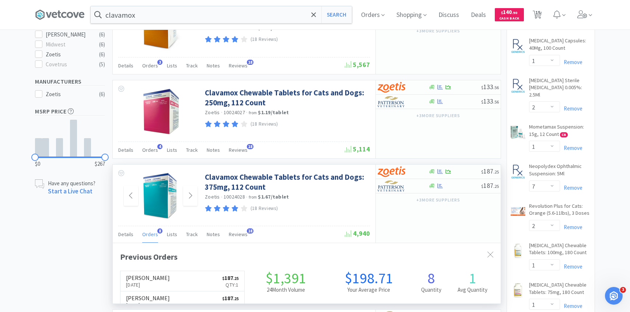
scroll to position [196, 388]
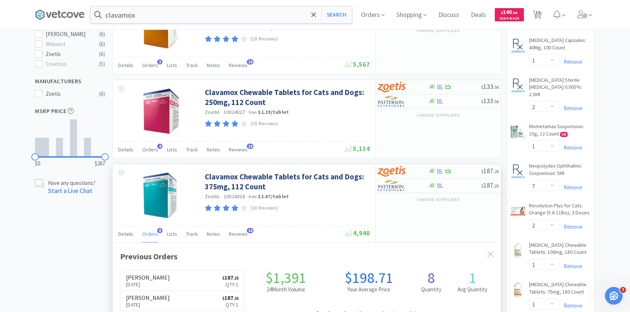
click at [152, 238] on div "Orders 8" at bounding box center [150, 235] width 16 height 14
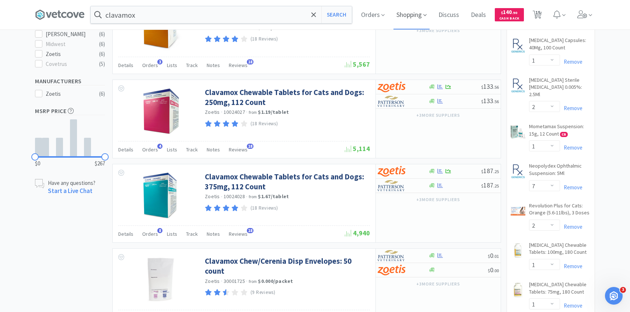
scroll to position [237, 0]
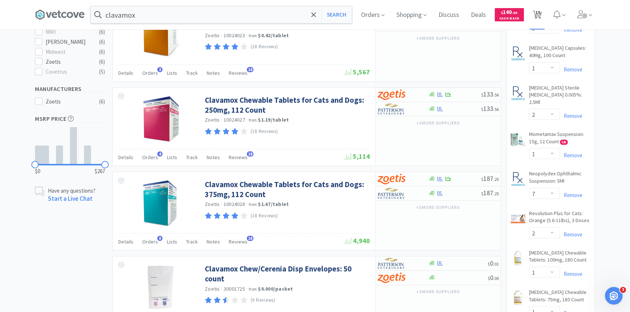
click at [540, 13] on span "15" at bounding box center [537, 12] width 5 height 29
select select "2"
select select "1"
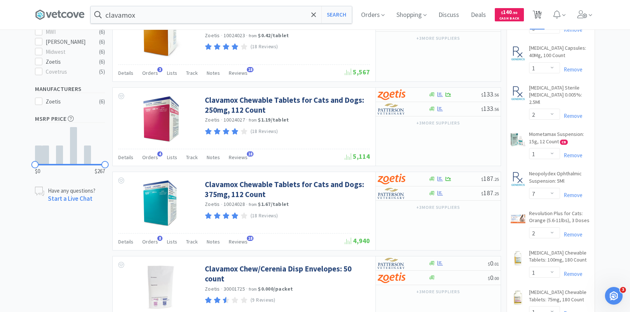
select select "3"
select select "1"
select select "2"
select select "1"
select select "7"
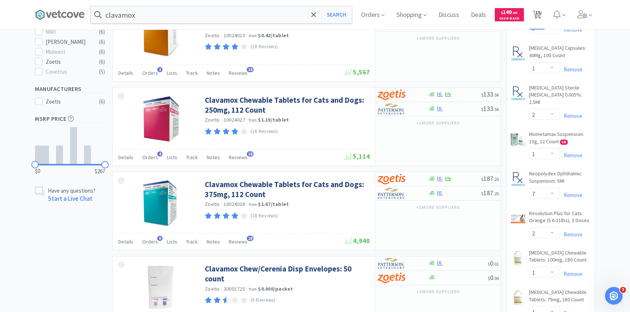
select select "2"
select select "1"
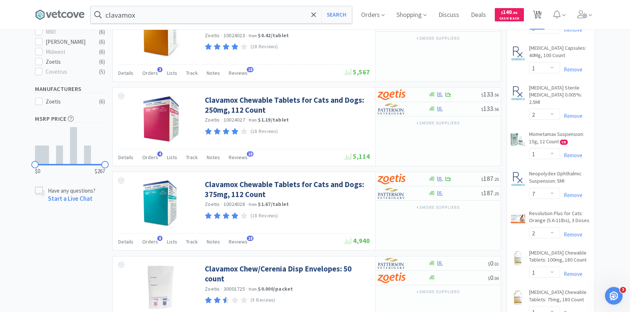
select select "1"
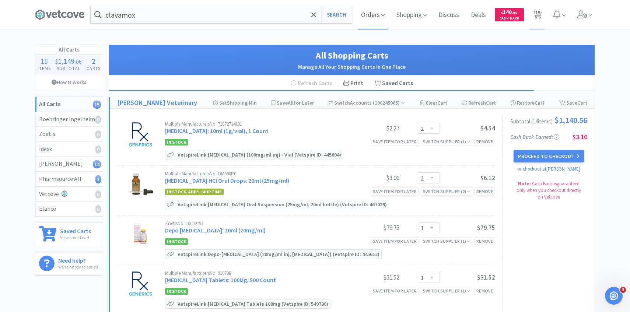
click at [365, 19] on span "Orders" at bounding box center [372, 14] width 29 height 29
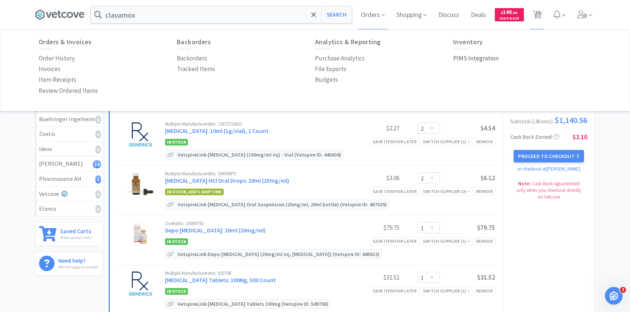
click at [477, 57] on p "PIMS Integration" at bounding box center [475, 58] width 45 height 10
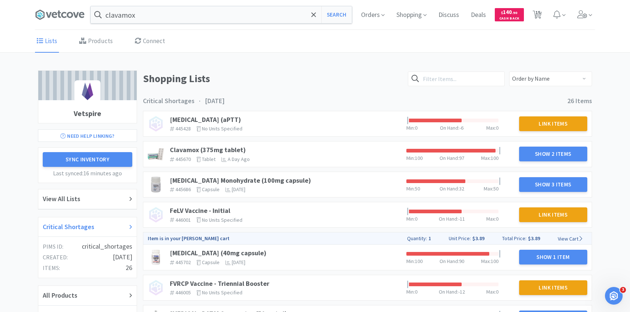
click at [126, 225] on div "Critical Shortages" at bounding box center [87, 227] width 89 height 11
click at [238, 150] on link "Clavamox (375mg tablet)" at bounding box center [208, 149] width 76 height 8
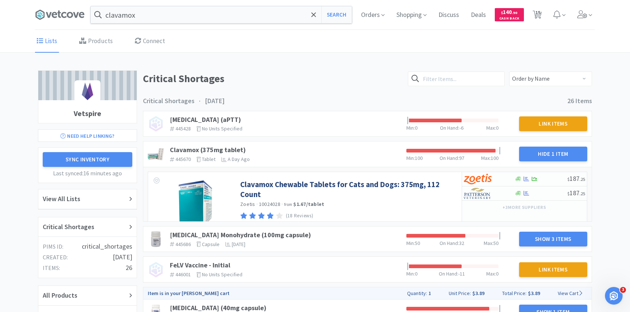
scroll to position [25, 0]
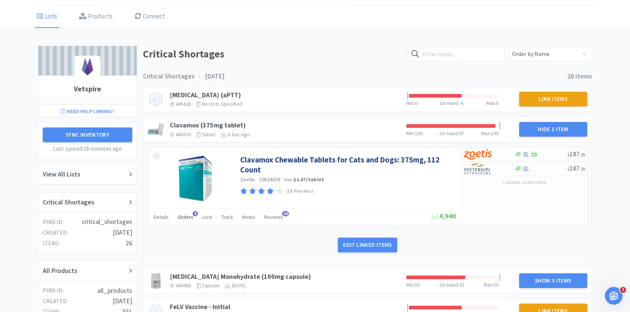
click at [189, 218] on span "Orders" at bounding box center [186, 217] width 16 height 7
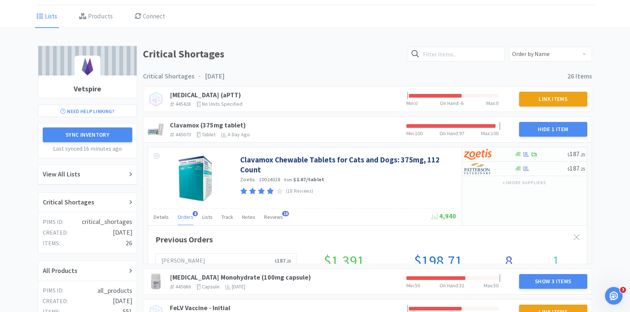
scroll to position [202, 439]
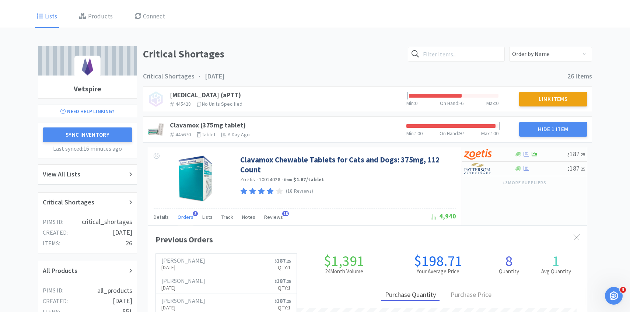
click at [189, 218] on span "Orders" at bounding box center [186, 217] width 16 height 7
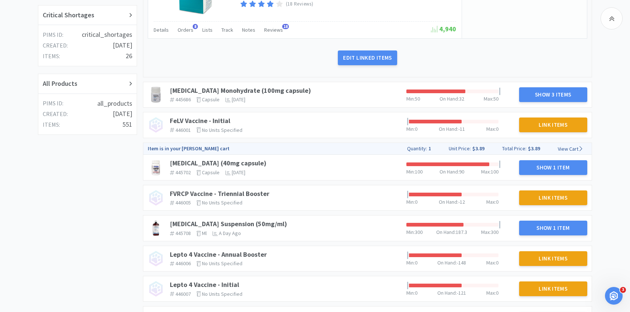
scroll to position [217, 0]
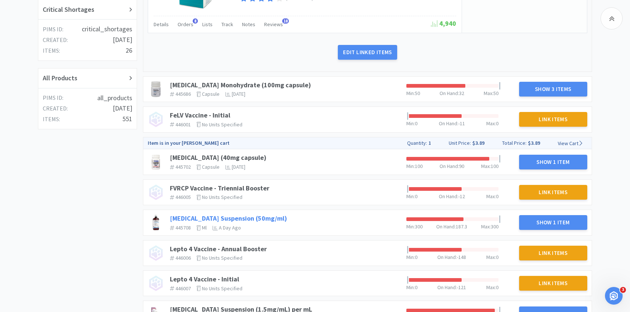
click at [253, 218] on link "[MEDICAL_DATA] Suspension (50mg/ml)" at bounding box center [228, 218] width 117 height 8
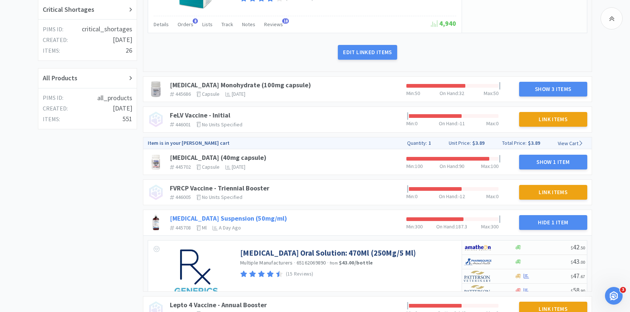
scroll to position [282, 0]
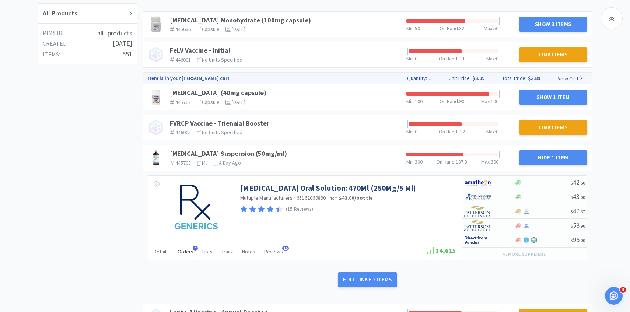
click at [186, 250] on span "Orders" at bounding box center [186, 251] width 16 height 7
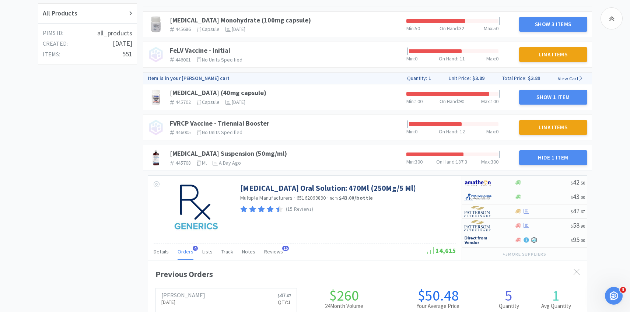
scroll to position [202, 439]
click at [186, 250] on span "Orders" at bounding box center [186, 251] width 16 height 7
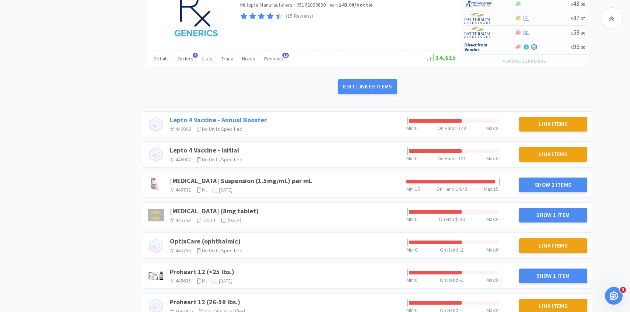
scroll to position [490, 0]
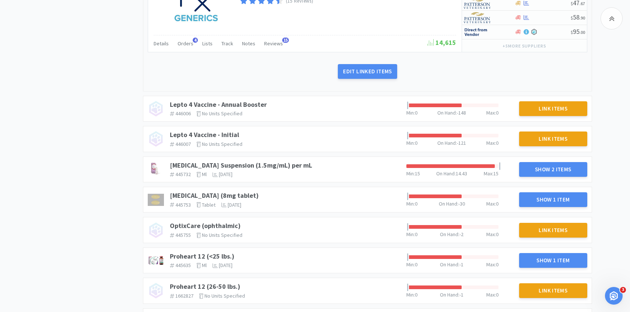
click at [264, 159] on div "[MEDICAL_DATA] Suspension (1.5mg/mL) per mL 445732 The identifier of the item i…" at bounding box center [285, 169] width 236 height 22
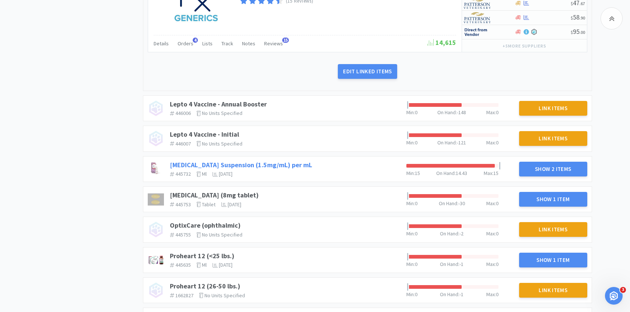
click at [264, 164] on link "[MEDICAL_DATA] Suspension (1.5mg/mL) per mL" at bounding box center [241, 165] width 142 height 8
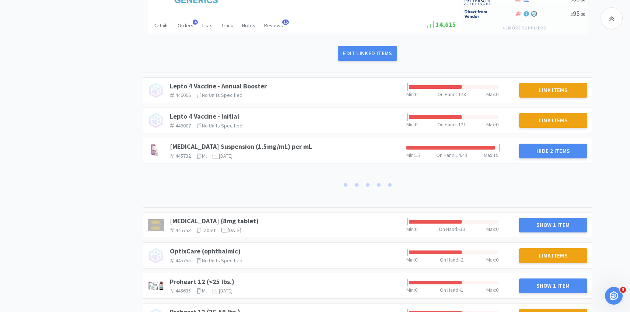
scroll to position [534, 0]
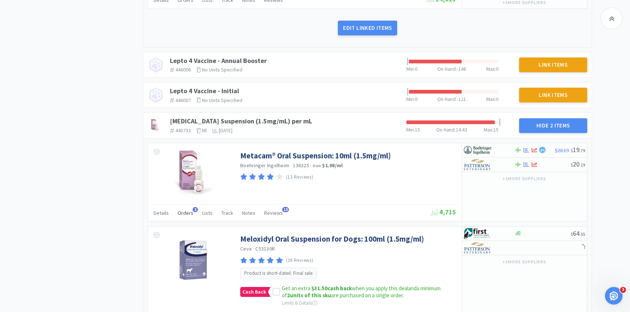
click at [186, 209] on div "Orders 3" at bounding box center [186, 214] width 16 height 14
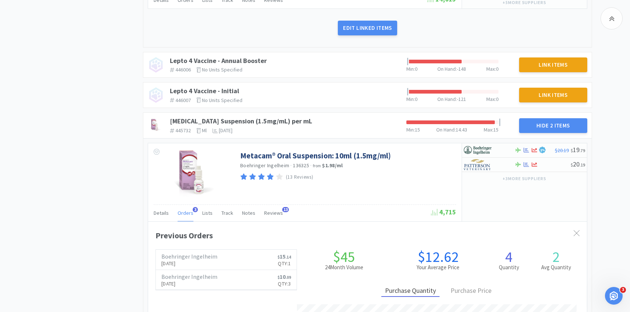
scroll to position [202, 439]
click at [186, 210] on span "Orders" at bounding box center [186, 213] width 16 height 7
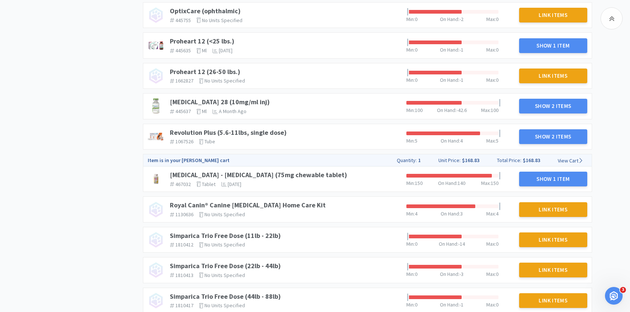
scroll to position [938, 0]
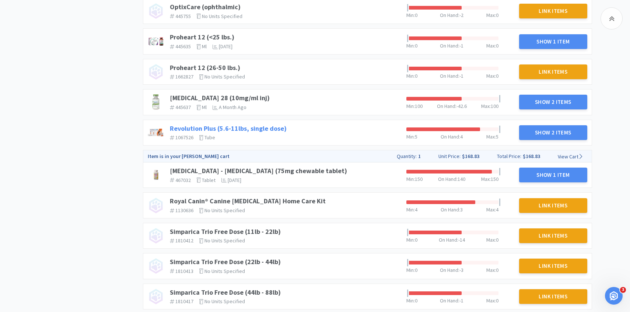
click at [263, 126] on link "Revolution Plus (5.6-11lbs, single dose)" at bounding box center [228, 128] width 117 height 8
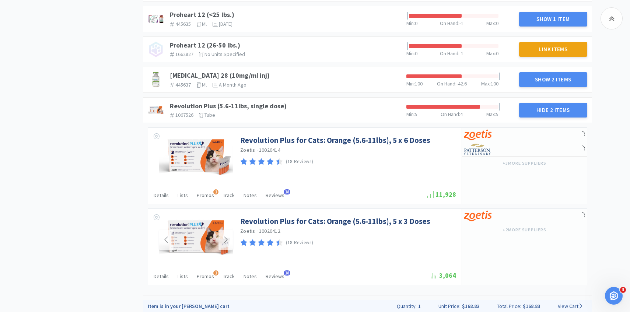
scroll to position [962, 0]
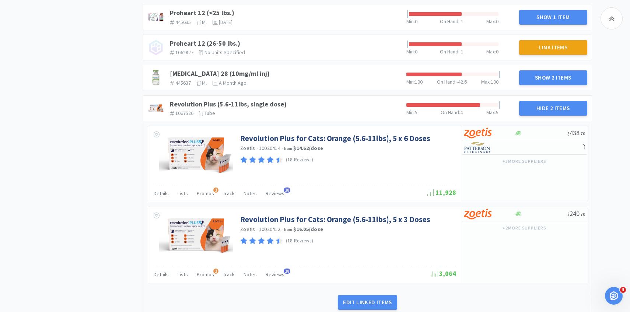
click at [346, 294] on div "Edit Linked Items" at bounding box center [367, 302] width 439 height 29
click at [359, 300] on button "Edit Linked Items" at bounding box center [367, 302] width 59 height 15
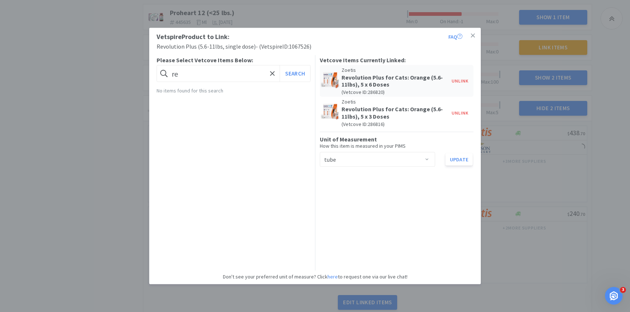
scroll to position [0, 0]
type input "revolution"
click at [280, 65] on button "Search" at bounding box center [295, 73] width 31 height 17
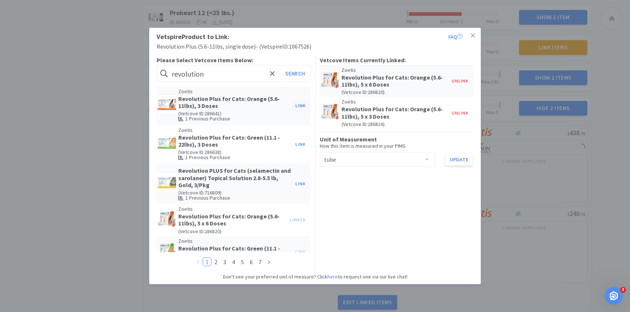
click at [297, 105] on button "Link" at bounding box center [301, 106] width 18 height 10
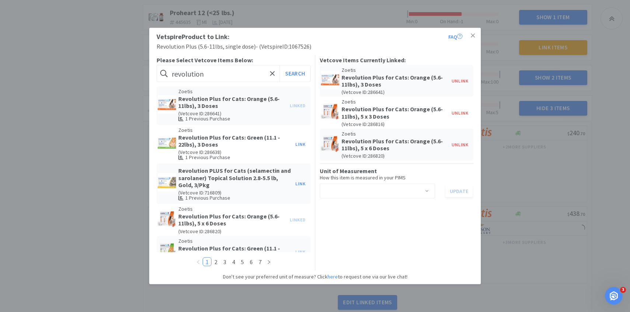
click at [391, 193] on div "Select unit of measurement" at bounding box center [375, 191] width 102 height 14
click at [382, 216] on li "dose" at bounding box center [376, 219] width 115 height 12
click at [465, 192] on button "Update" at bounding box center [458, 191] width 27 height 13
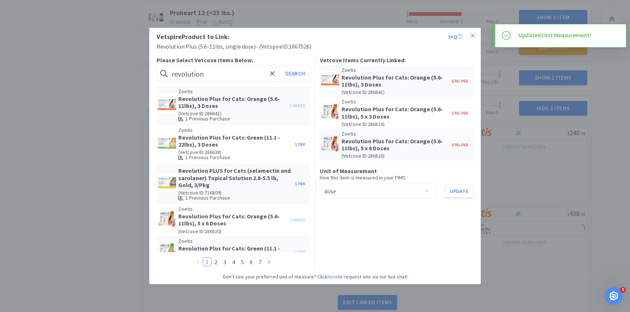
click at [520, 201] on div "Vetspire Product to Link: FAQ Revolution Plus (5.6-11lbs, single dose) - ( Vets…" at bounding box center [315, 156] width 630 height 312
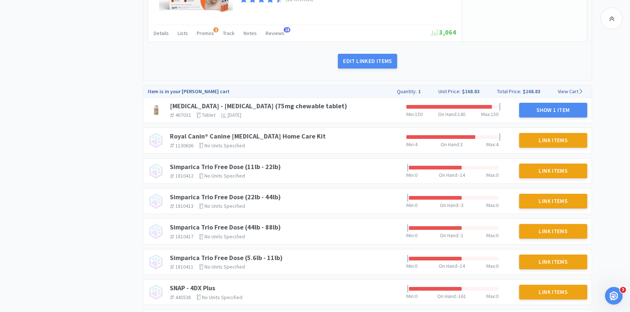
scroll to position [1373, 0]
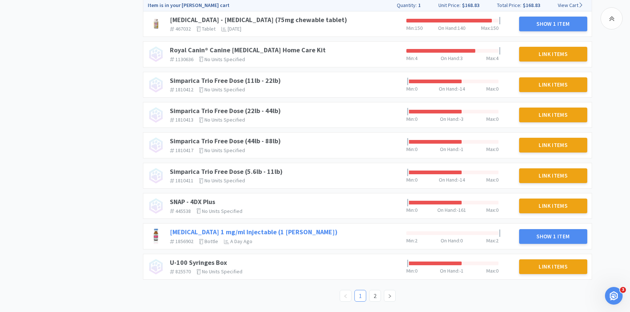
click at [272, 232] on link "[MEDICAL_DATA] 1 mg/ml Injectable (1 [PERSON_NAME])" at bounding box center [254, 232] width 168 height 8
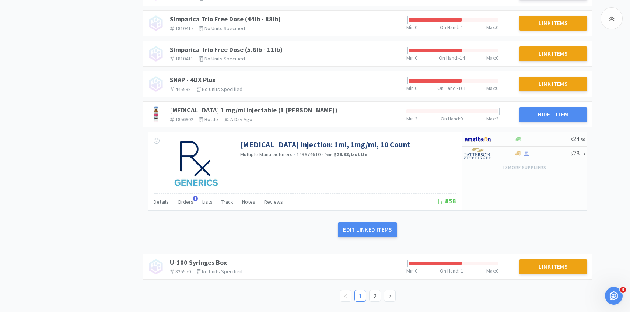
scroll to position [1495, 0]
click at [377, 298] on link "2" at bounding box center [374, 295] width 11 height 11
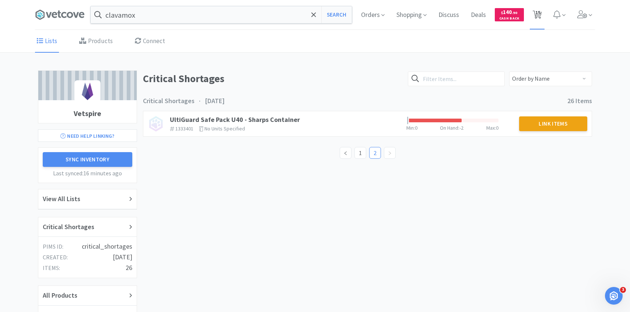
click at [539, 20] on span "15" at bounding box center [537, 12] width 5 height 29
select select "2"
select select "1"
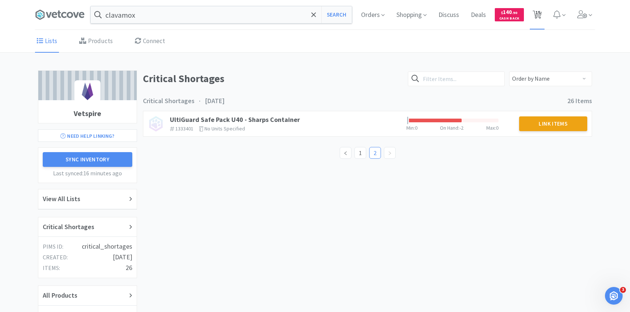
select select "3"
select select "1"
select select "2"
select select "1"
select select "7"
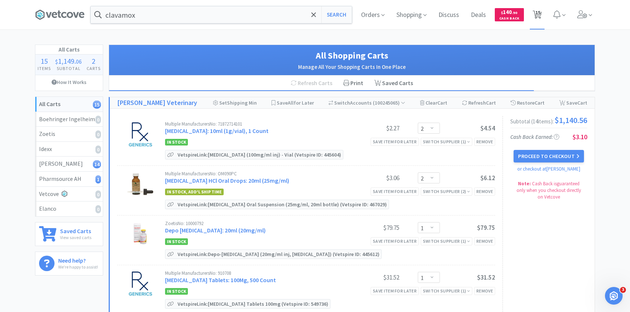
click at [539, 20] on span "15" at bounding box center [537, 12] width 5 height 29
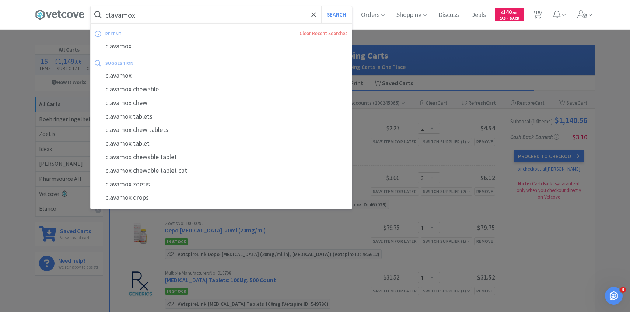
click at [176, 18] on input "clavamox" at bounding box center [221, 14] width 261 height 17
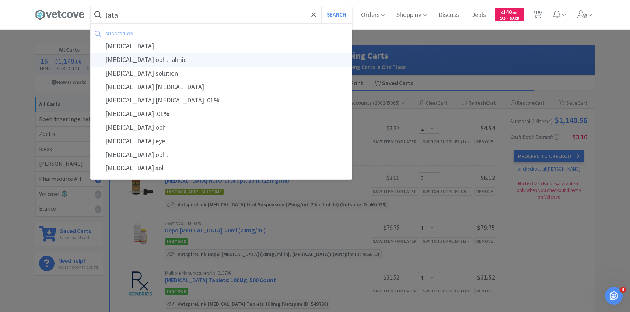
click at [165, 53] on div "[MEDICAL_DATA] ophthalmic" at bounding box center [221, 60] width 261 height 14
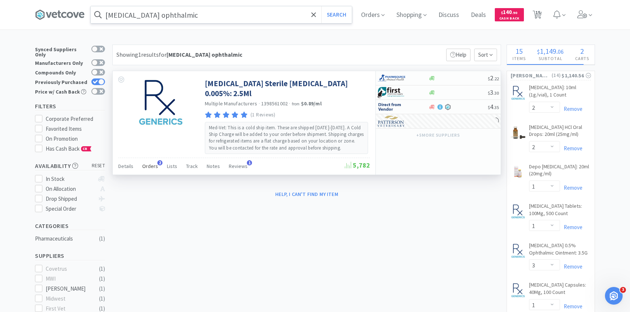
click at [154, 169] on span "Orders" at bounding box center [150, 166] width 16 height 7
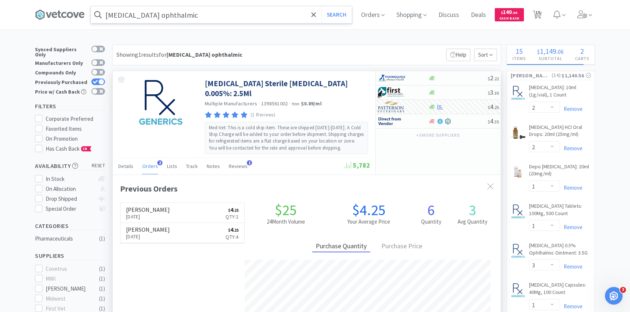
scroll to position [191, 388]
click at [538, 13] on span "15" at bounding box center [537, 12] width 5 height 29
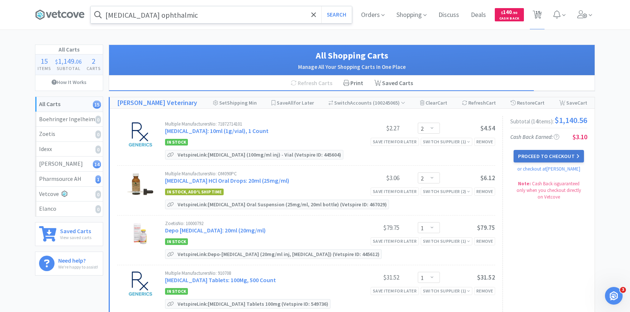
click at [526, 161] on button "Proceed to Checkout" at bounding box center [548, 156] width 70 height 13
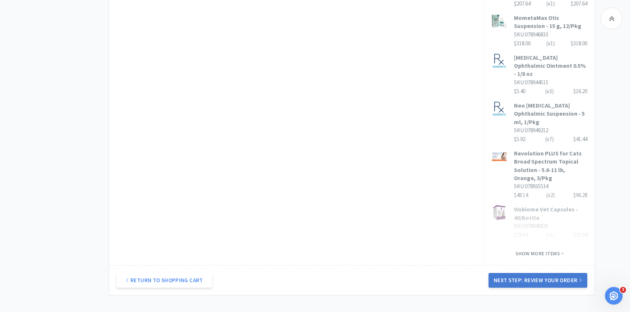
click at [538, 273] on button "Next Step: Review Your Order" at bounding box center [537, 280] width 99 height 15
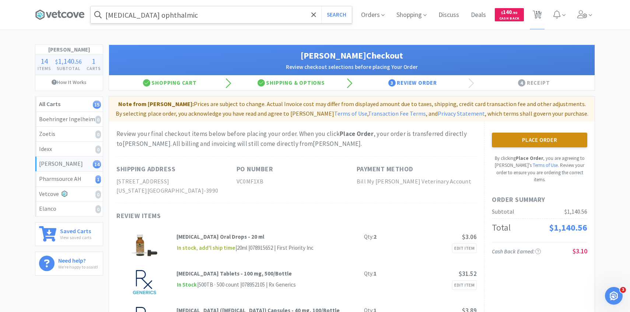
click at [534, 136] on button "Place Order" at bounding box center [539, 140] width 95 height 15
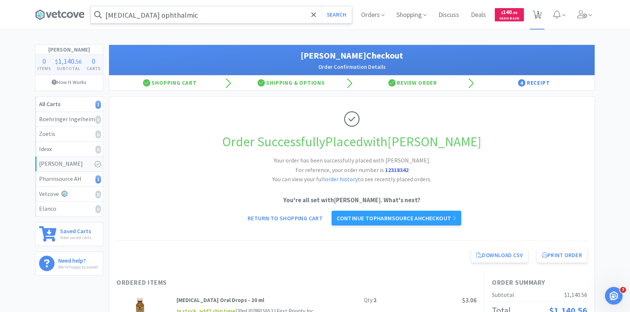
click at [538, 20] on span "1" at bounding box center [538, 12] width 3 height 29
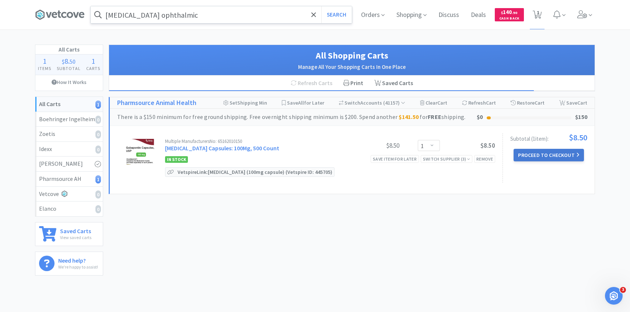
click at [537, 152] on button "Proceed to Checkout" at bounding box center [548, 155] width 70 height 13
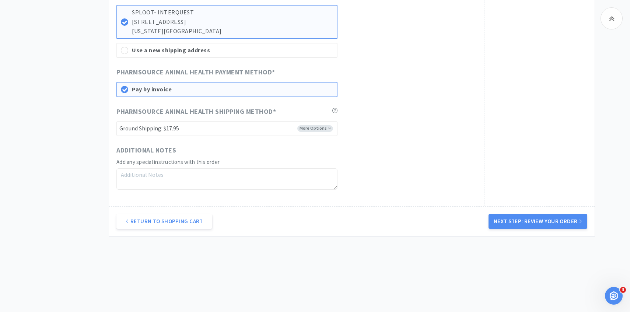
click at [520, 220] on button "Next Step: Review Your Order" at bounding box center [537, 221] width 99 height 15
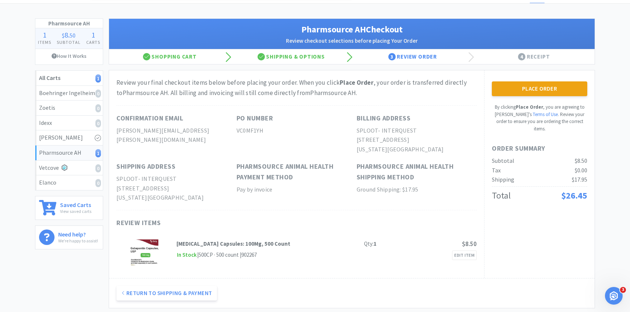
scroll to position [56, 0]
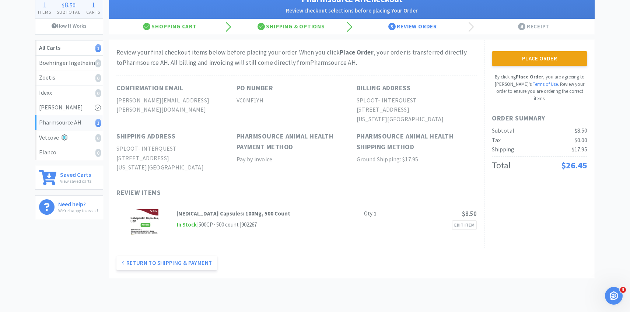
click at [505, 67] on div "Place Order By clicking Place Order , you are agreeing to Vetcove's Terms of Us…" at bounding box center [539, 76] width 95 height 51
click at [505, 59] on button "Place Order" at bounding box center [539, 58] width 95 height 15
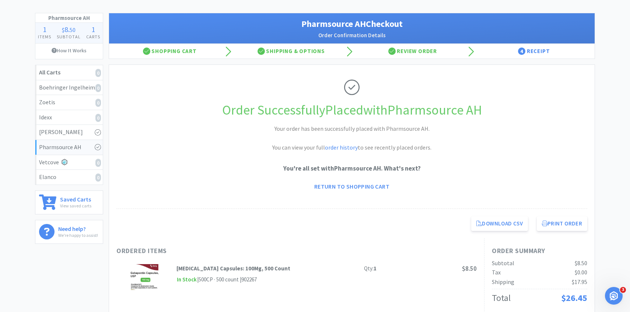
scroll to position [56, 0]
